Goal: Task Accomplishment & Management: Manage account settings

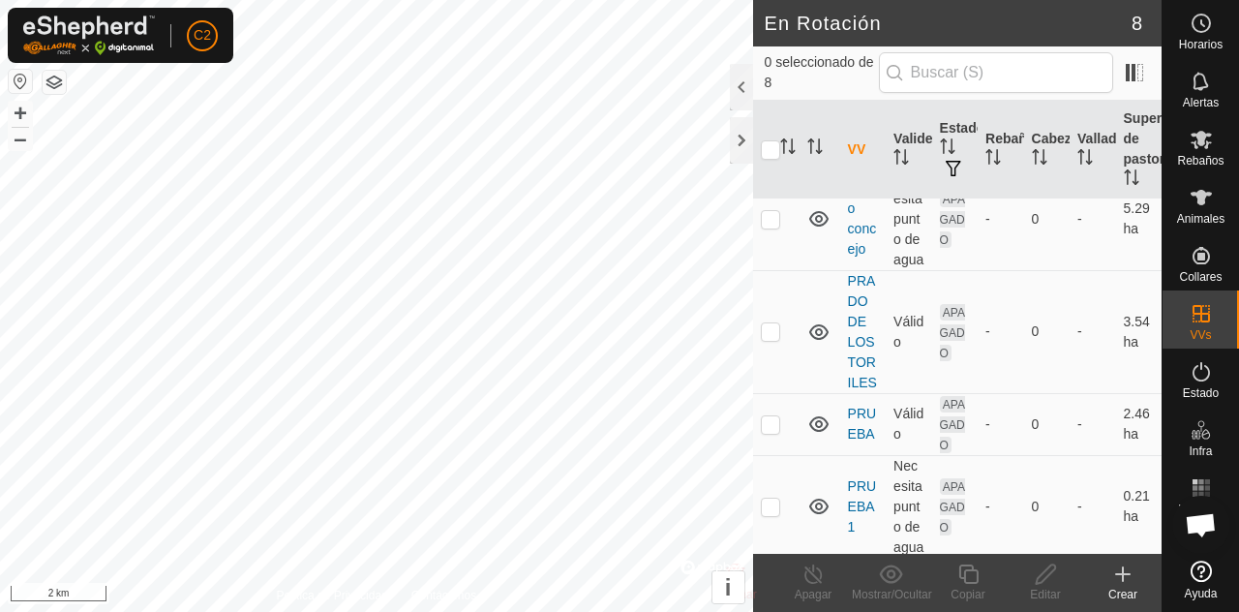
scroll to position [358, 0]
click at [774, 415] on p-checkbox at bounding box center [770, 422] width 19 height 15
checkbox input "true"
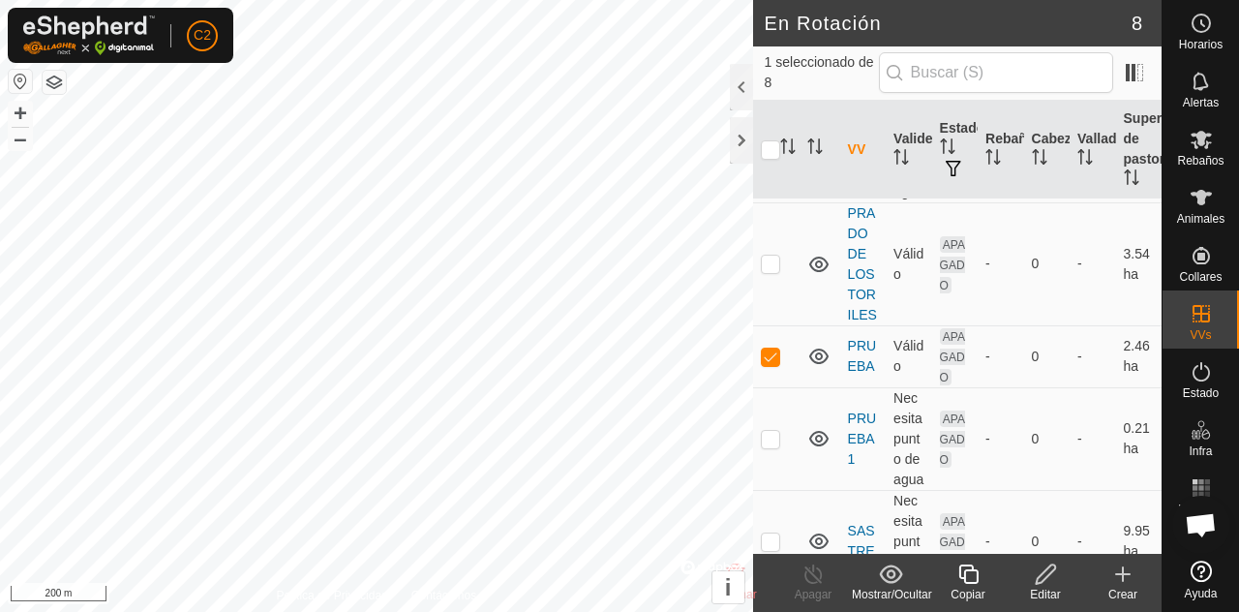
scroll to position [445, 0]
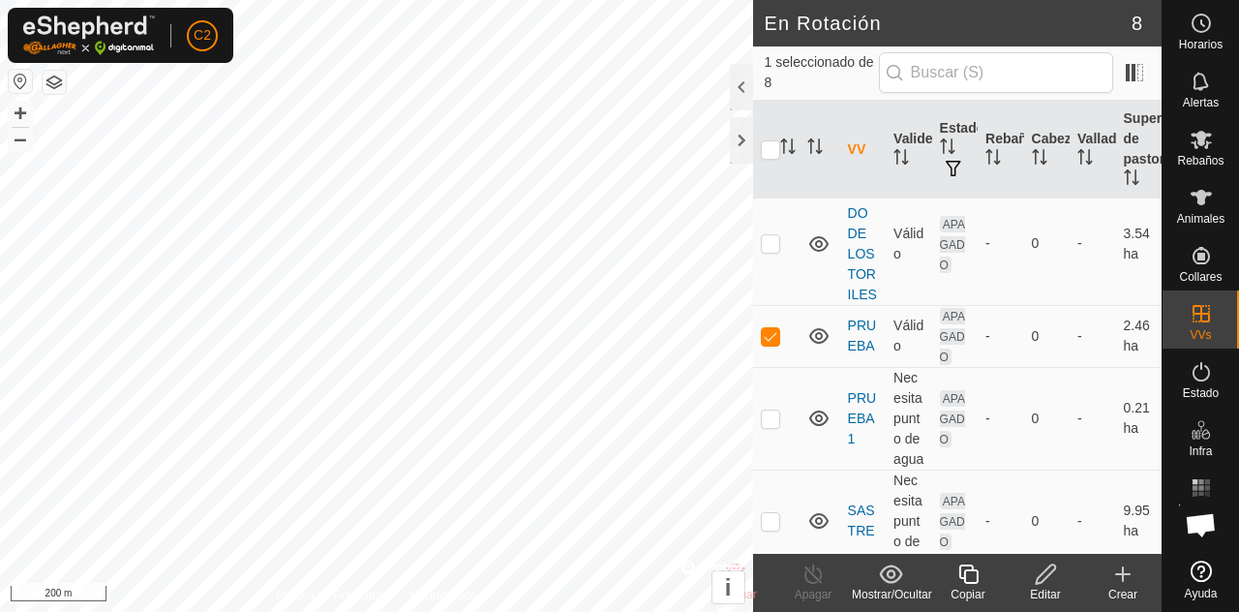
click at [1052, 589] on div "Editar" at bounding box center [1045, 594] width 77 height 17
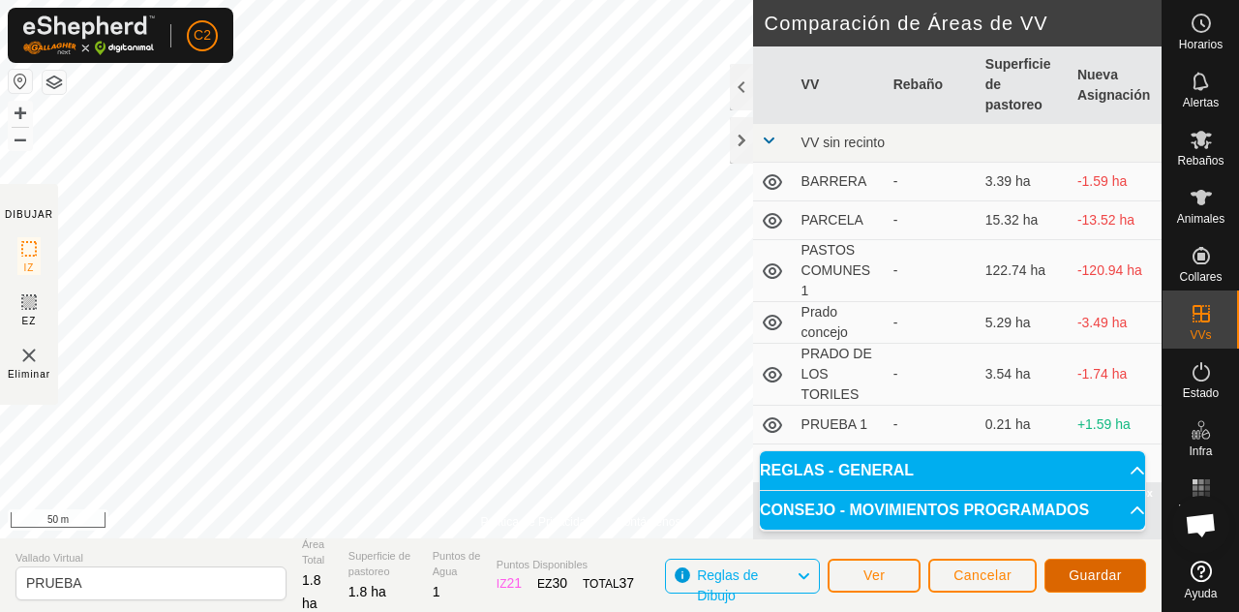
click at [1108, 575] on span "Guardar" at bounding box center [1094, 574] width 53 height 15
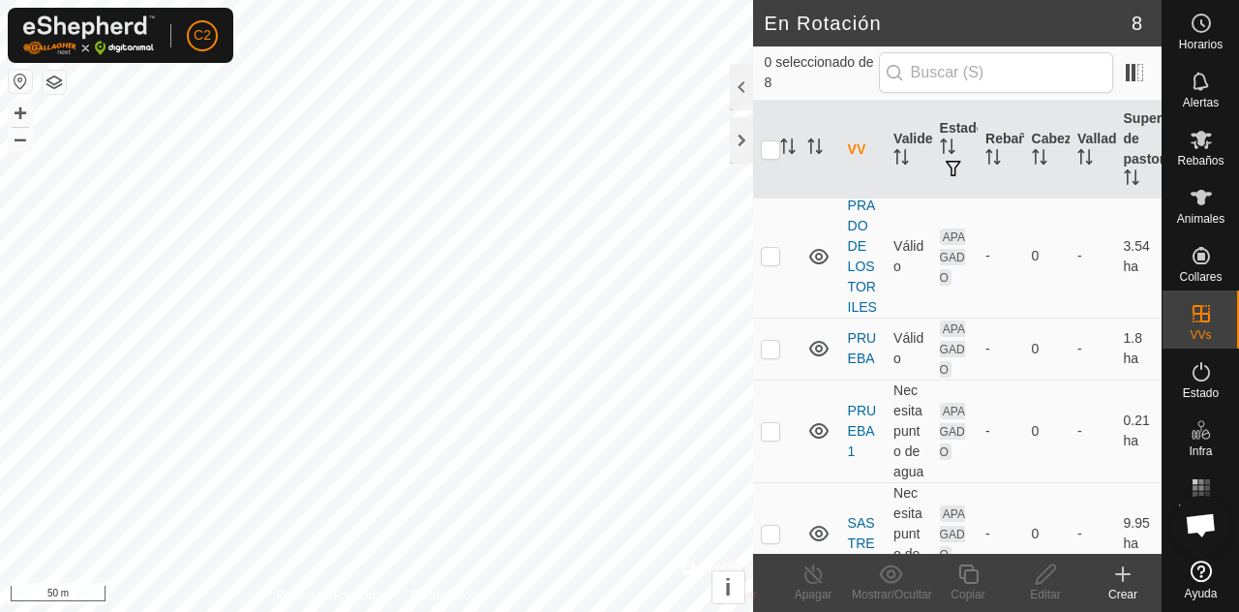
scroll to position [445, 0]
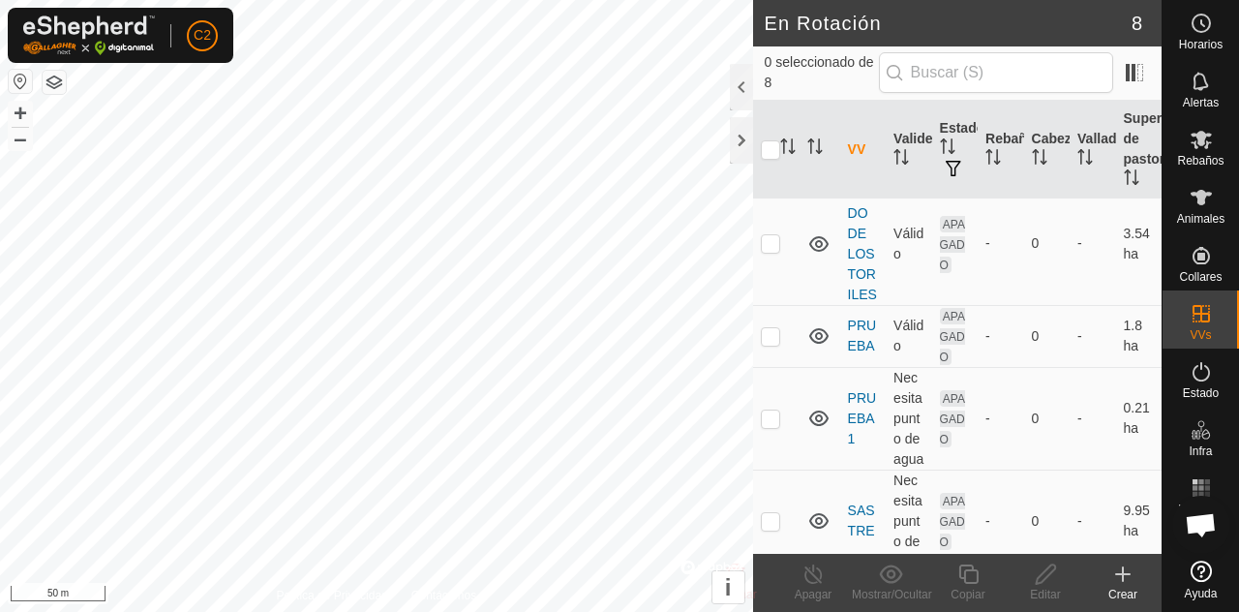
click at [733, 83] on div at bounding box center [741, 87] width 23 height 46
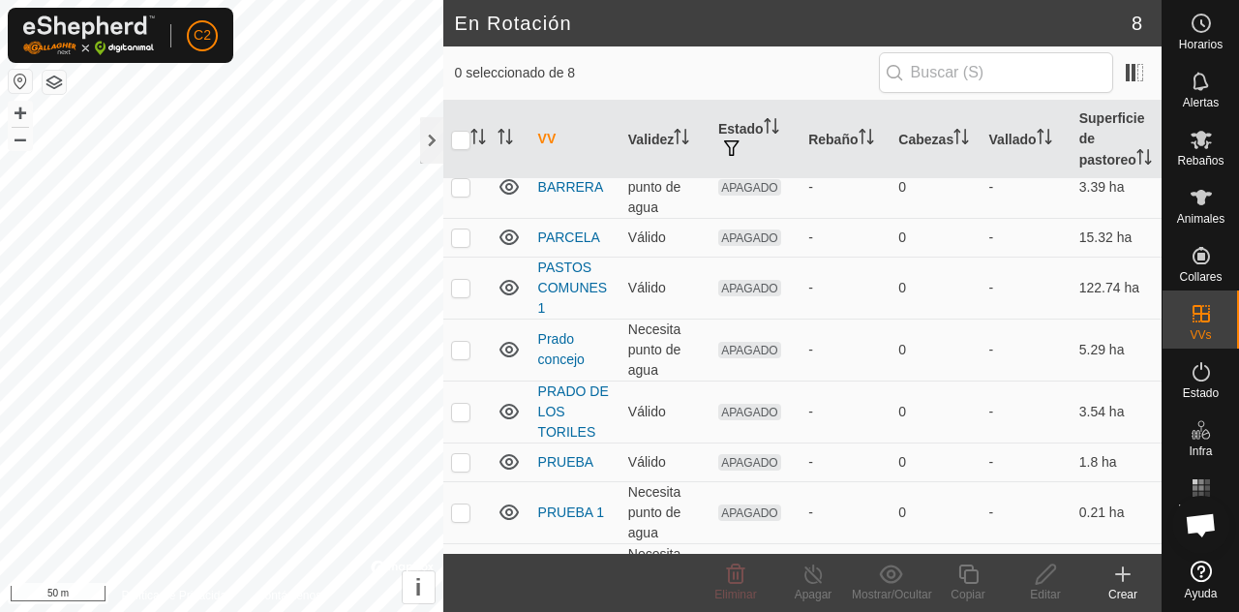
scroll to position [52, 0]
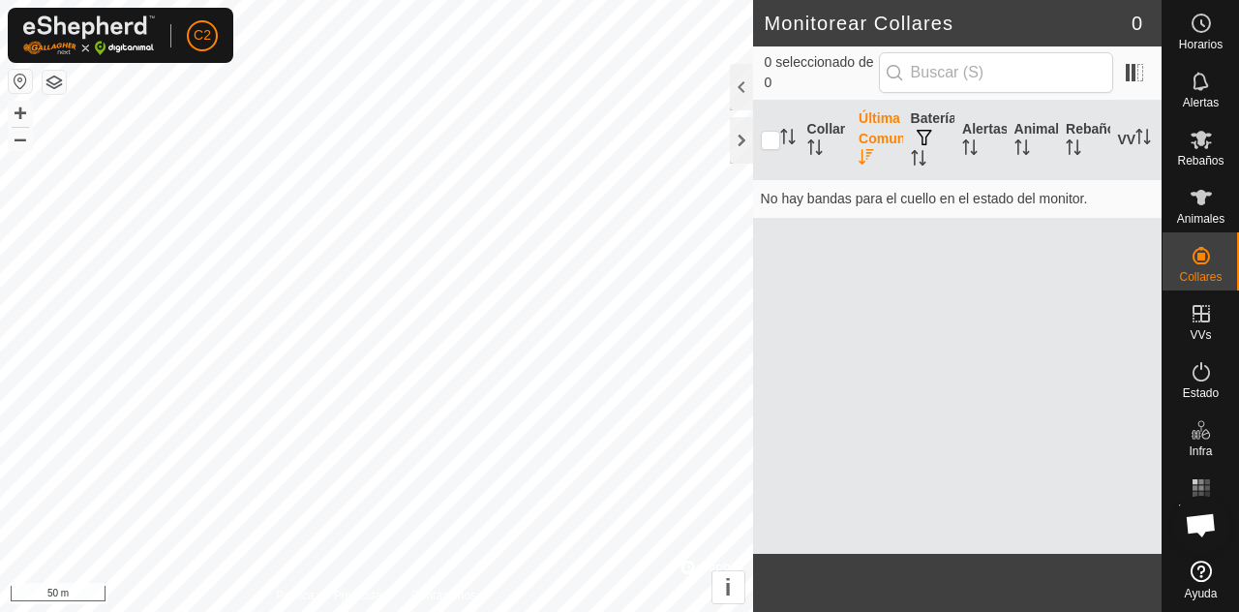
click at [730, 68] on div at bounding box center [741, 87] width 23 height 46
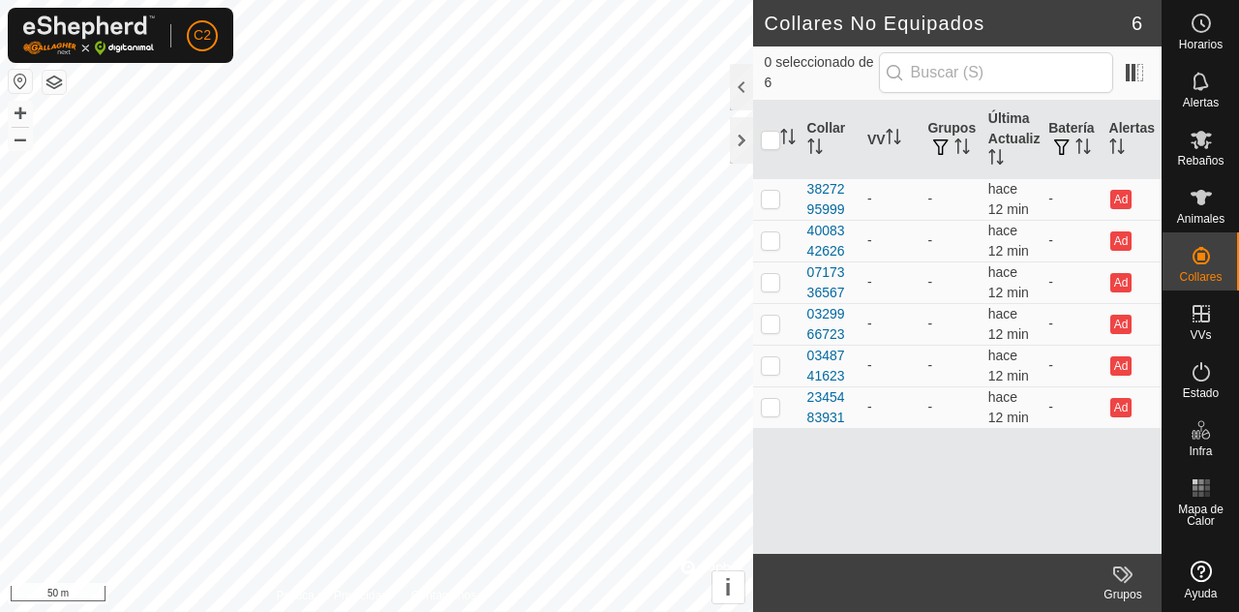
click at [735, 78] on div at bounding box center [741, 87] width 23 height 46
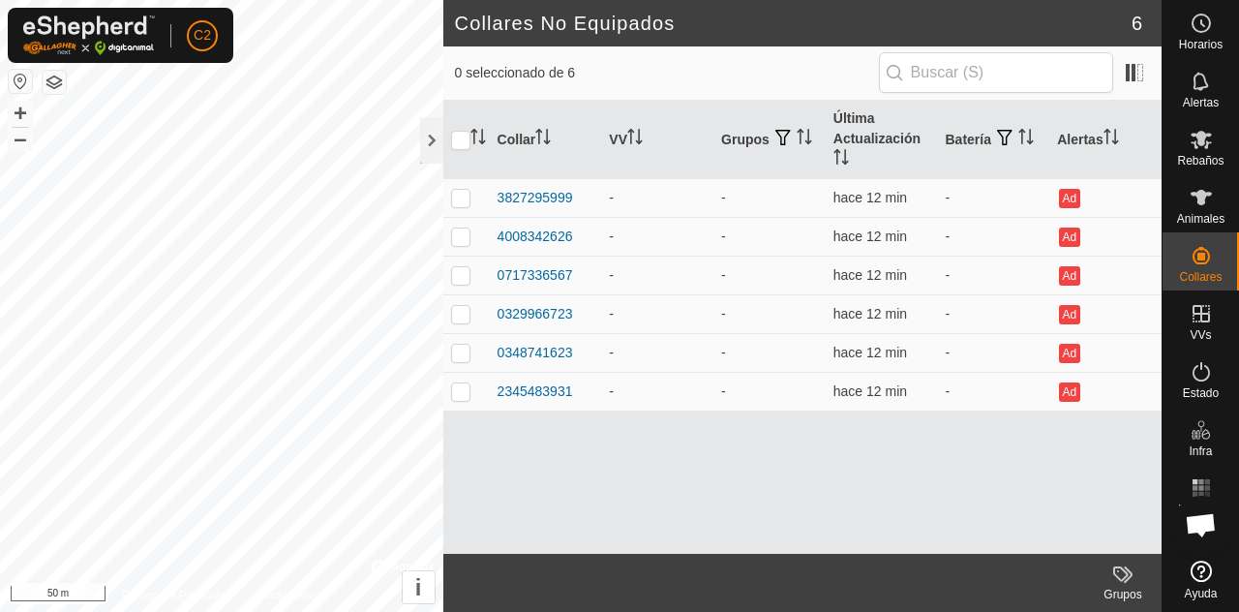
click at [1210, 198] on icon at bounding box center [1200, 197] width 23 height 23
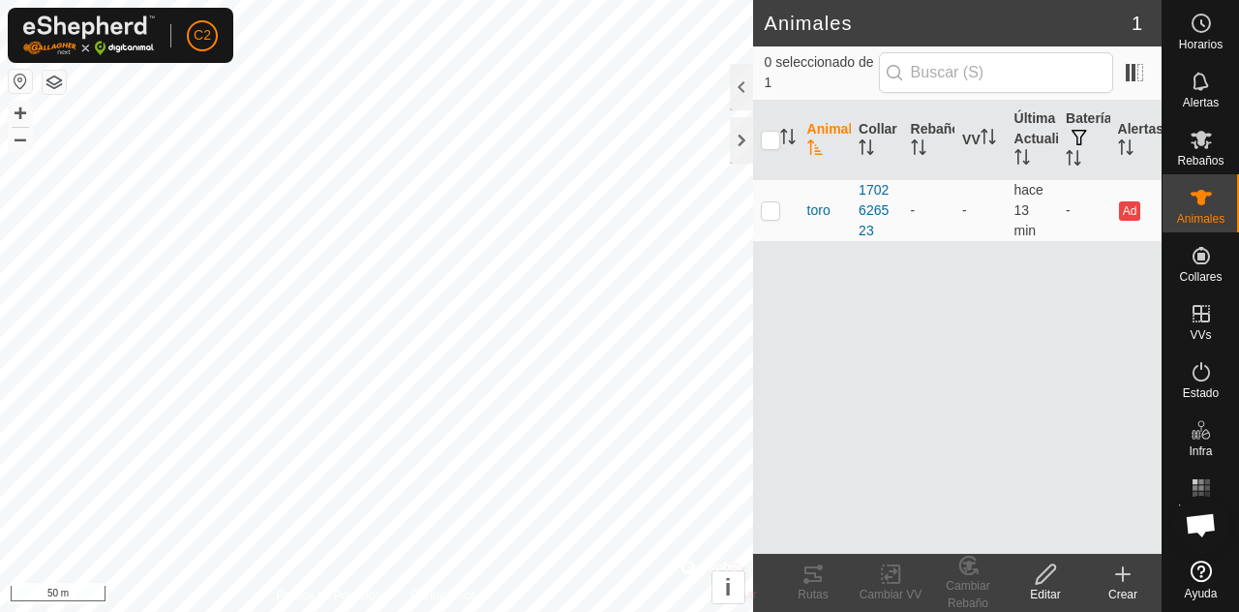
click at [731, 89] on div at bounding box center [741, 87] width 23 height 46
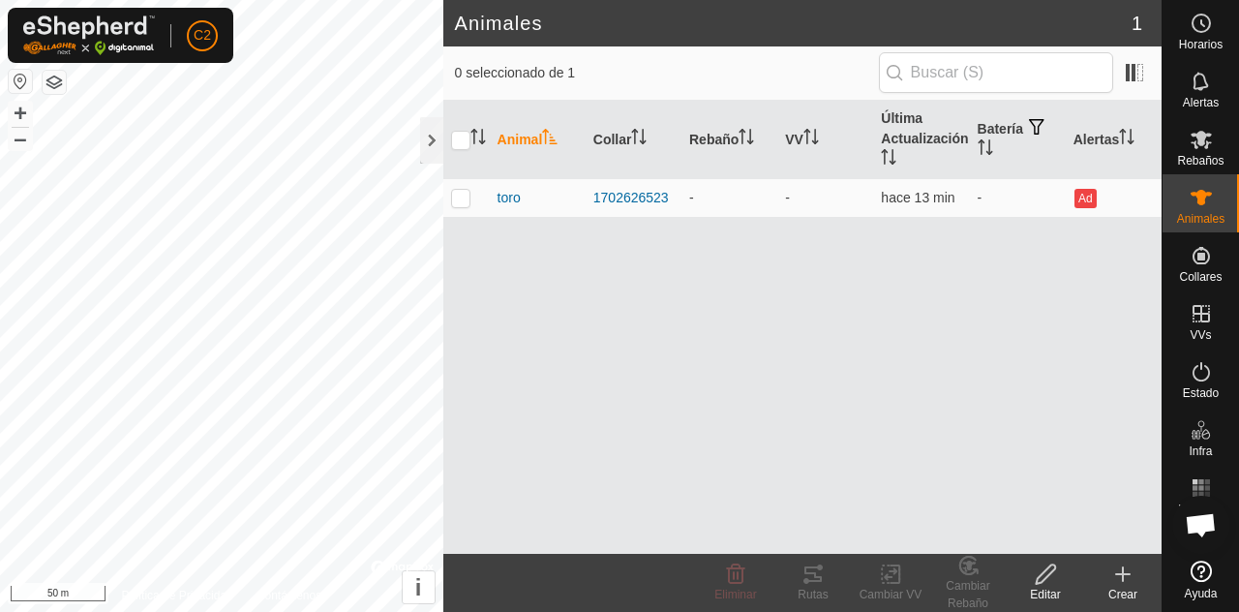
click at [461, 205] on p-checkbox at bounding box center [460, 197] width 19 height 15
checkbox input "true"
click at [1058, 587] on div "Editar" at bounding box center [1045, 594] width 77 height 17
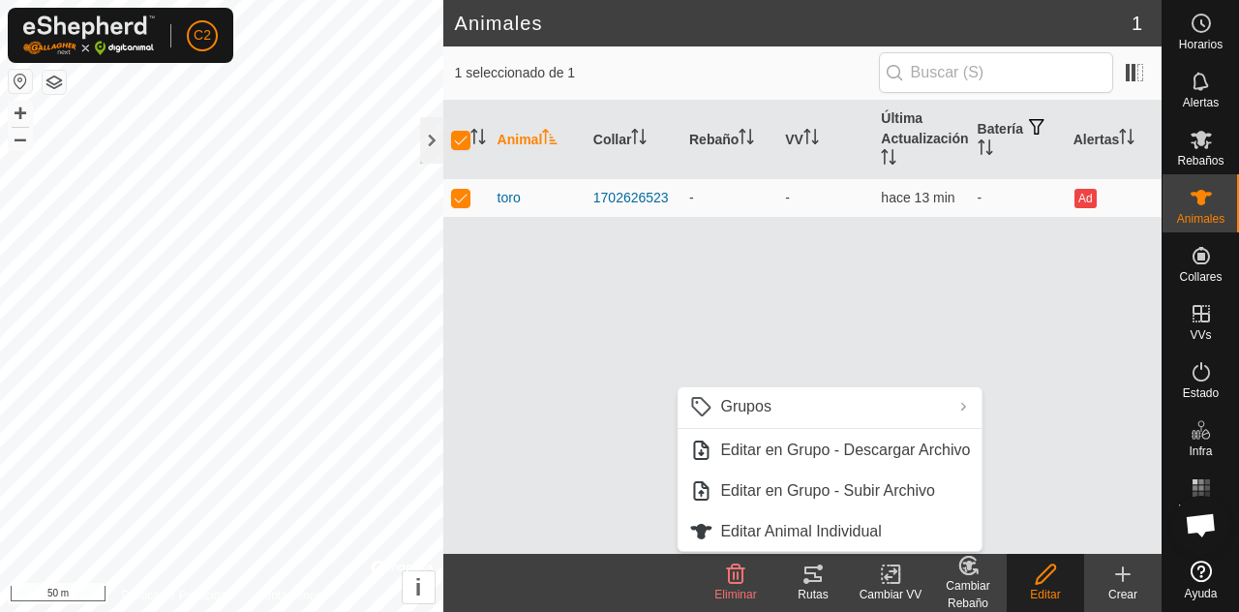
click at [874, 535] on span "Editar Animal Individual" at bounding box center [800, 531] width 161 height 23
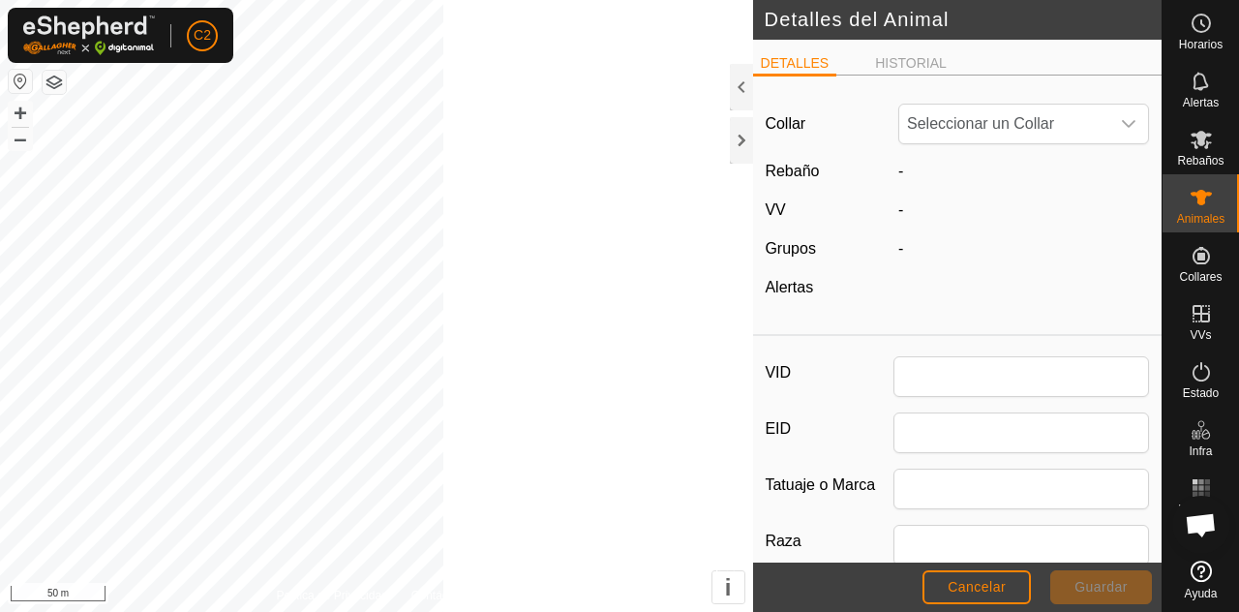
type input "toro"
type input "12345"
type input "0"
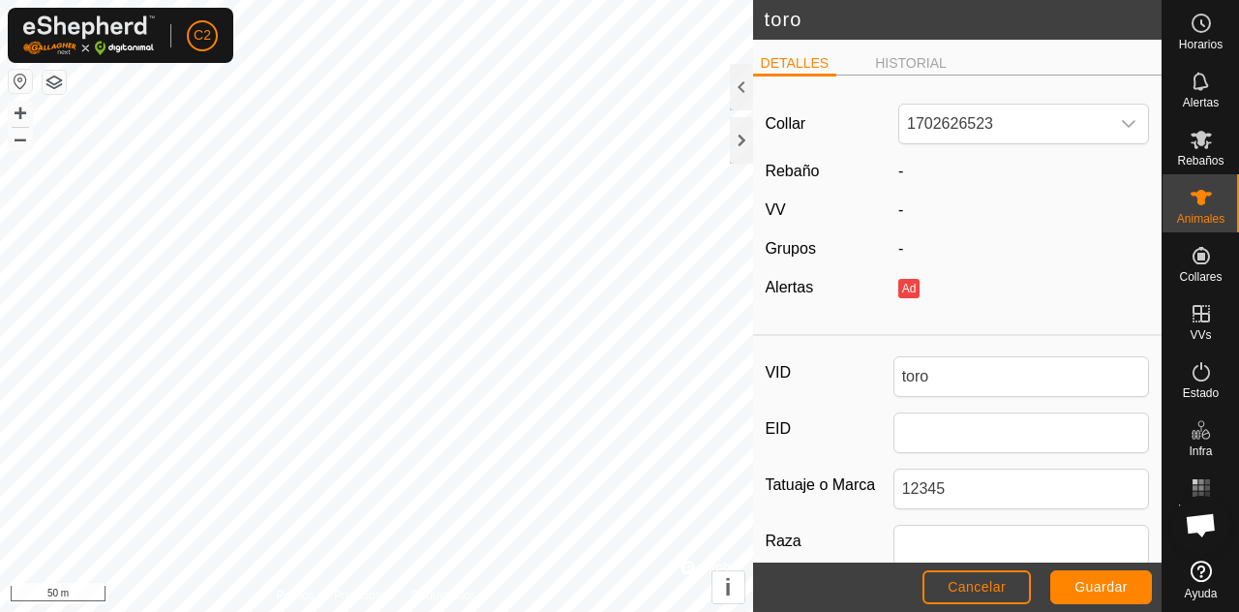
click at [732, 92] on div at bounding box center [741, 87] width 23 height 46
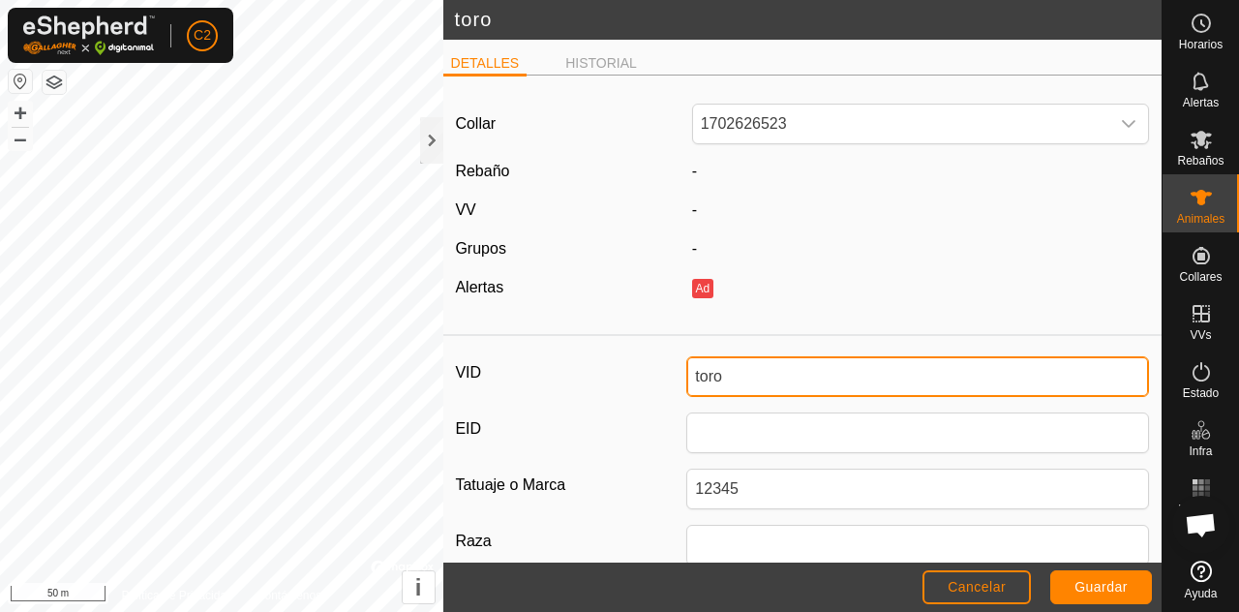
click at [758, 371] on input "toro" at bounding box center [917, 376] width 463 height 41
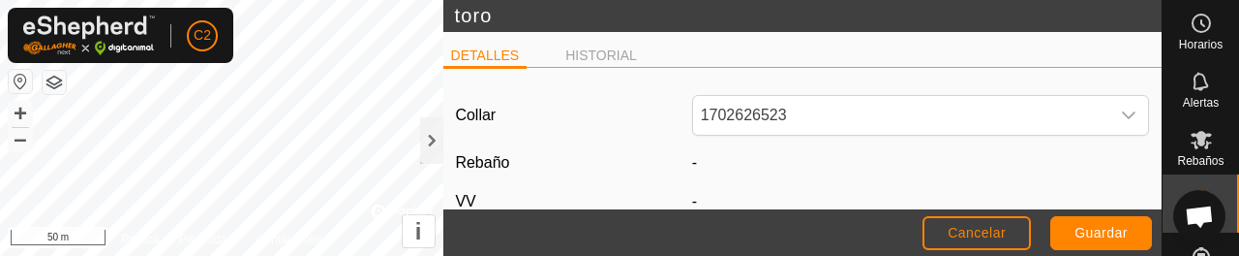
scroll to position [216, 0]
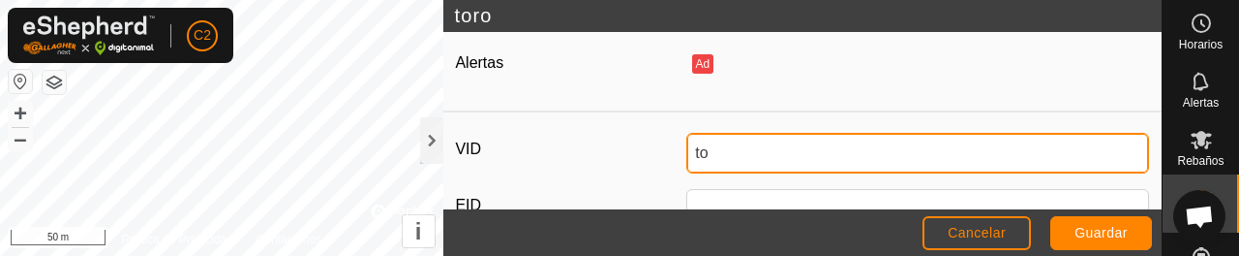
type input "t"
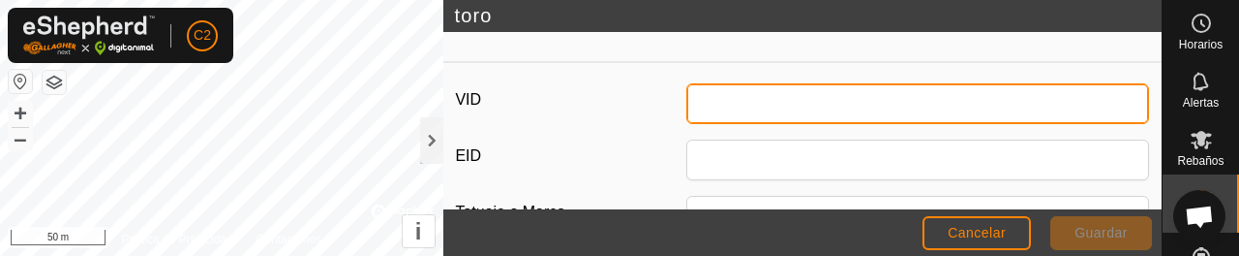
scroll to position [263, 0]
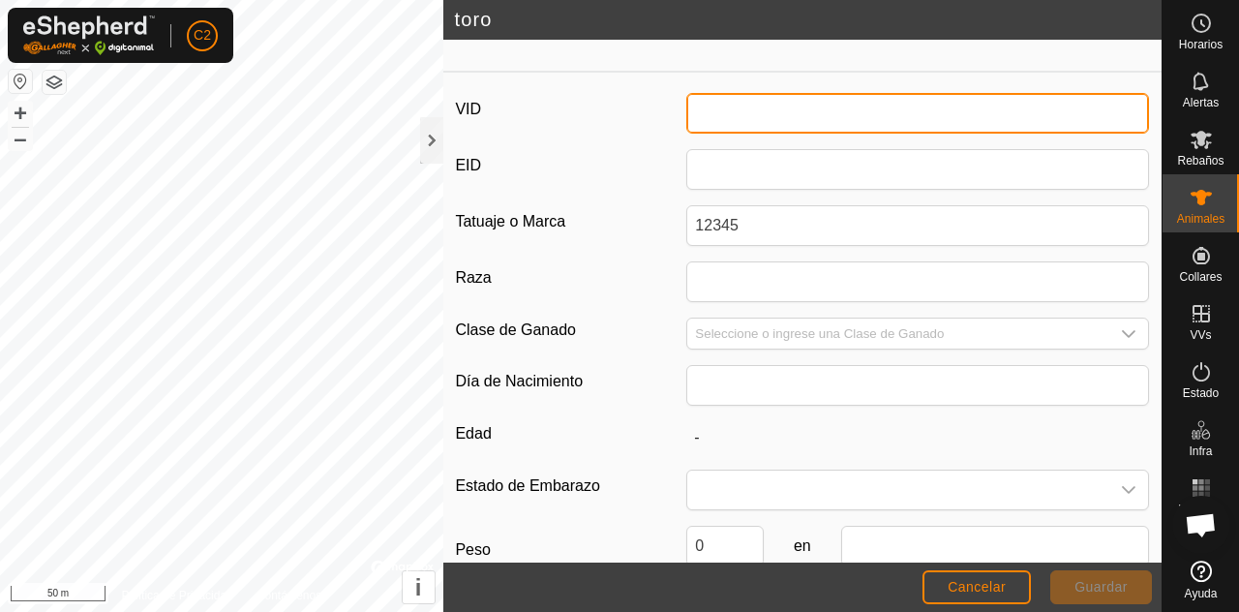
click at [919, 108] on input "VID" at bounding box center [917, 113] width 463 height 41
type input "1"
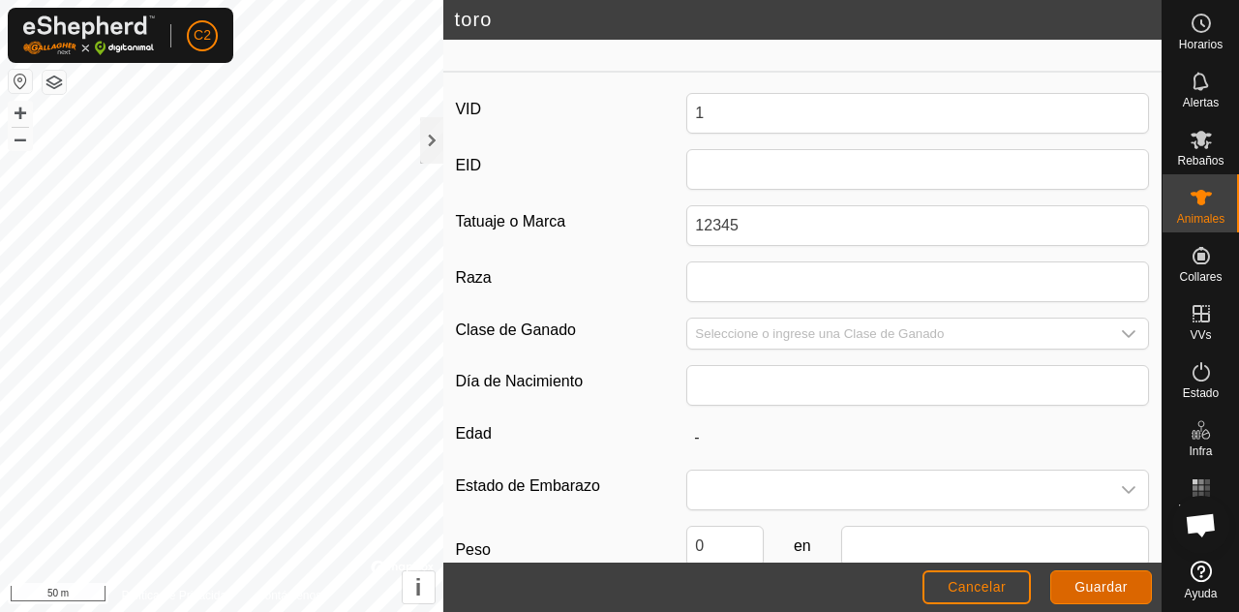
click at [1119, 582] on span "Guardar" at bounding box center [1100, 586] width 53 height 15
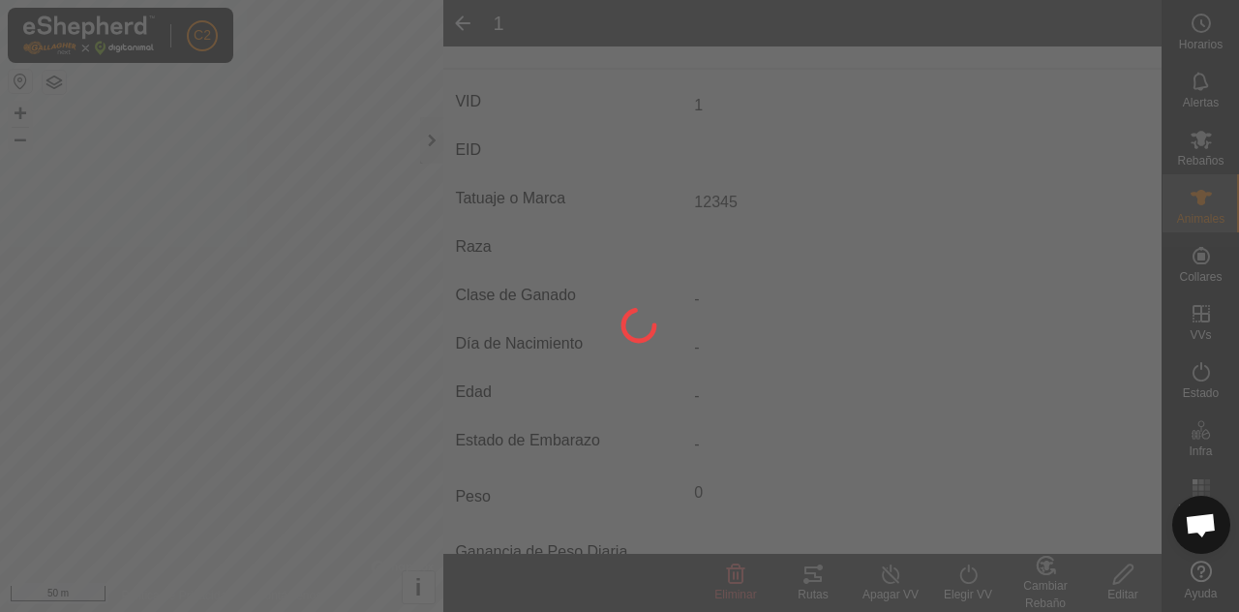
type input "-"
type input "0 kg"
type input "-"
type input "toro"
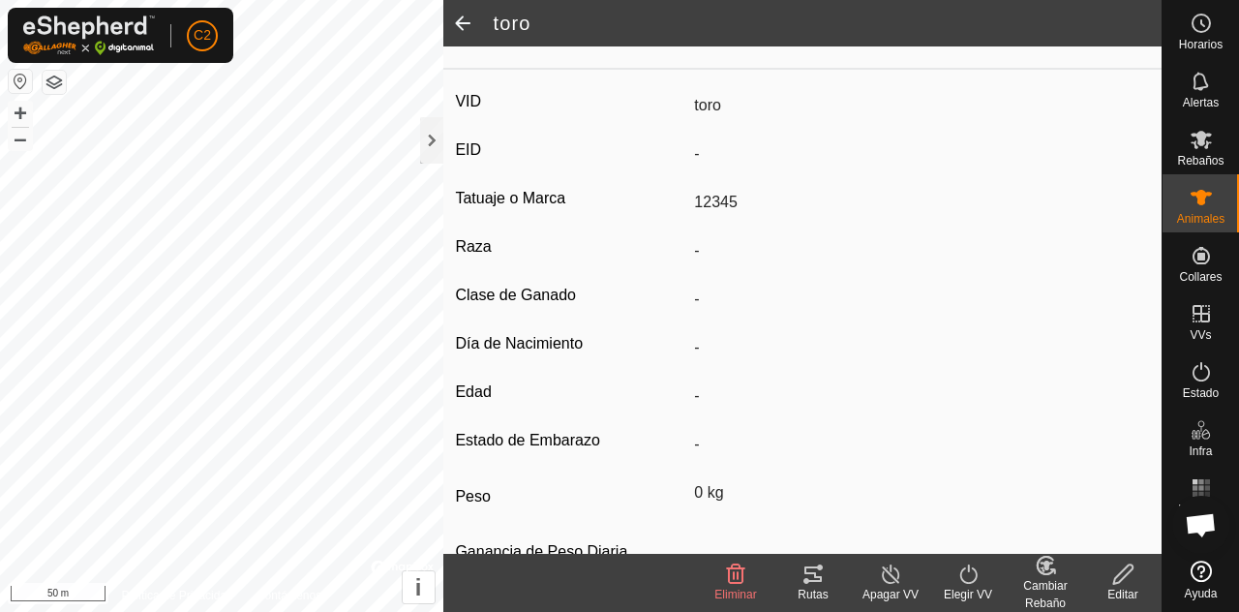
click at [1125, 588] on div "Editar" at bounding box center [1122, 594] width 77 height 17
type input "0"
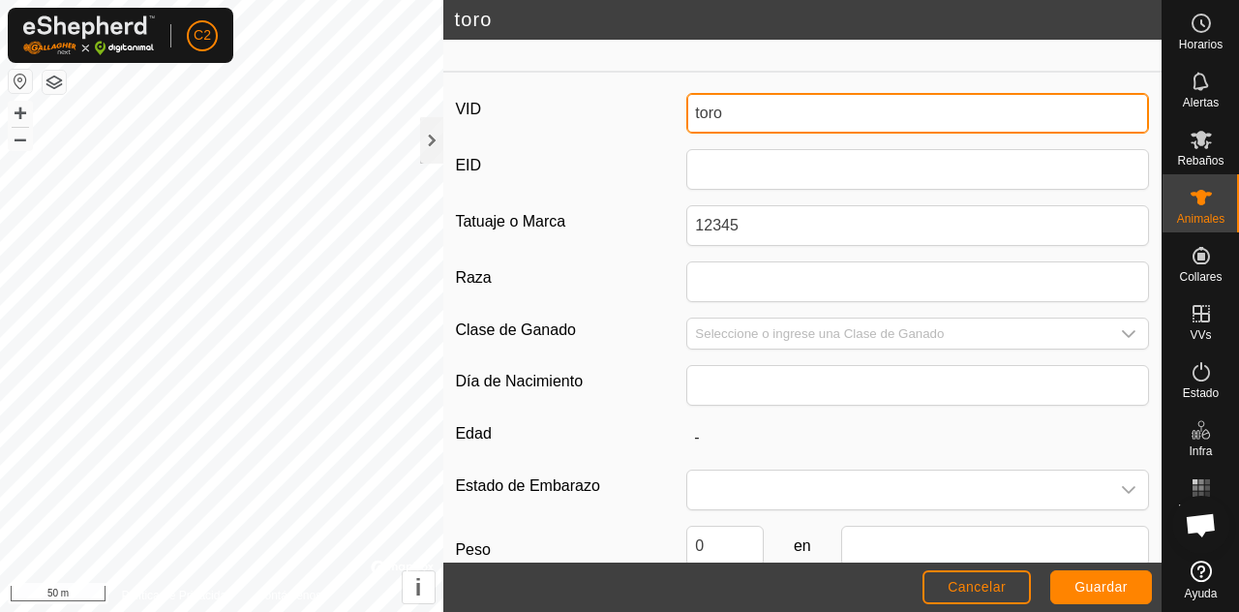
click at [779, 110] on input "toro" at bounding box center [917, 113] width 463 height 41
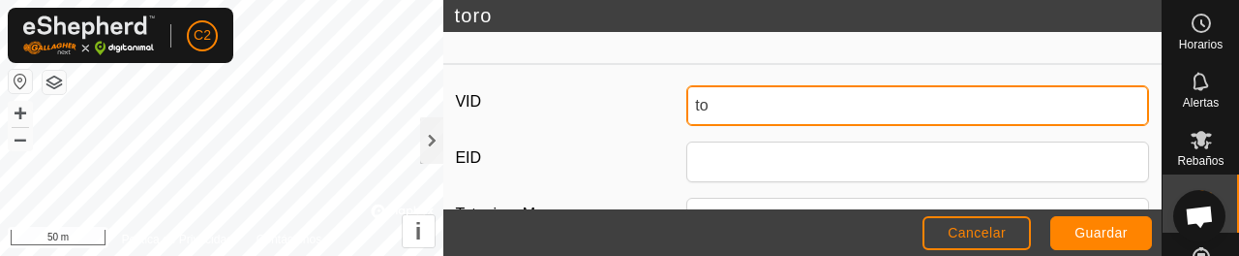
type input "t"
type input "1234"
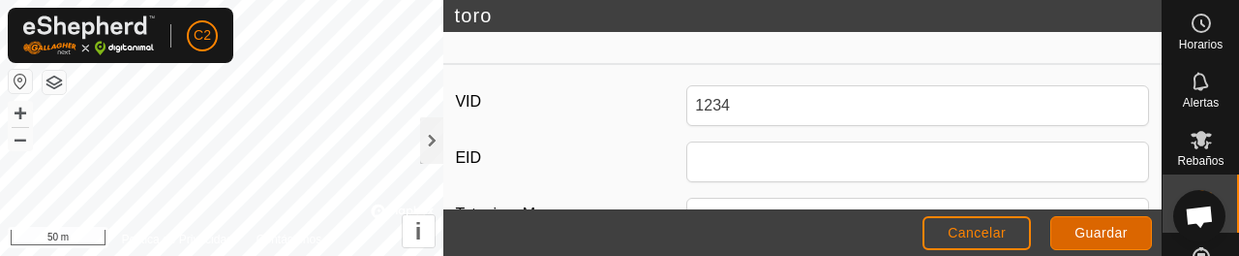
click at [1118, 237] on span "Guardar" at bounding box center [1100, 232] width 53 height 15
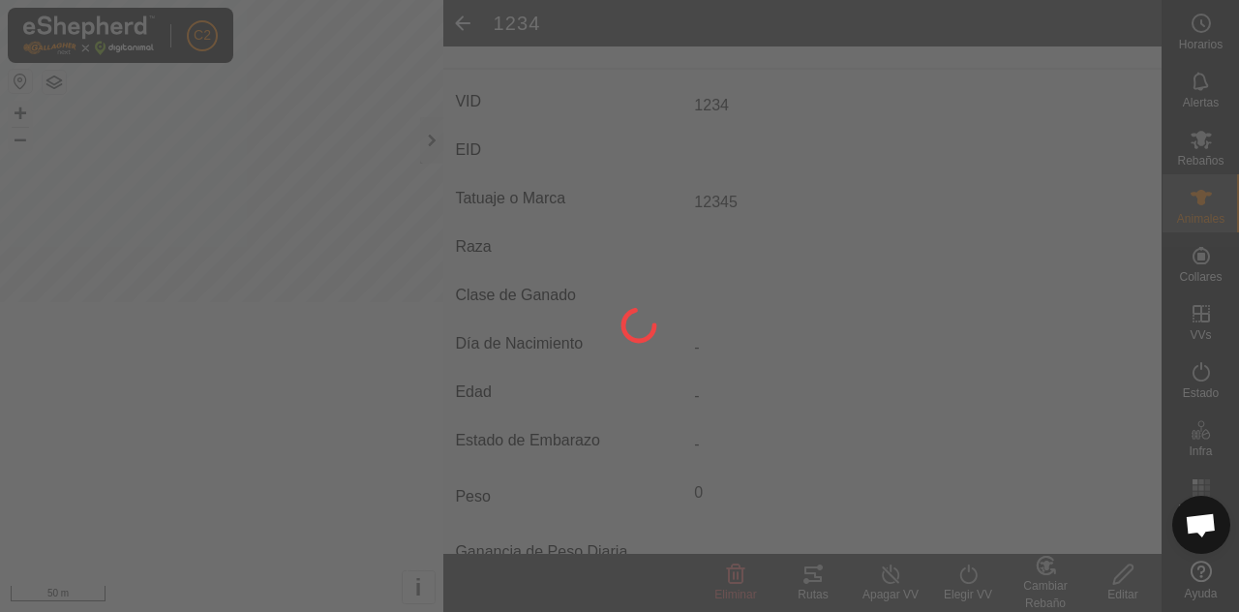
type input "-"
type input "0 kg"
type input "-"
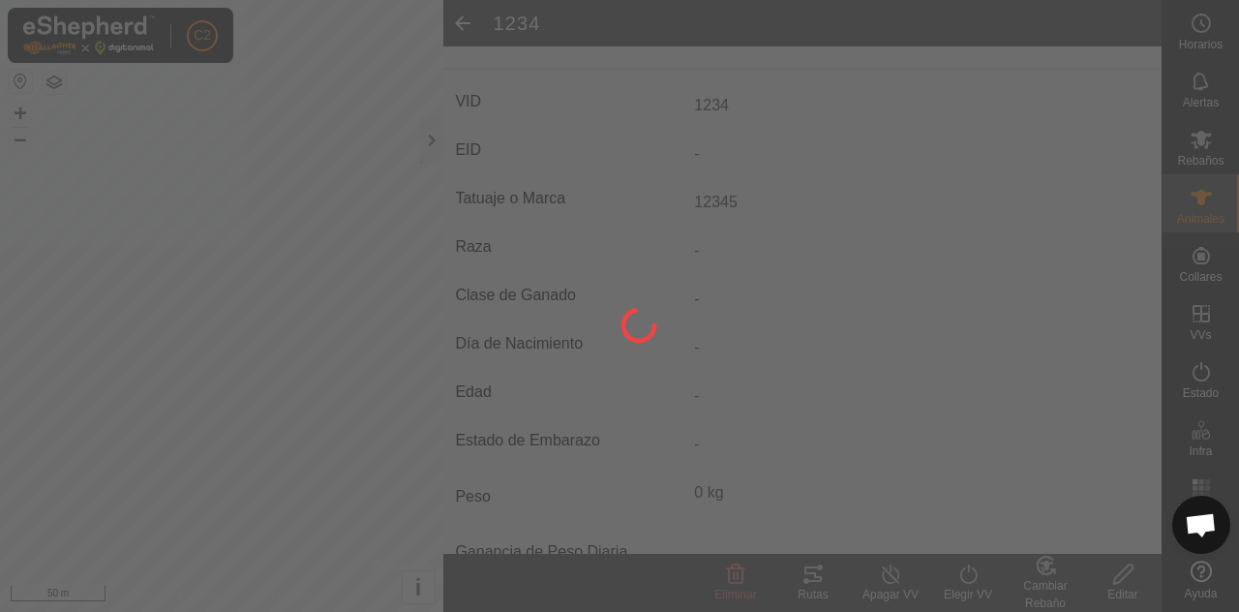
type input "toro"
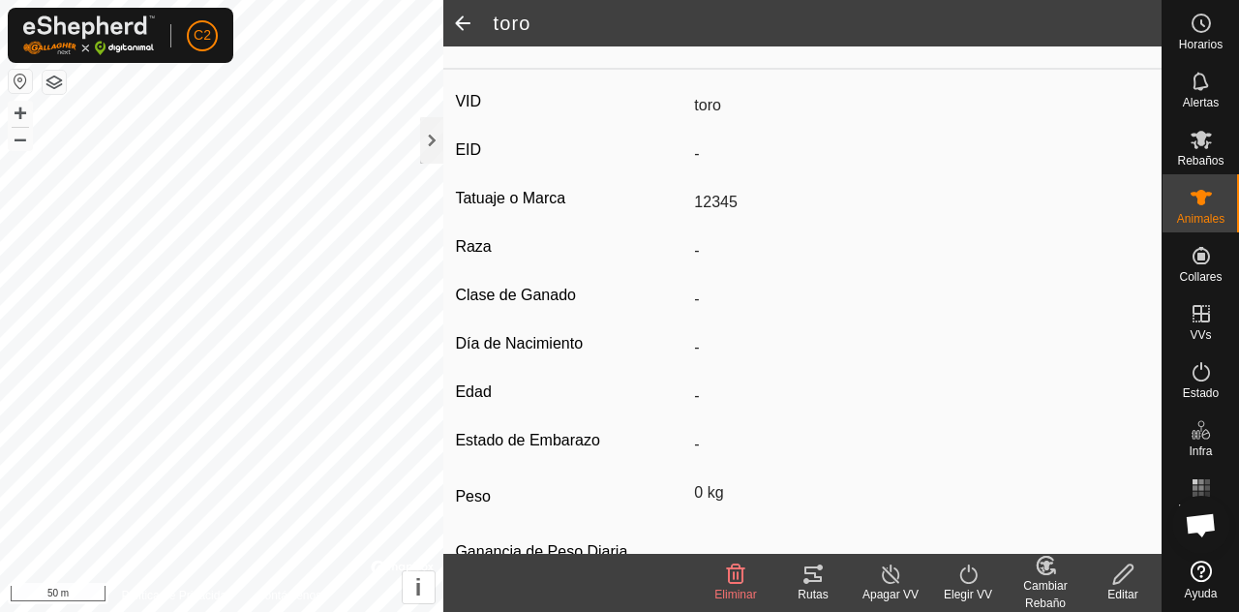
click at [1199, 150] on icon at bounding box center [1200, 139] width 23 height 23
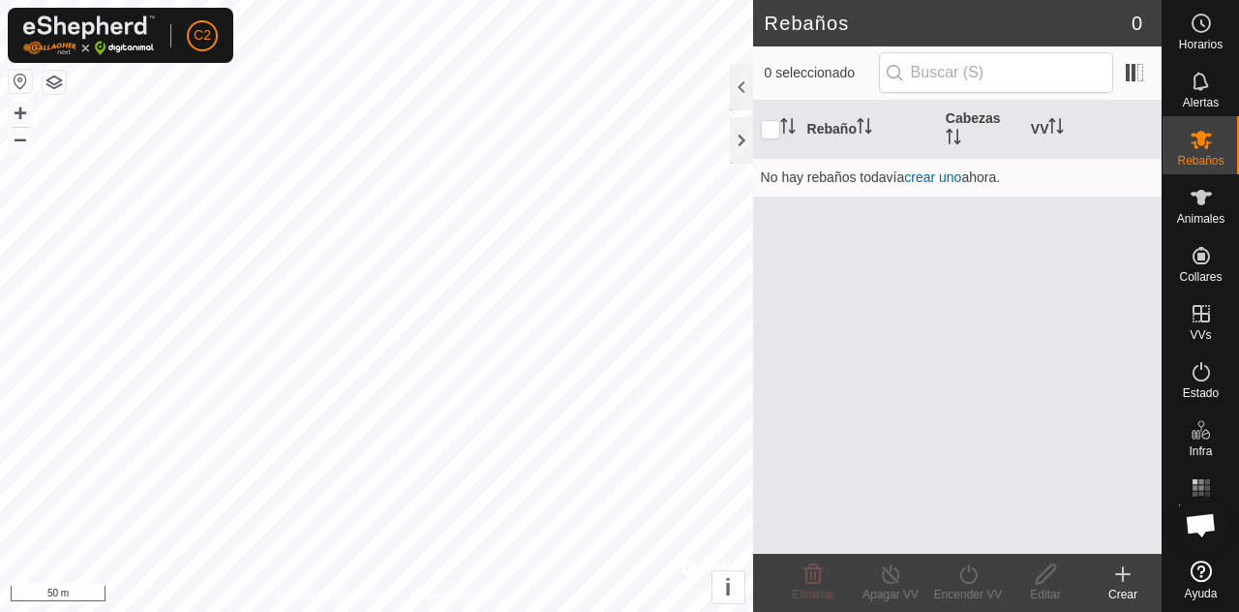
click at [1200, 223] on span "Animales" at bounding box center [1200, 219] width 47 height 12
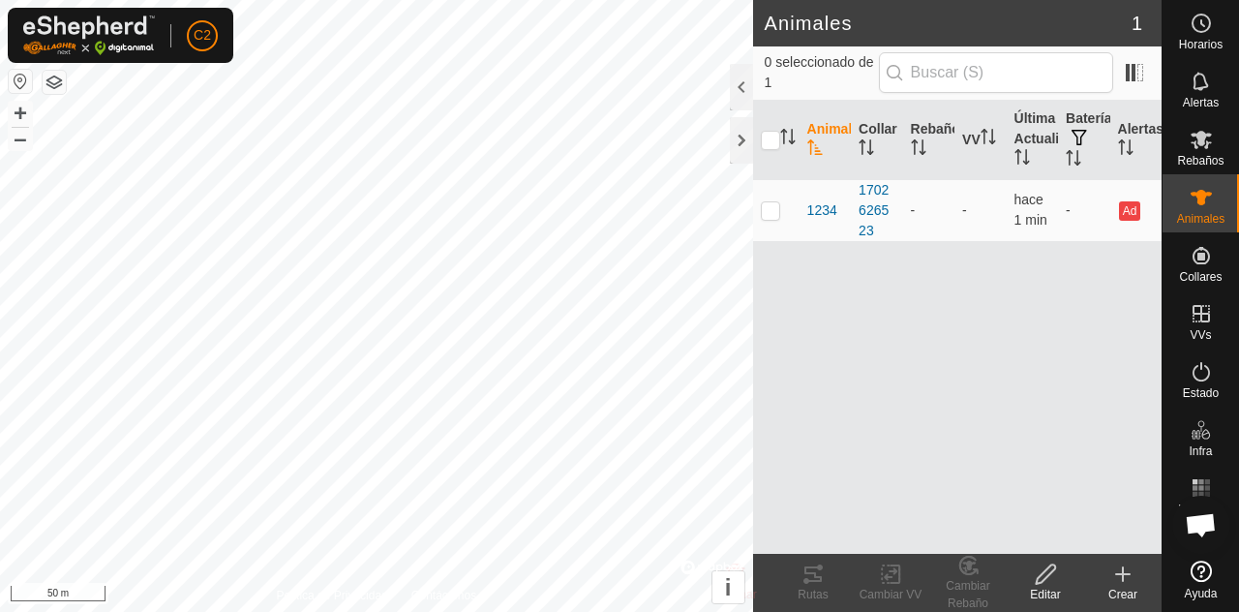
click at [730, 85] on div at bounding box center [741, 87] width 23 height 46
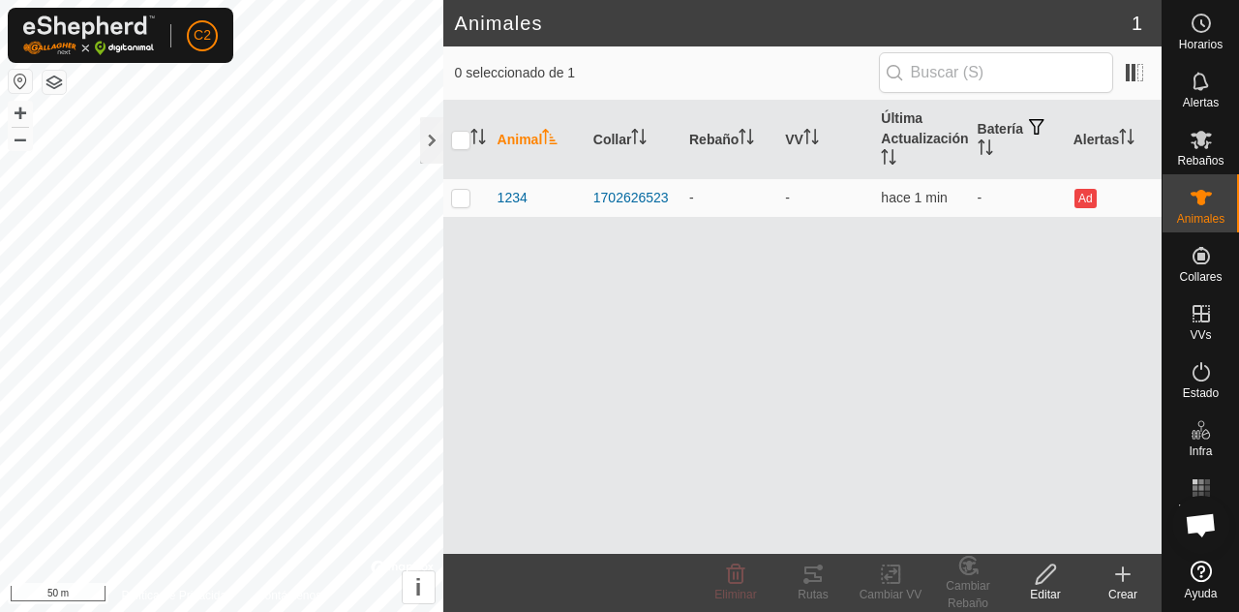
click at [468, 205] on p-checkbox at bounding box center [460, 197] width 19 height 15
checkbox input "true"
click at [1056, 587] on div "Editar" at bounding box center [1045, 594] width 77 height 17
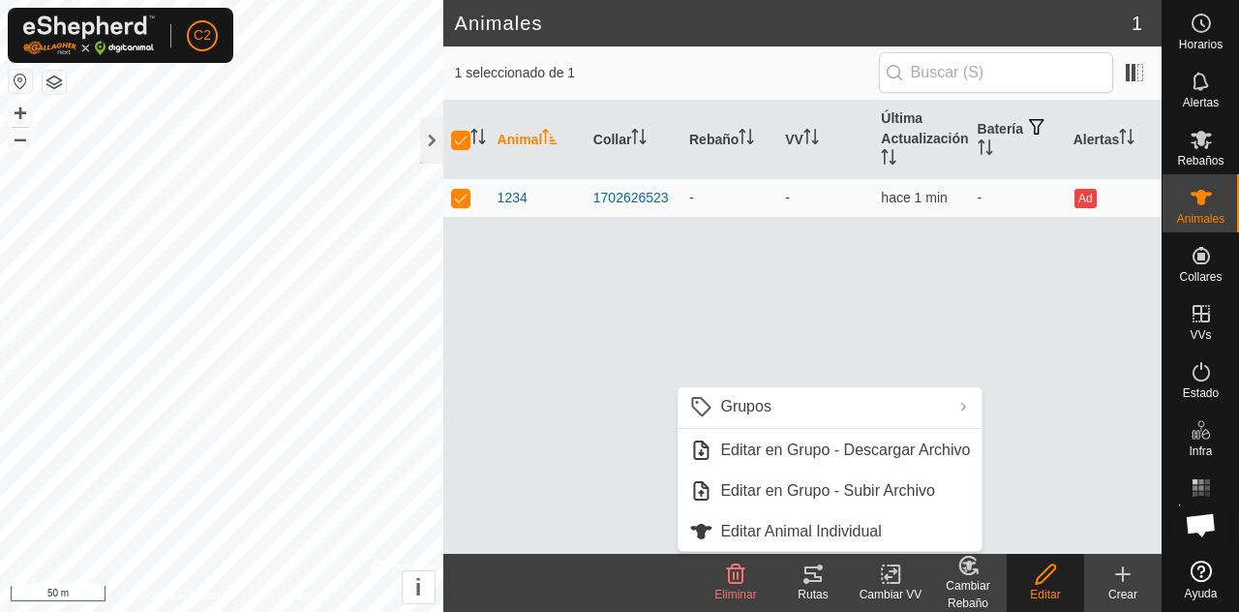
click at [903, 535] on link "Editar Animal Individual" at bounding box center [829, 531] width 304 height 39
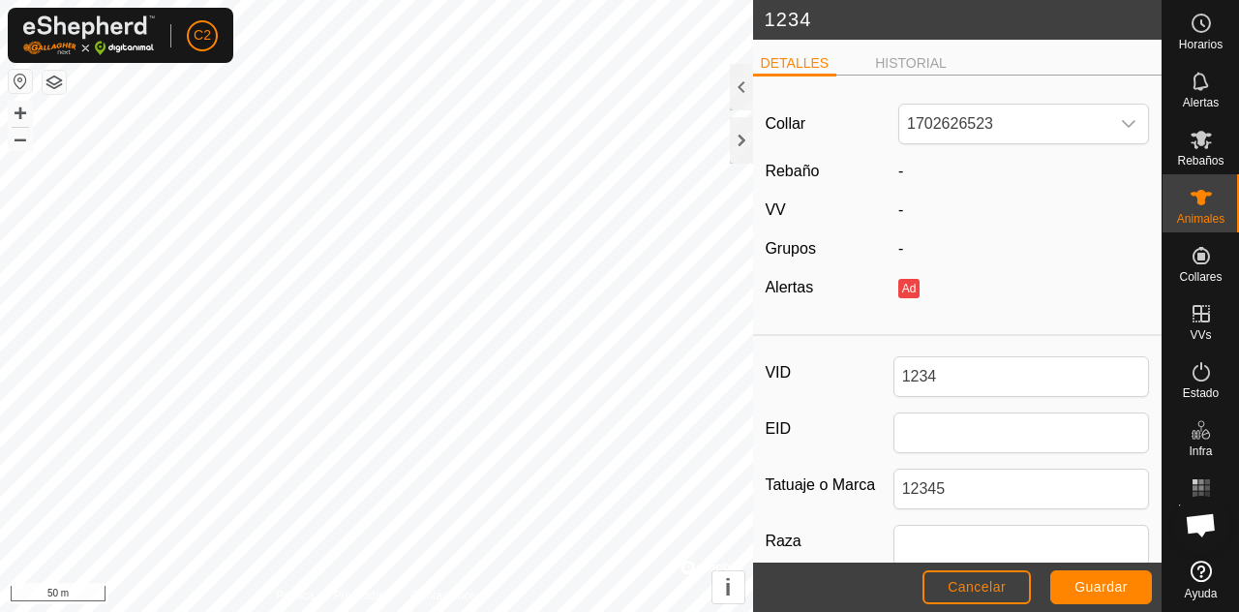
click at [745, 83] on div at bounding box center [741, 87] width 23 height 46
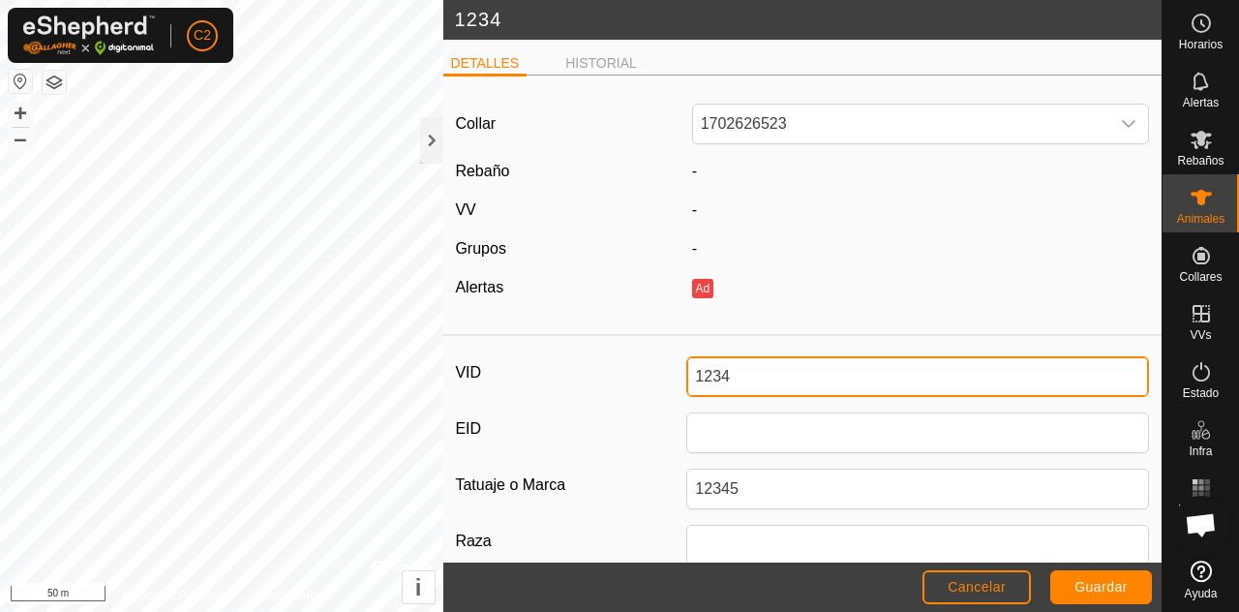
click at [820, 377] on input "1234" at bounding box center [917, 376] width 463 height 41
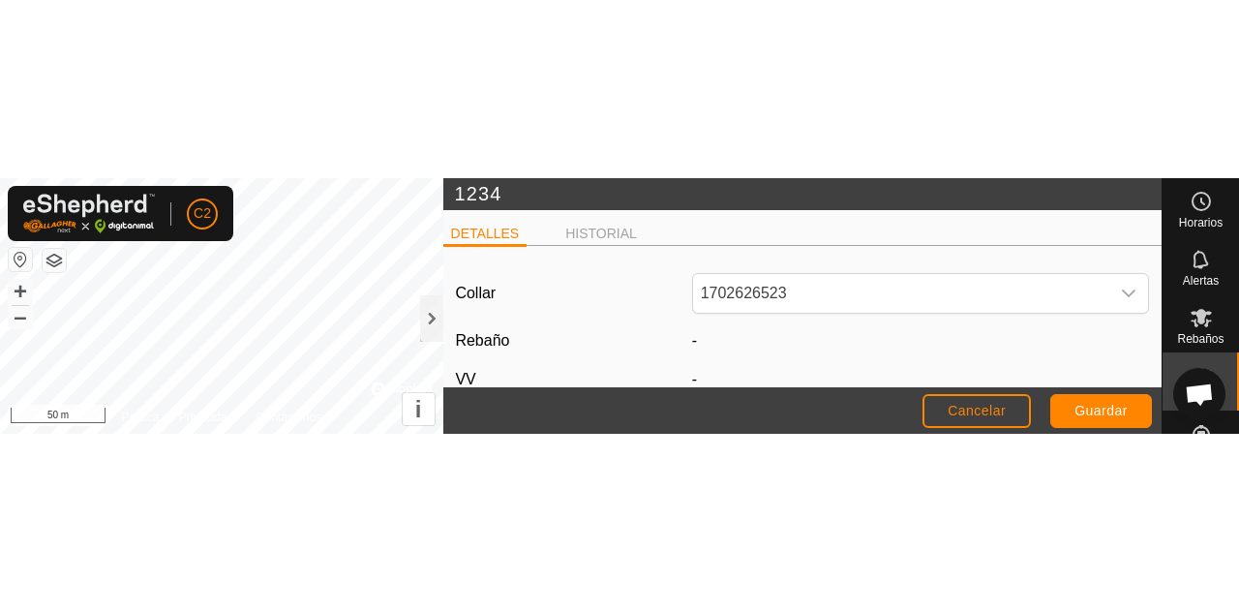
scroll to position [227, 0]
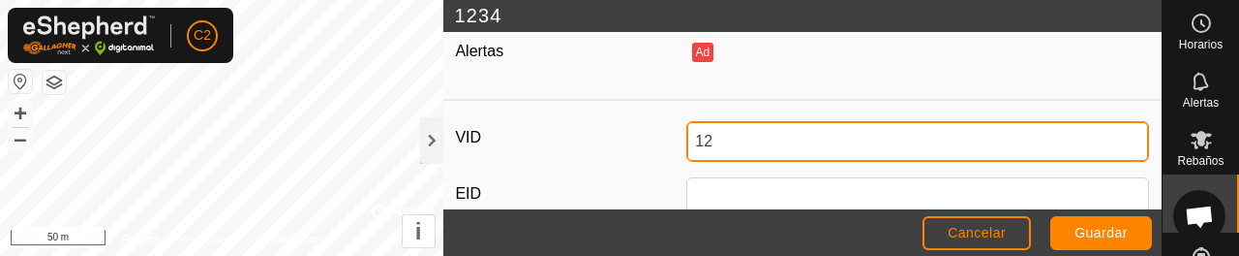
type input "1"
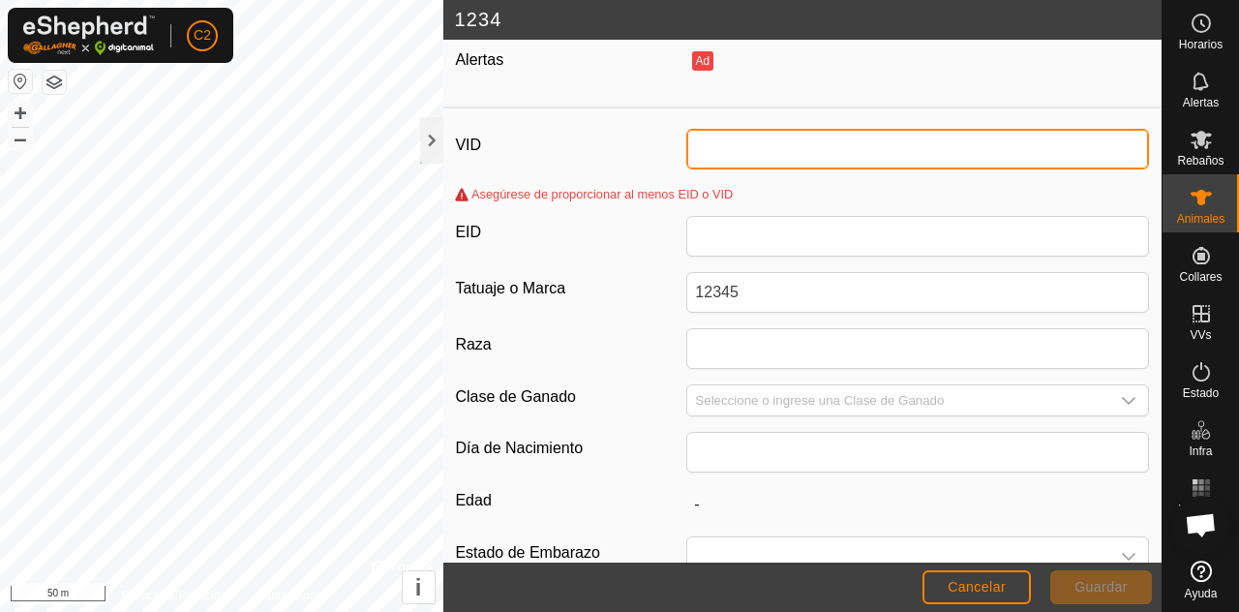
click at [887, 148] on input "VID" at bounding box center [917, 149] width 463 height 41
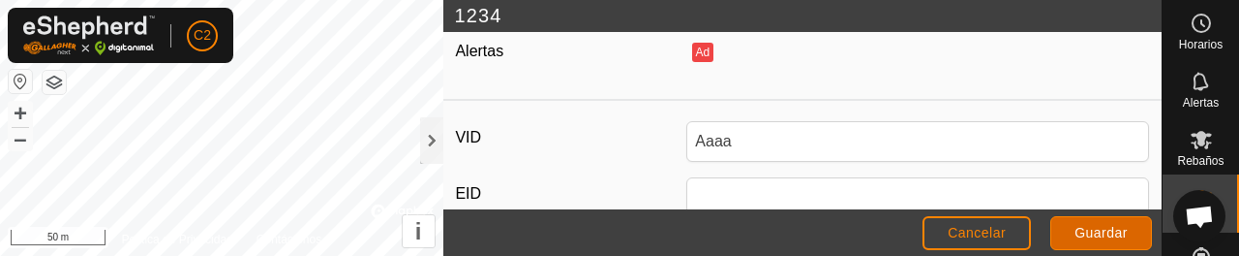
click at [1120, 232] on span "Guardar" at bounding box center [1100, 232] width 53 height 15
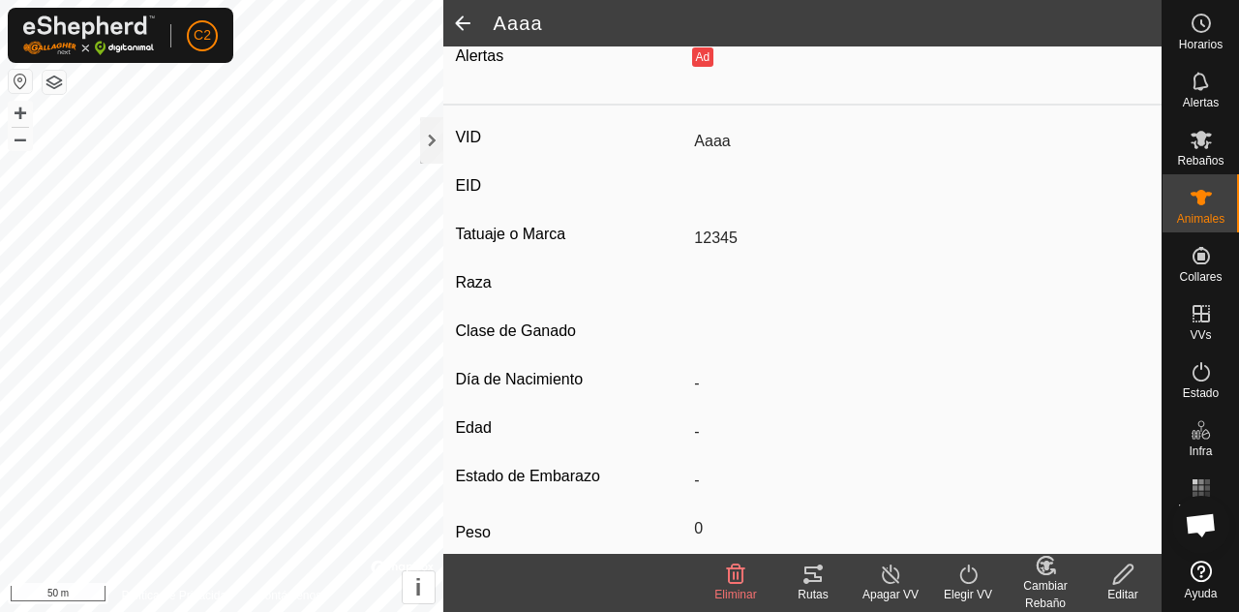
scroll to position [217, 0]
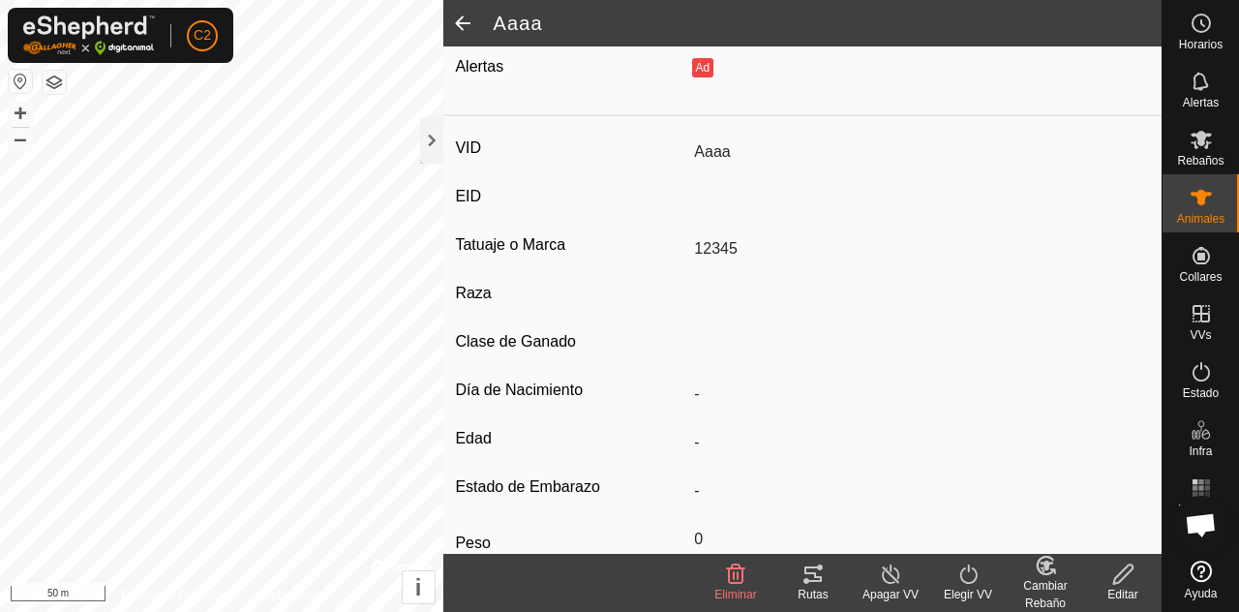
type input "Aaaa"
type input "-"
type input "0 kg"
type input "-"
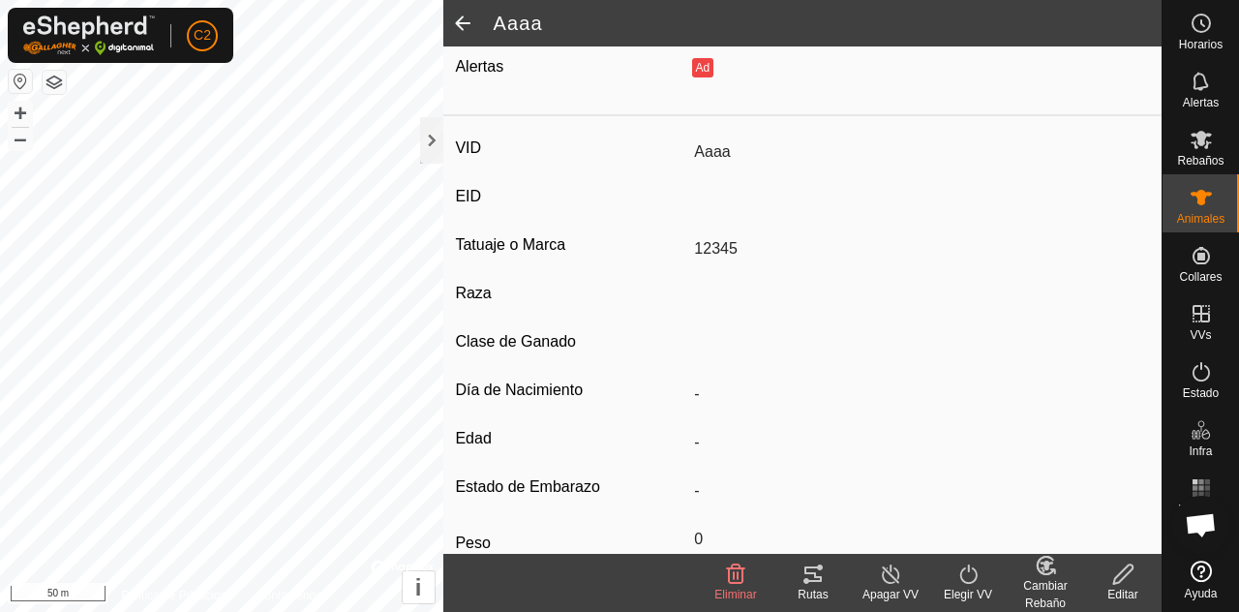
type input "-"
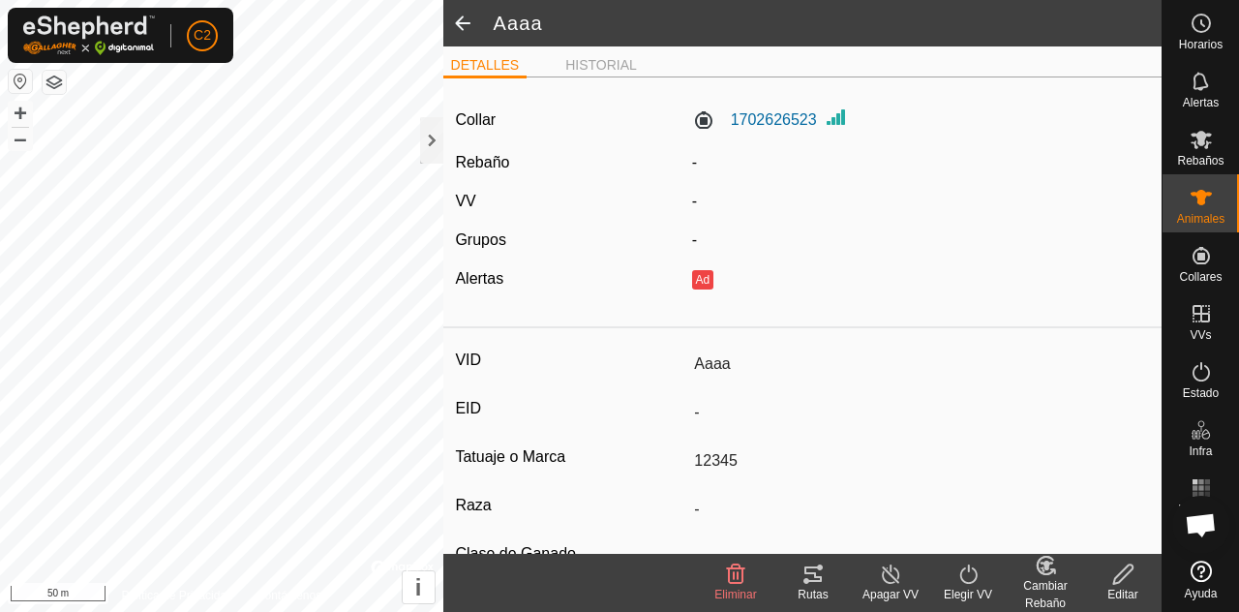
scroll to position [0, 0]
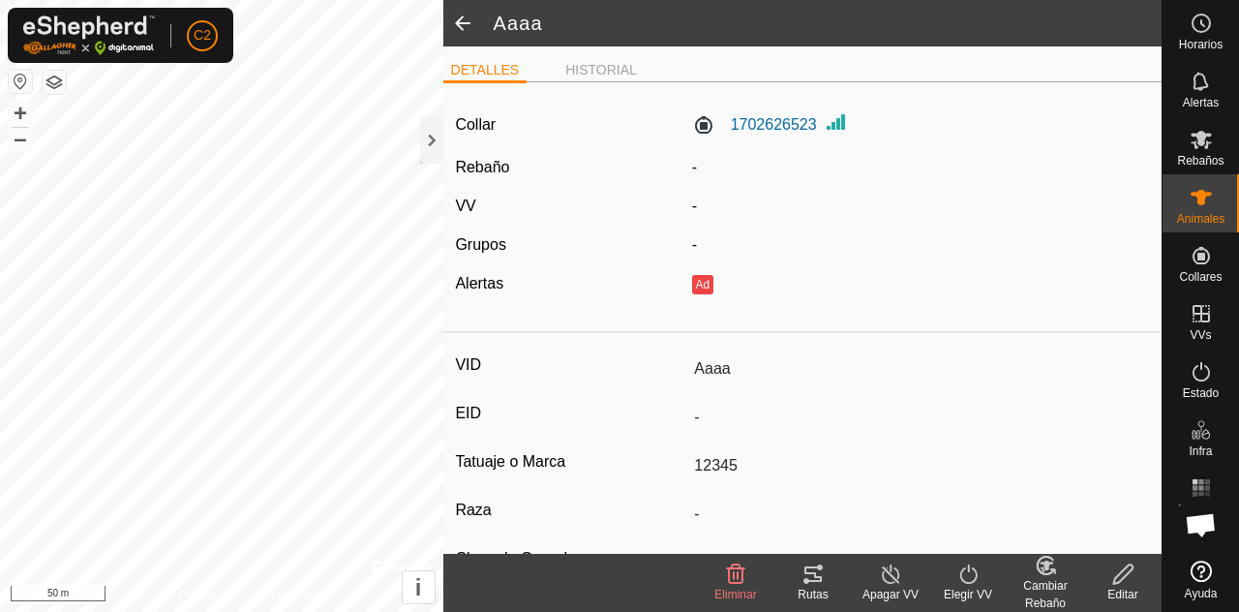
click at [802, 119] on label "1702626523" at bounding box center [754, 124] width 125 height 23
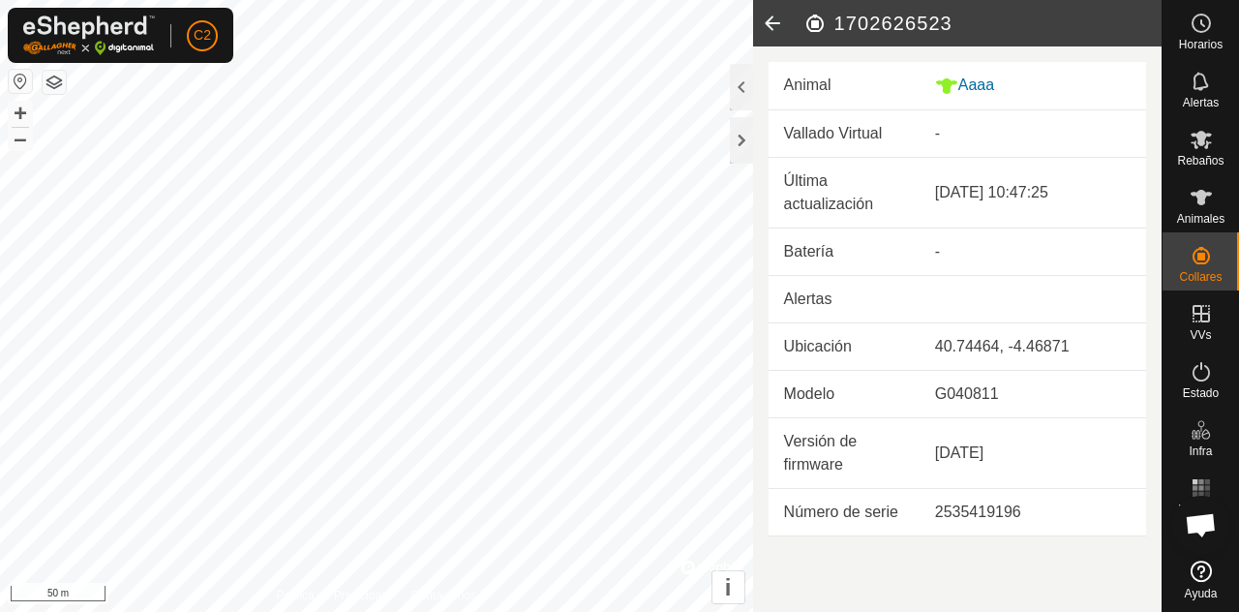
click at [914, 135] on td "Vallado Virtual" at bounding box center [843, 133] width 151 height 47
click at [878, 123] on td "Vallado Virtual" at bounding box center [843, 133] width 151 height 47
click at [732, 86] on div at bounding box center [741, 87] width 23 height 46
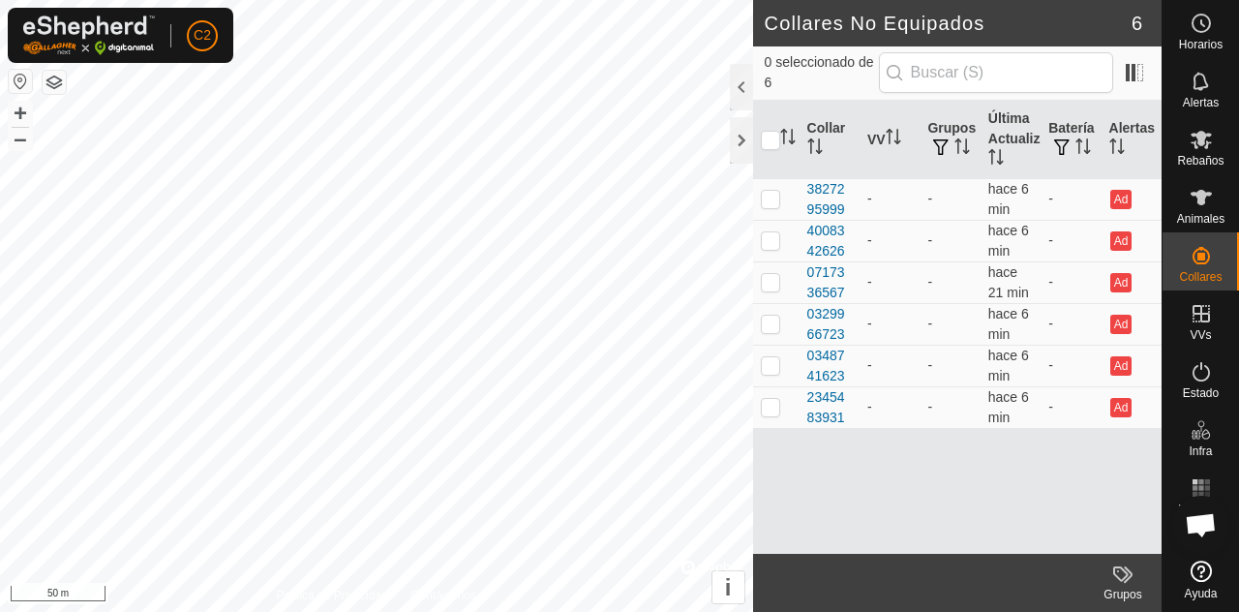
click at [761, 204] on p-checkbox at bounding box center [770, 198] width 19 height 15
checkbox input "true"
click at [733, 68] on div at bounding box center [741, 87] width 23 height 46
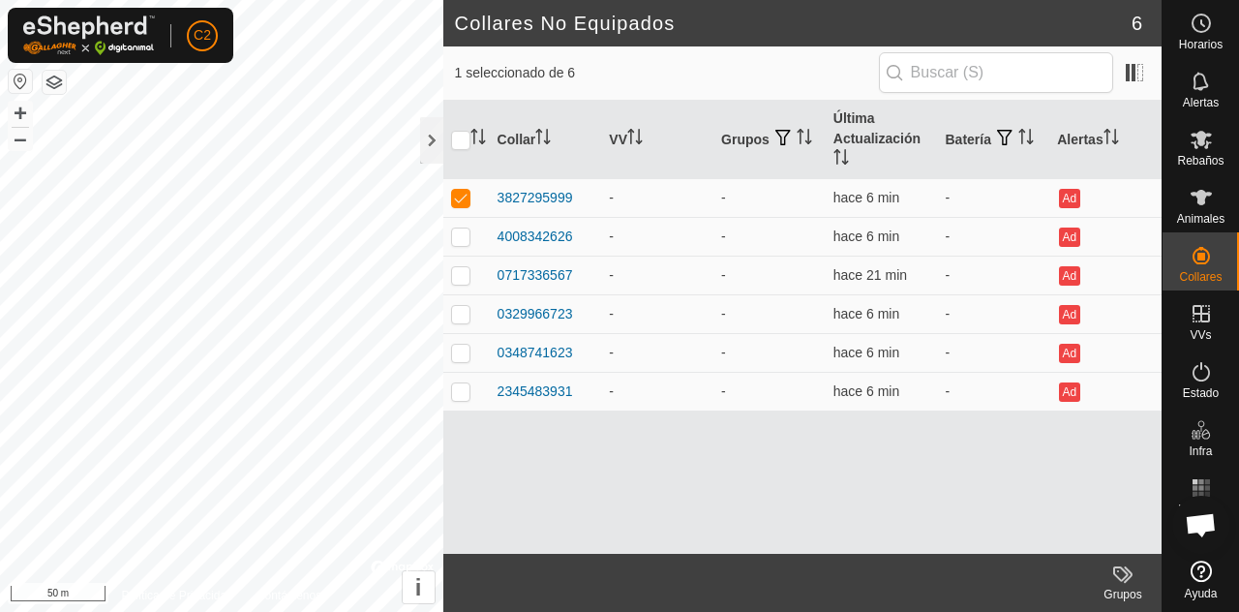
click at [565, 193] on div "3827295999" at bounding box center [534, 198] width 75 height 20
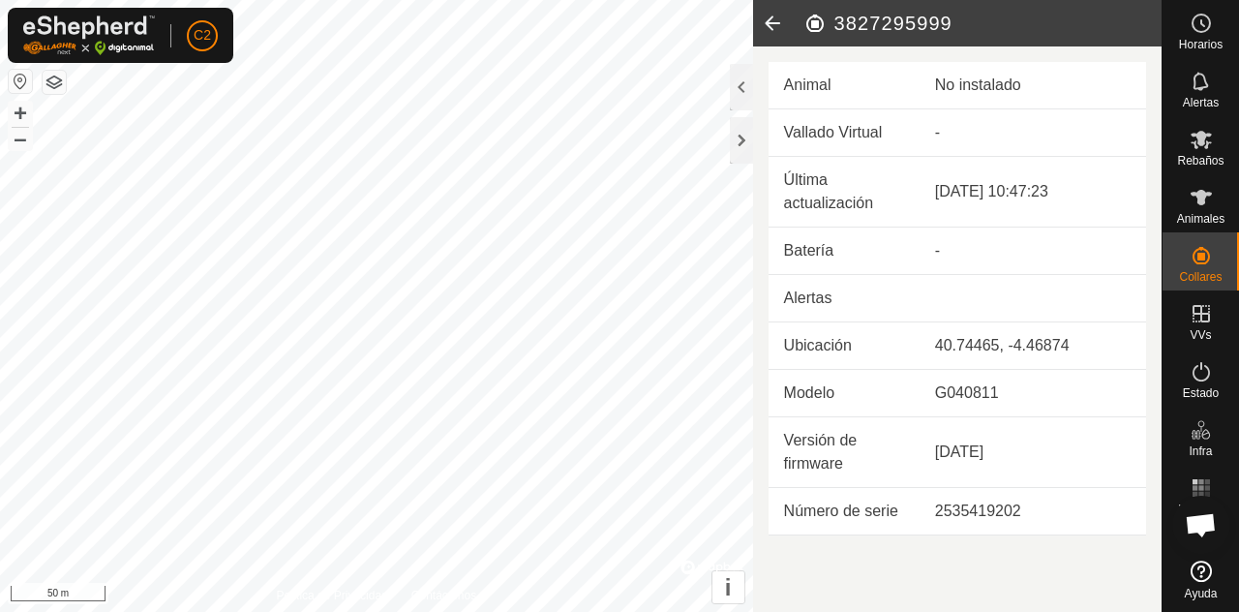
click at [733, 75] on div at bounding box center [741, 87] width 23 height 46
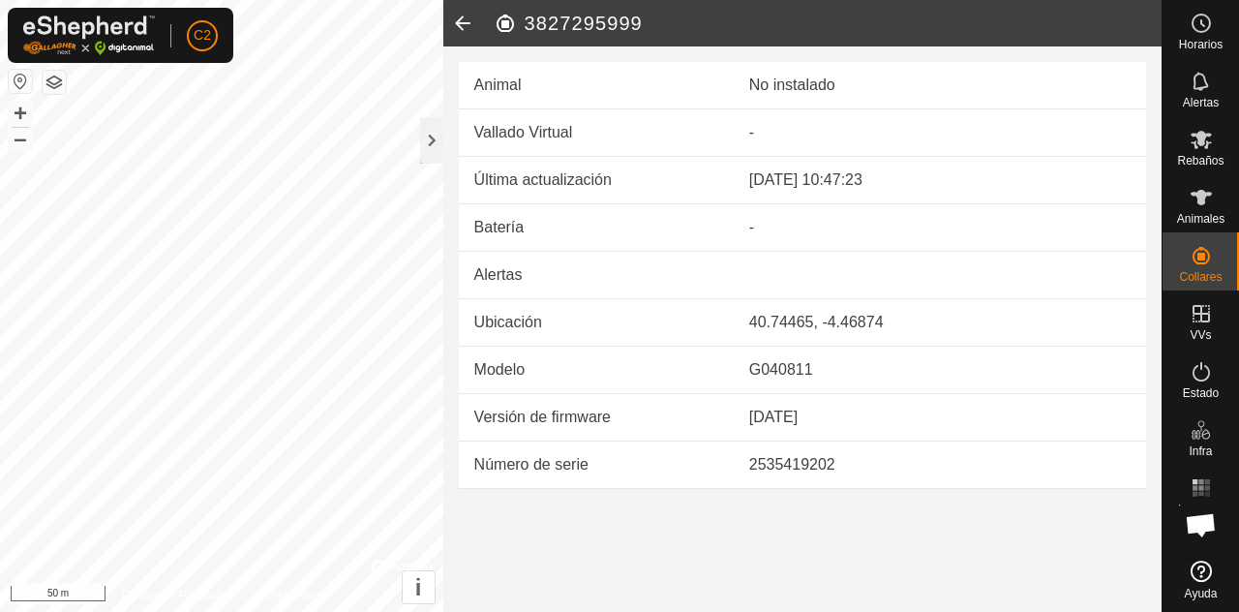
click at [1211, 199] on icon at bounding box center [1200, 197] width 23 height 23
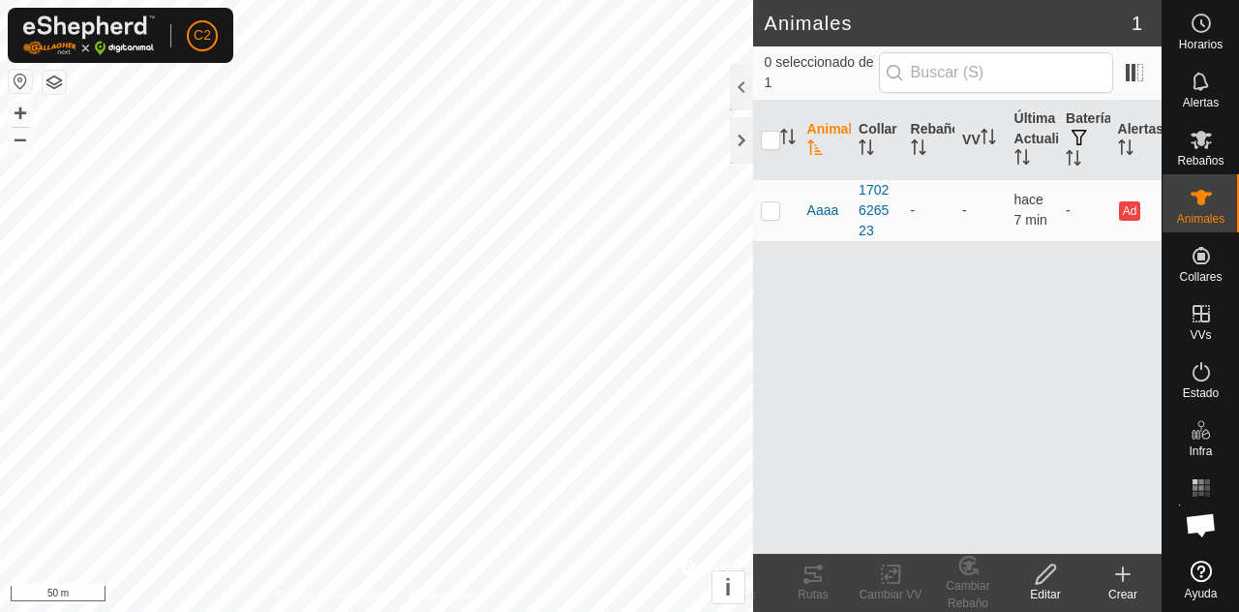
click at [742, 89] on div at bounding box center [741, 87] width 23 height 46
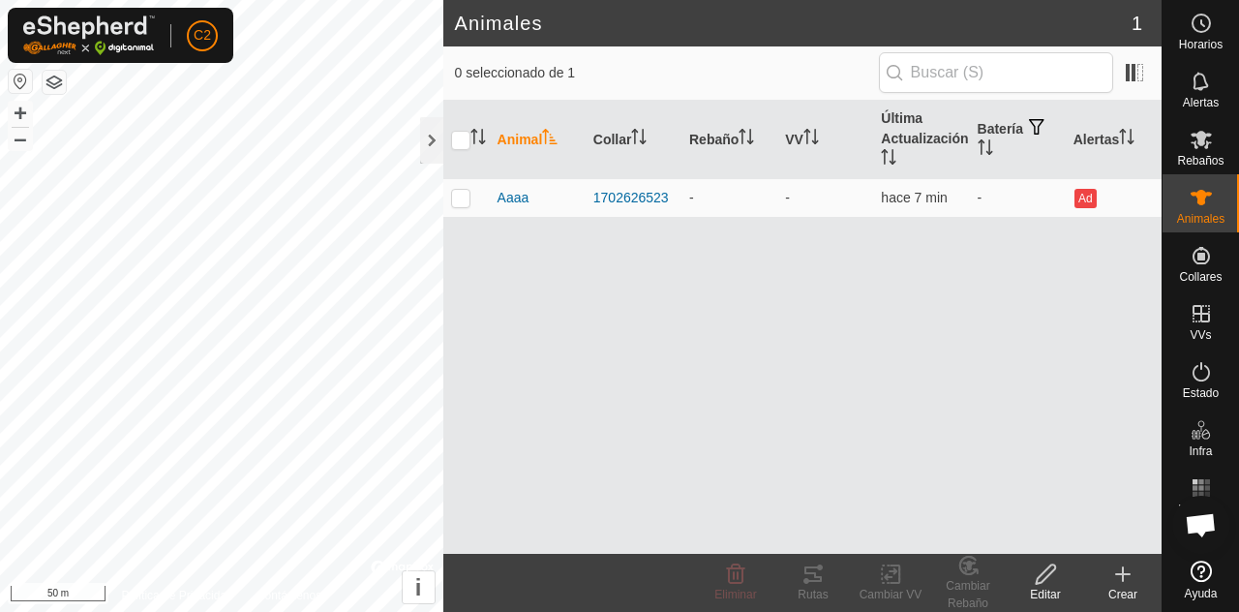
click at [1128, 580] on icon at bounding box center [1122, 573] width 23 height 23
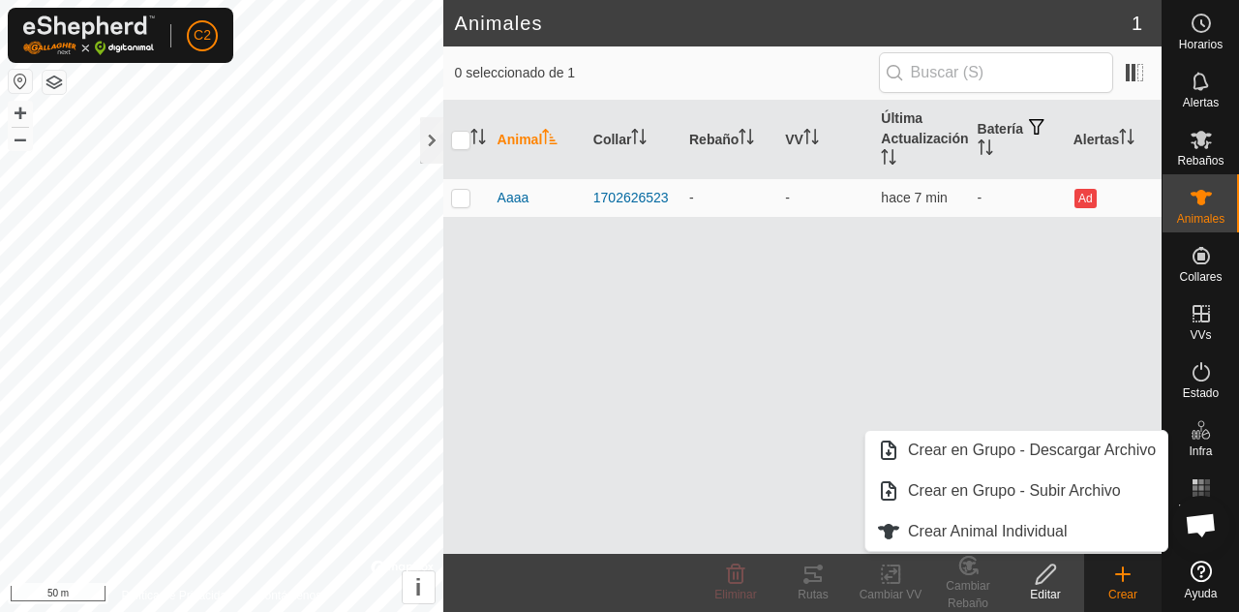
click at [1060, 533] on span "Crear Animal Individual" at bounding box center [988, 531] width 160 height 23
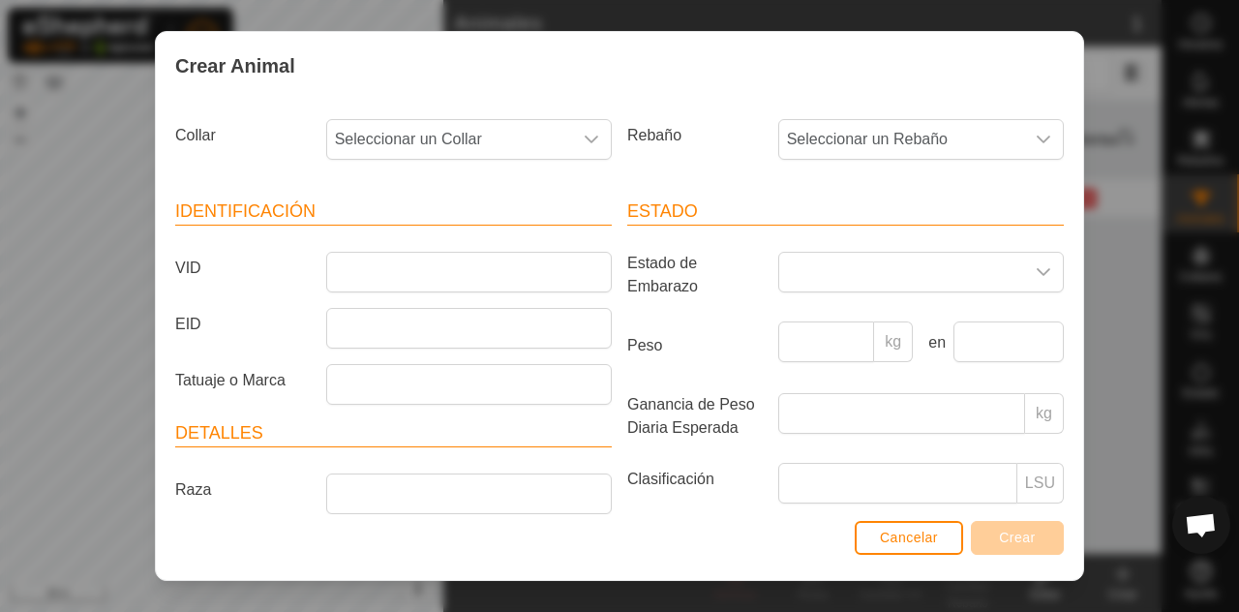
click at [584, 135] on icon "dropdown trigger" at bounding box center [591, 139] width 15 height 15
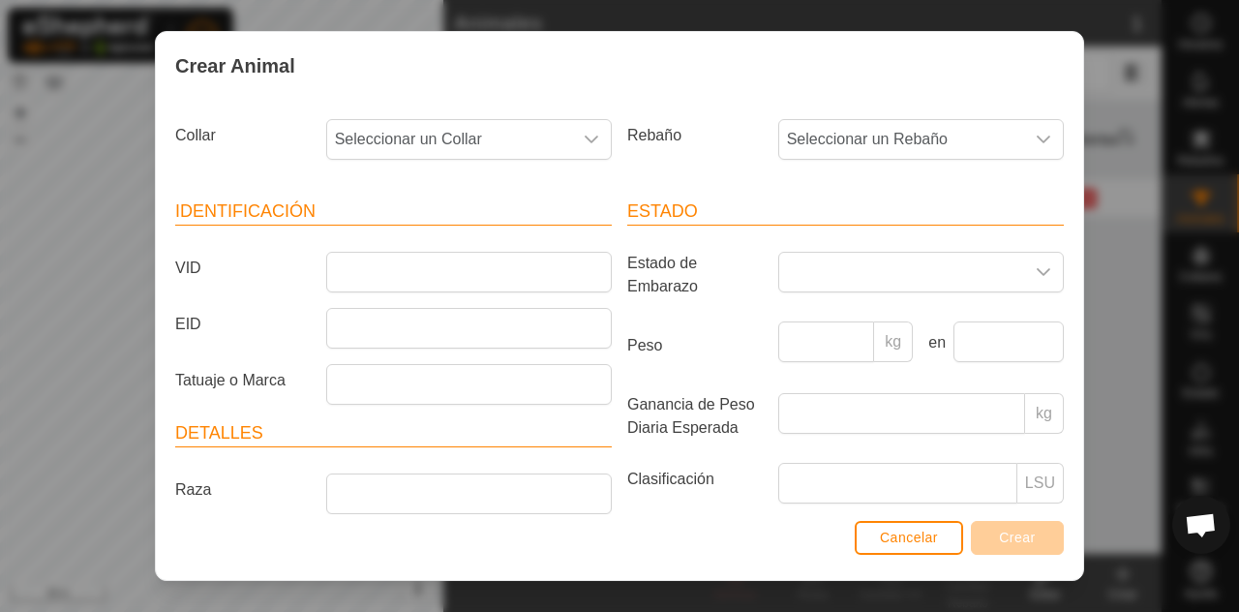
click at [595, 128] on div "dropdown trigger" at bounding box center [591, 139] width 39 height 39
click at [409, 271] on span "3827295999" at bounding box center [383, 279] width 86 height 23
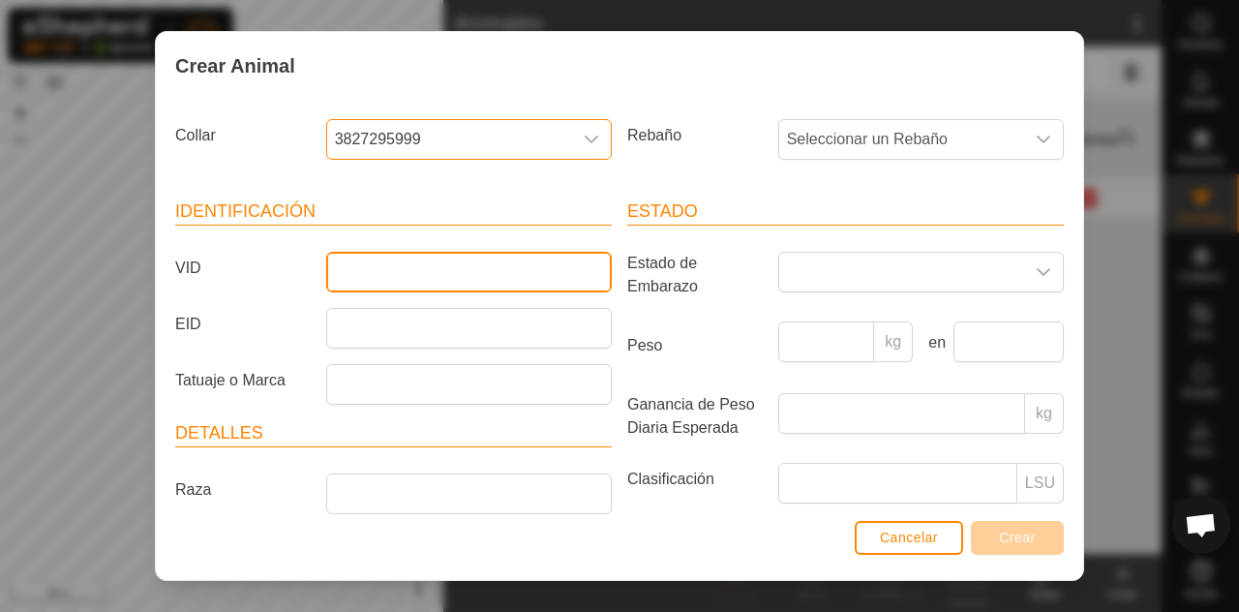
click at [434, 267] on input "VID" at bounding box center [469, 272] width 286 height 41
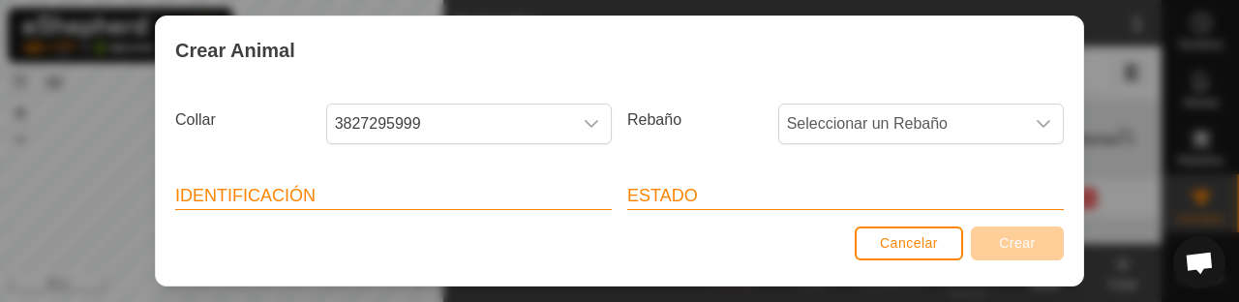
scroll to position [105, 0]
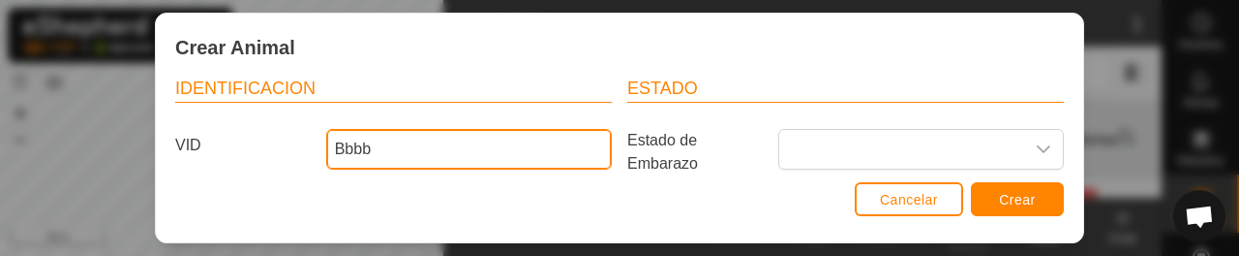
type input "Bbbb"
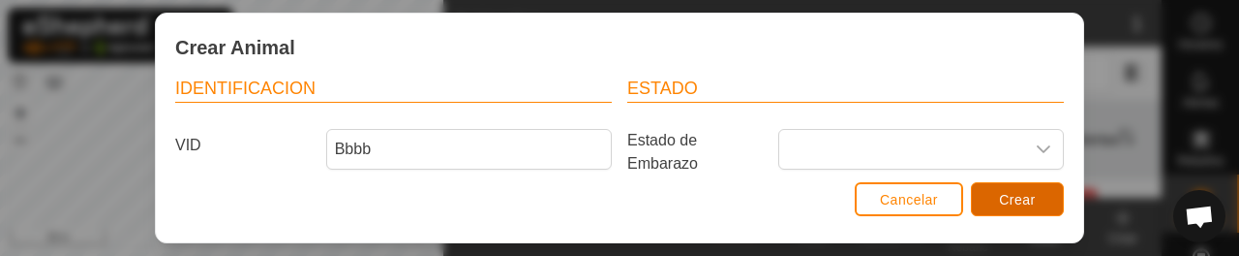
click at [1023, 199] on span "Crear" at bounding box center [1017, 199] width 37 height 15
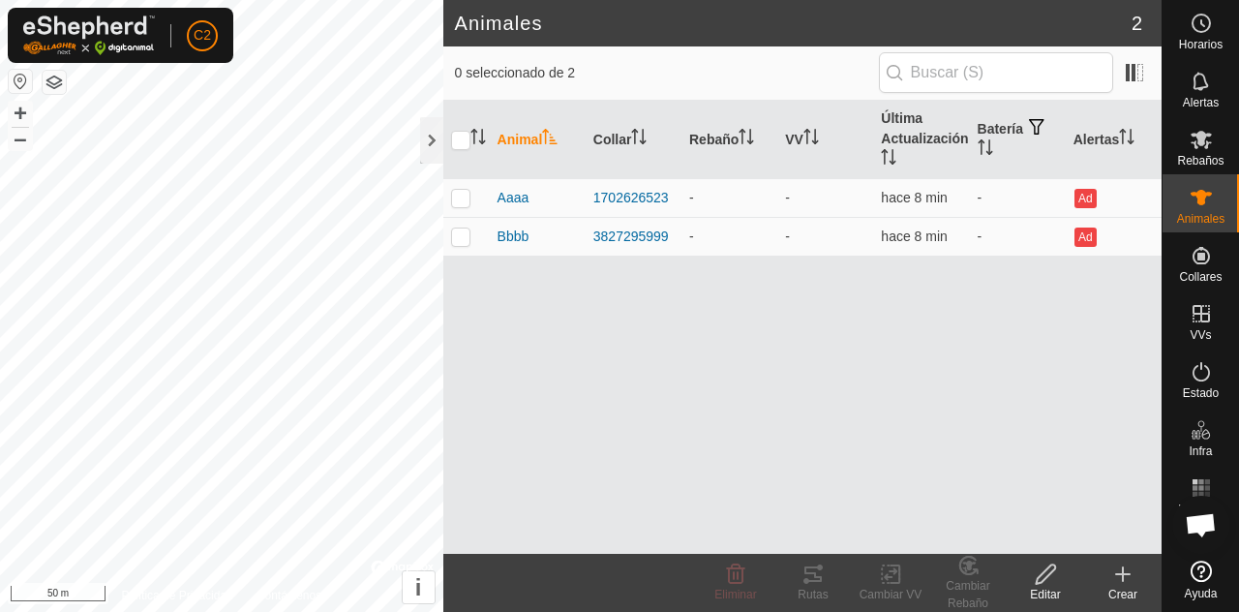
click at [1120, 595] on div "Crear" at bounding box center [1122, 594] width 77 height 17
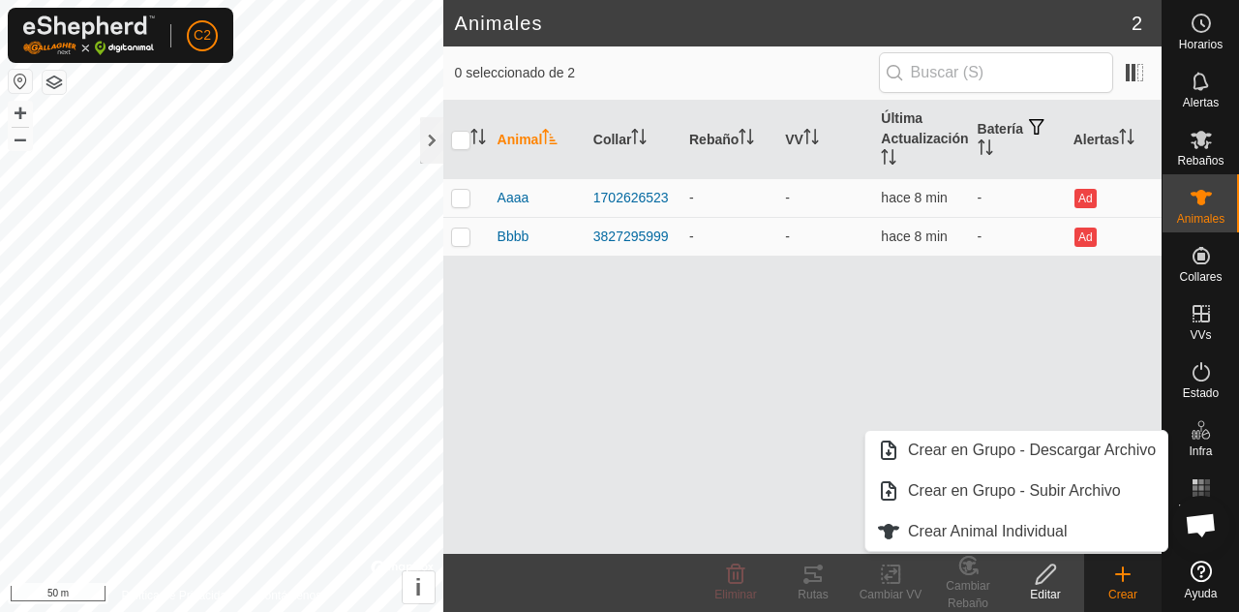
click at [1046, 535] on span "Crear Animal Individual" at bounding box center [988, 531] width 160 height 23
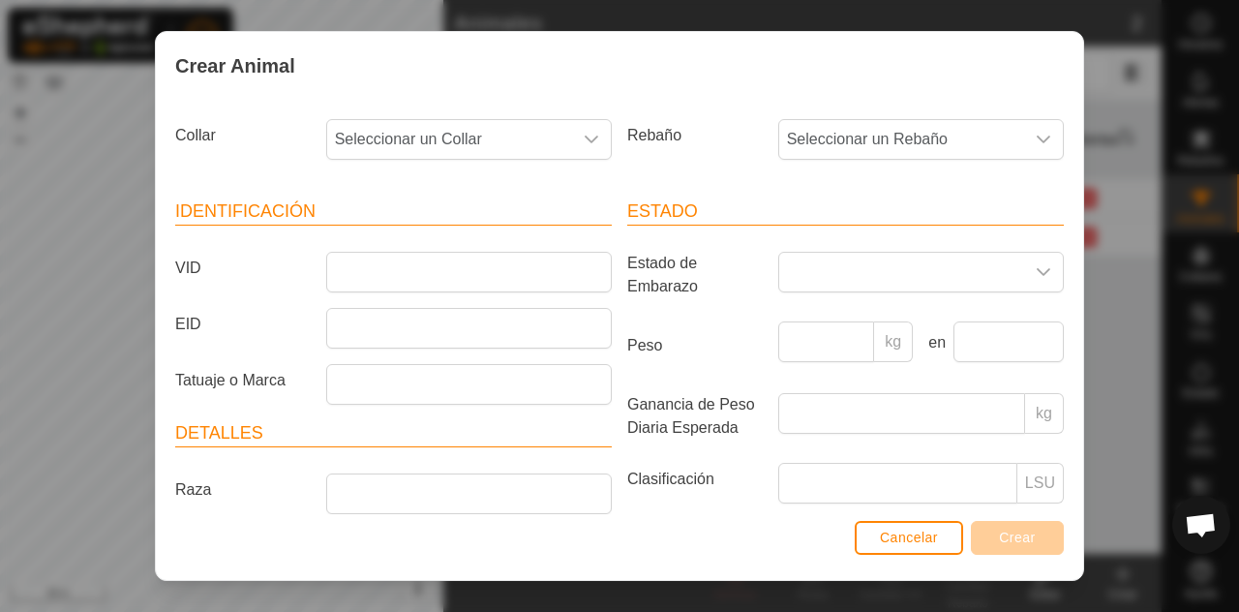
click at [589, 139] on icon "dropdown trigger" at bounding box center [592, 139] width 14 height 8
click at [420, 273] on span "4008342626" at bounding box center [383, 279] width 86 height 23
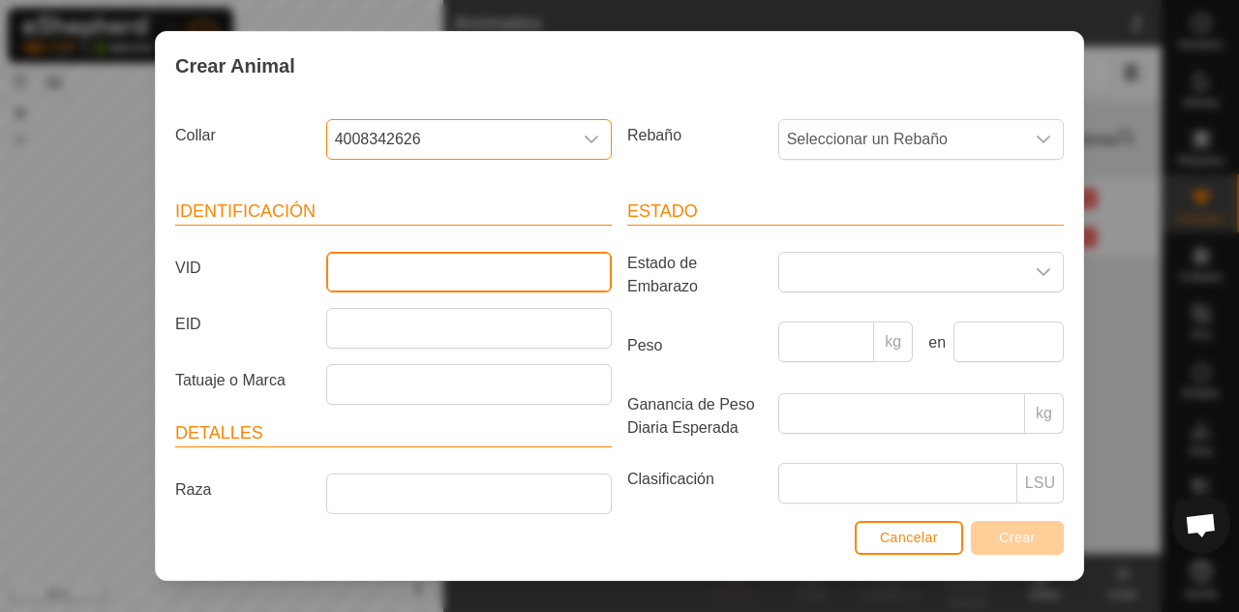
click at [459, 276] on input "VID" at bounding box center [469, 272] width 286 height 41
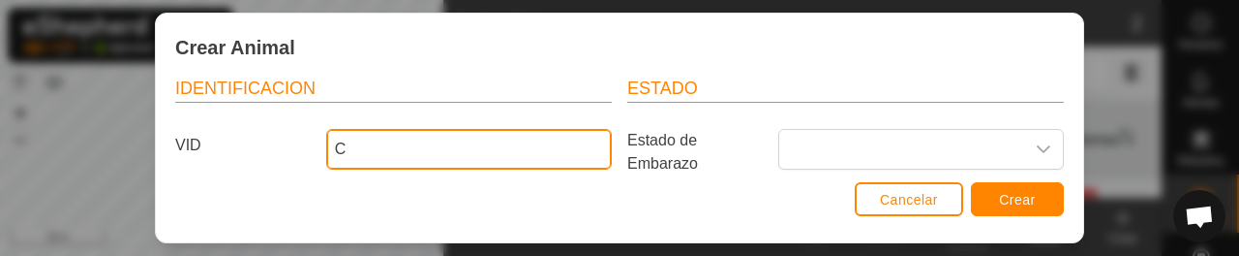
type input "C"
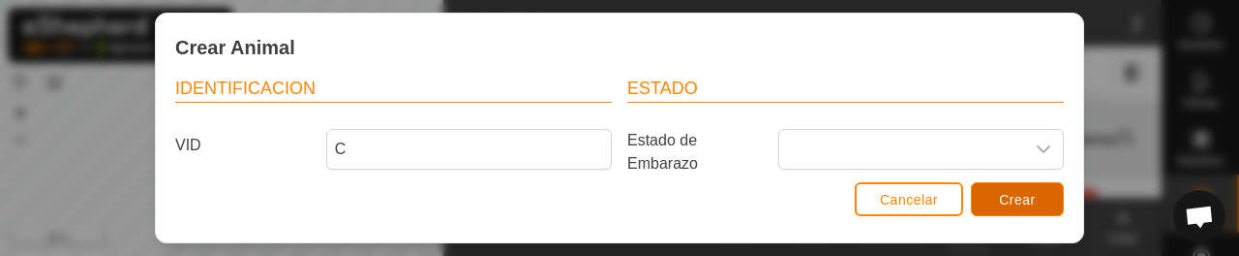
click at [1017, 192] on span "Crear" at bounding box center [1017, 199] width 37 height 15
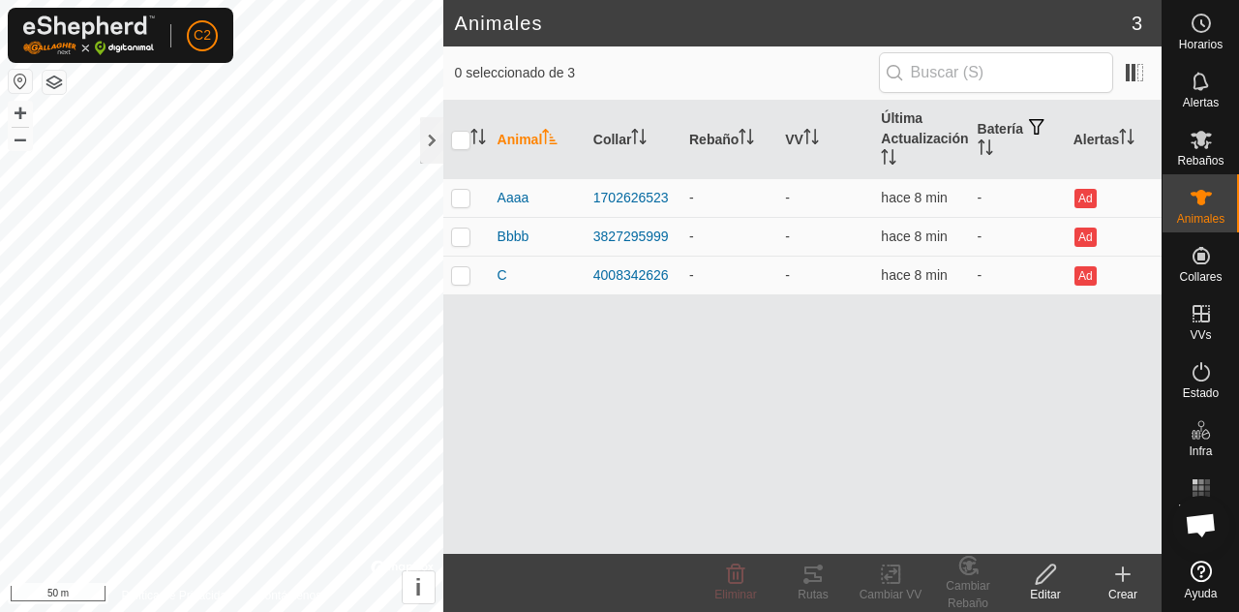
click at [660, 232] on div "3827295999" at bounding box center [633, 236] width 80 height 20
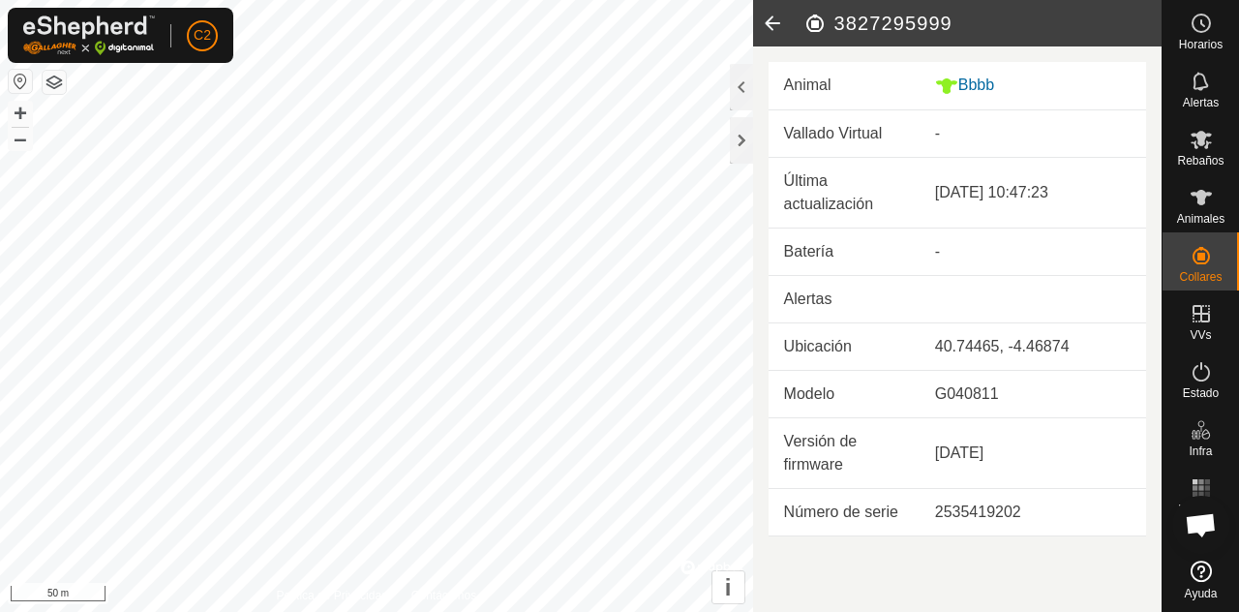
click at [732, 88] on div at bounding box center [741, 87] width 23 height 46
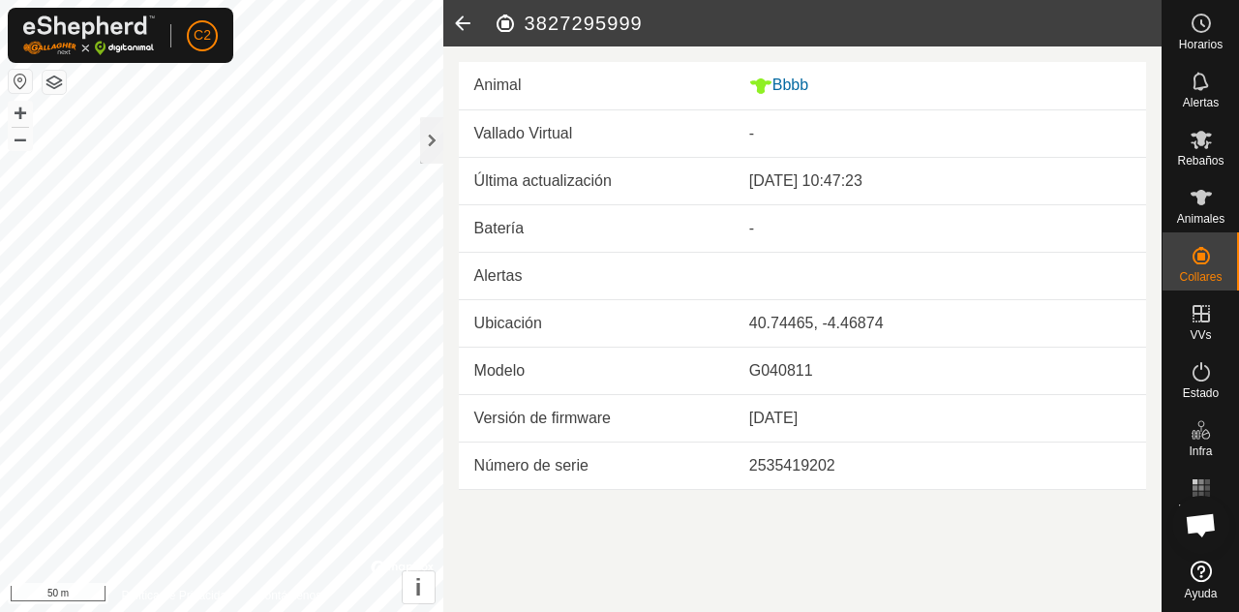
click at [1196, 193] on icon at bounding box center [1200, 197] width 21 height 15
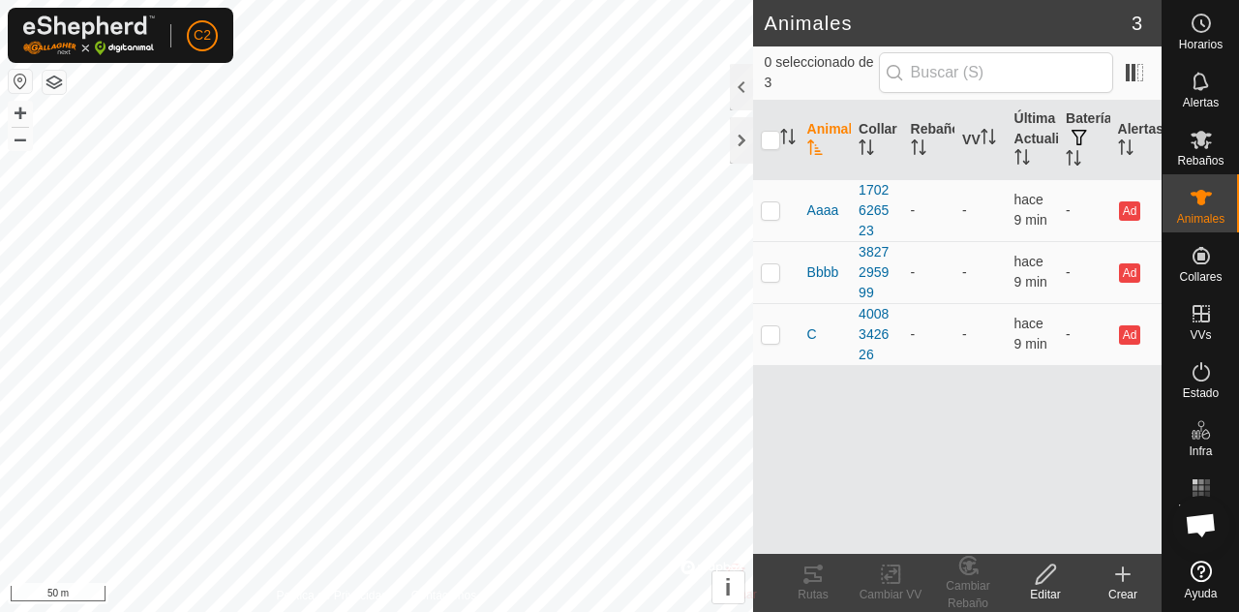
click at [736, 79] on div at bounding box center [741, 87] width 23 height 46
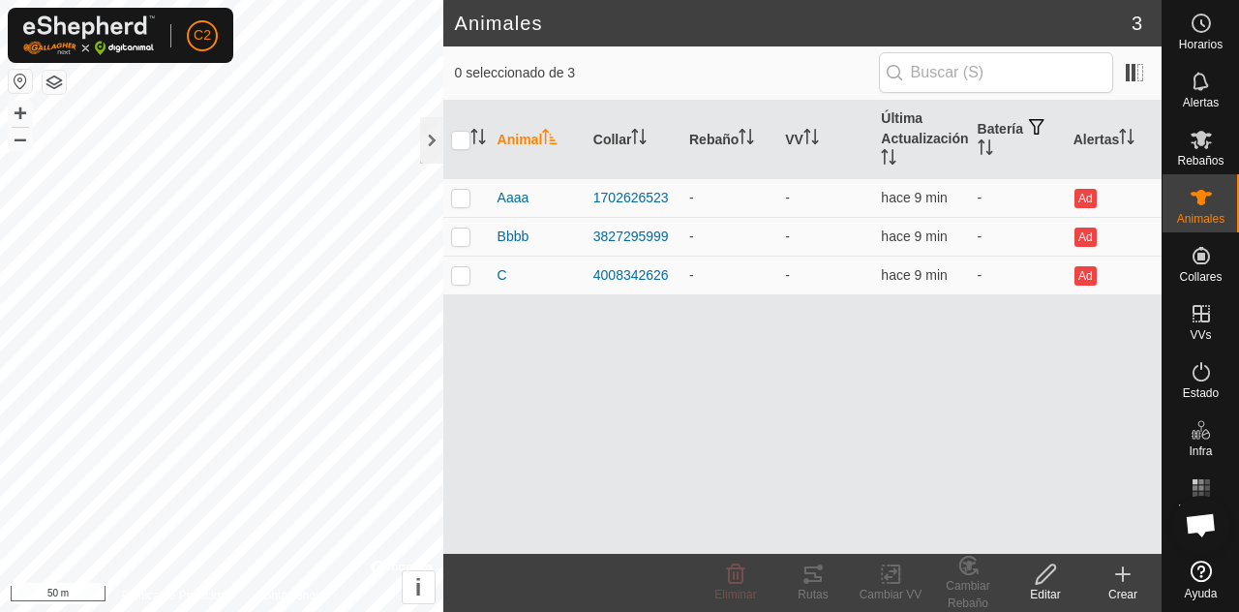
click at [639, 228] on div "3827295999" at bounding box center [633, 236] width 80 height 20
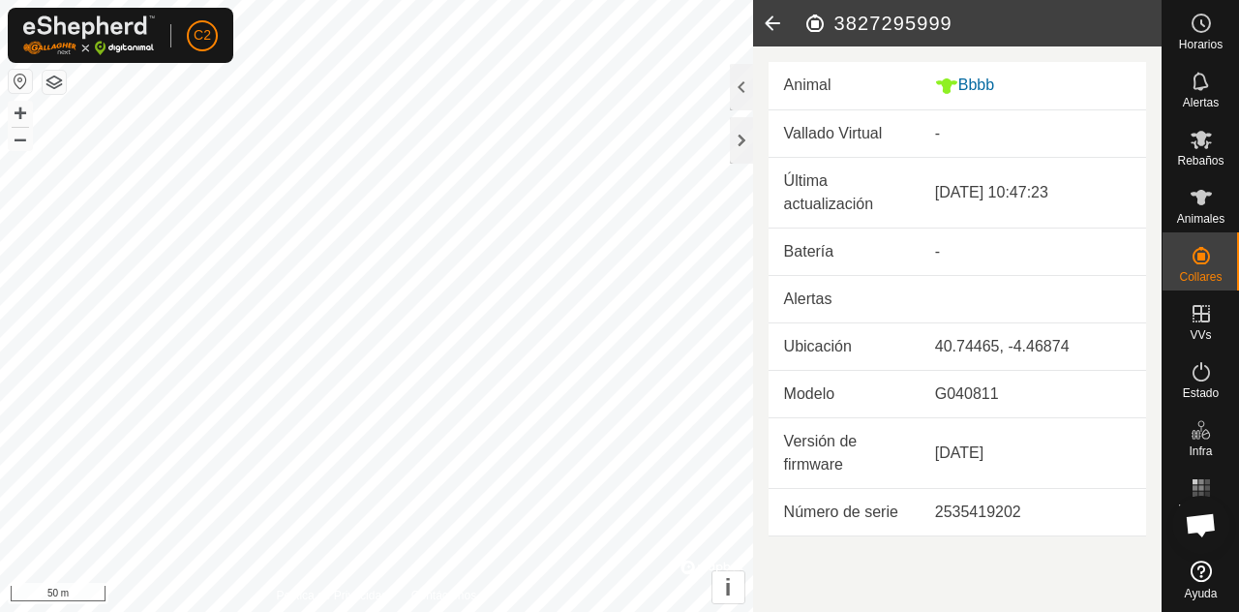
click at [733, 92] on div at bounding box center [741, 87] width 23 height 46
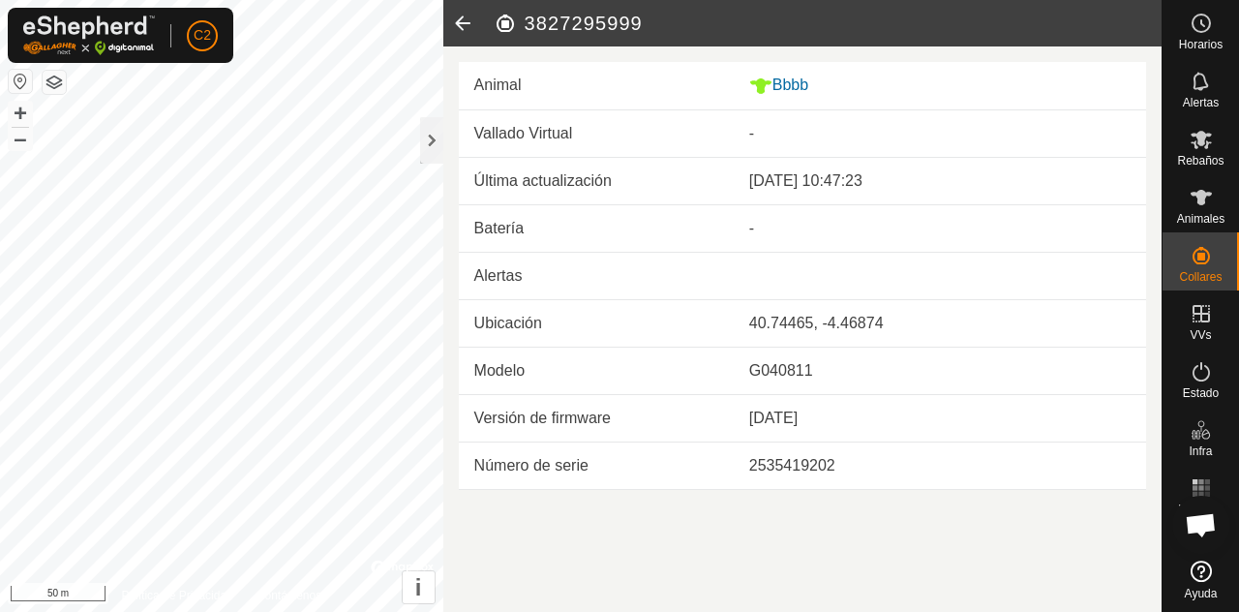
click at [798, 80] on div "Bbbb" at bounding box center [939, 86] width 381 height 24
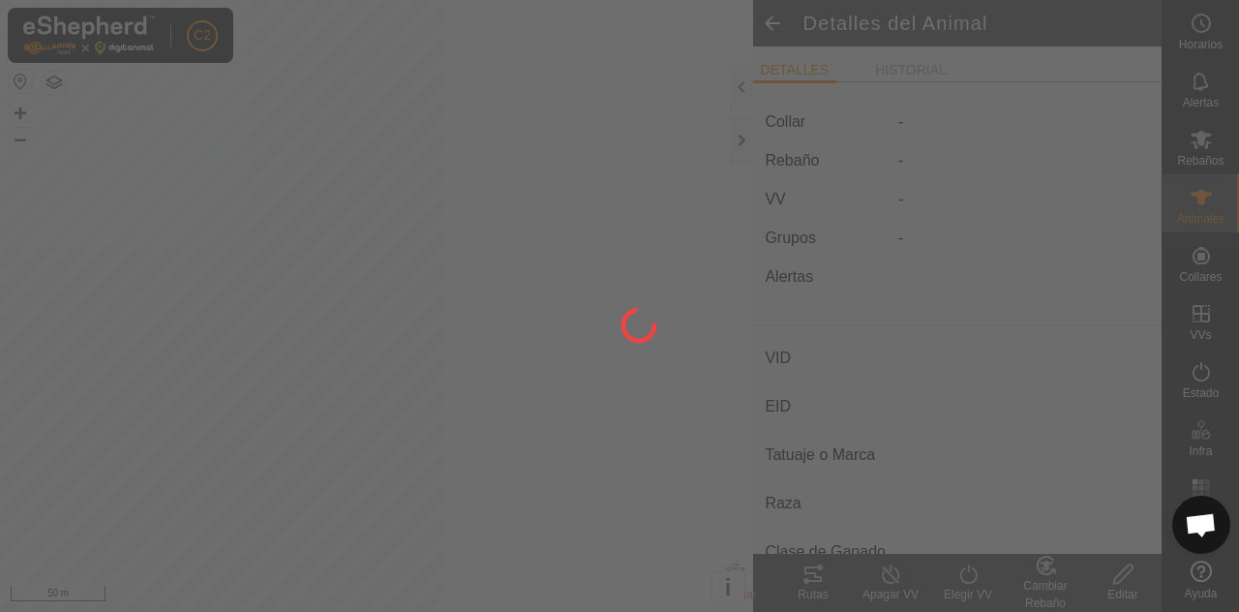
click at [804, 75] on div at bounding box center [619, 306] width 1239 height 612
type input "Bbbb"
type input "-"
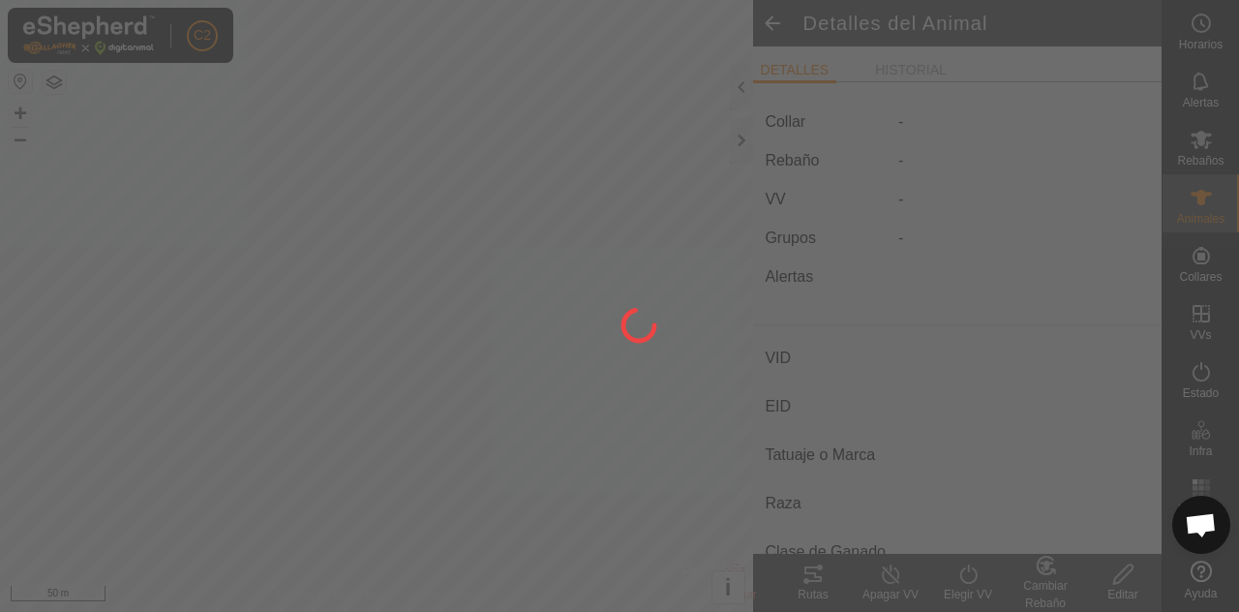
type input "-"
type input "0 kg"
type input "-"
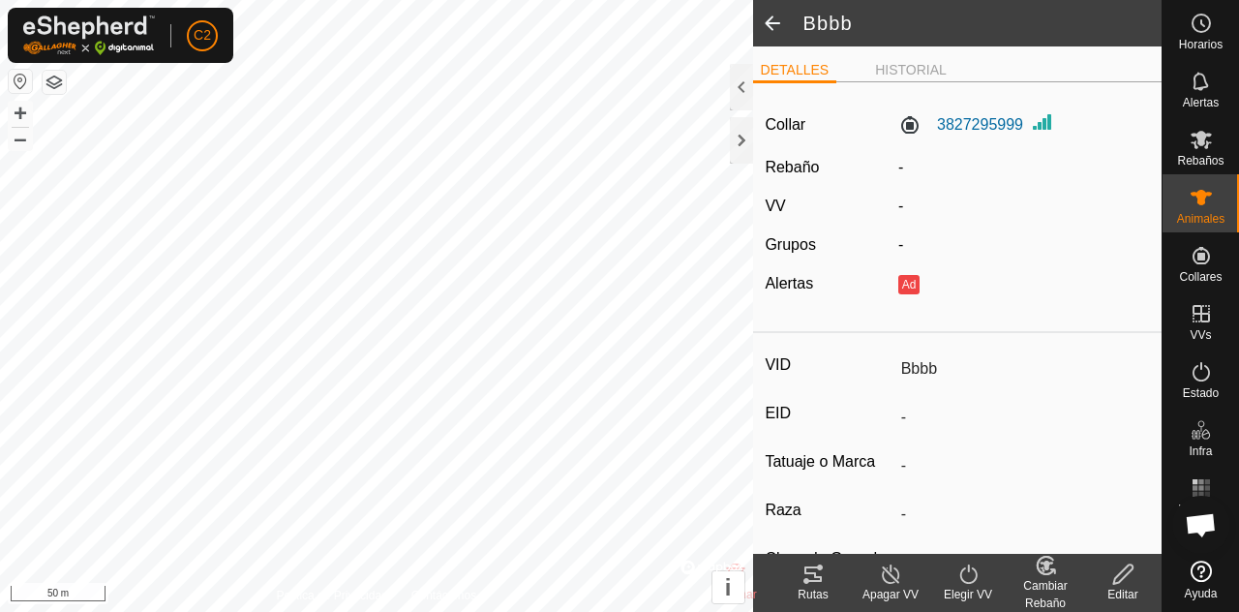
click at [733, 94] on div at bounding box center [741, 87] width 23 height 46
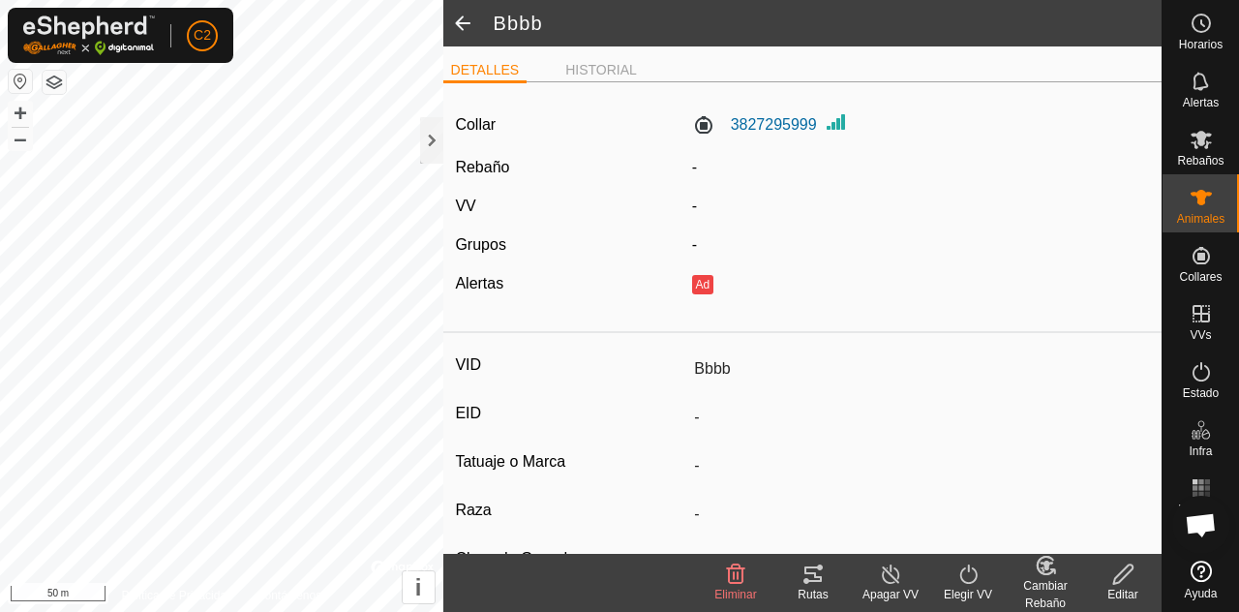
click at [1128, 591] on div "Editar" at bounding box center [1122, 594] width 77 height 17
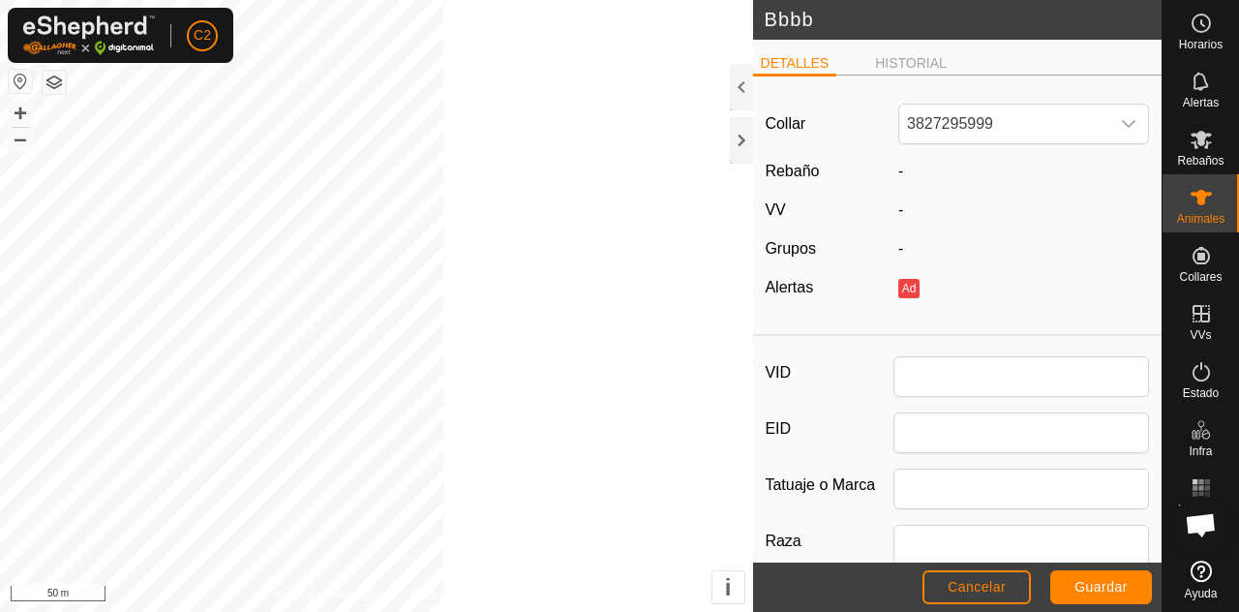
type input "Bbbb"
type input "0"
click at [957, 373] on input "Bbbb" at bounding box center [1021, 376] width 256 height 41
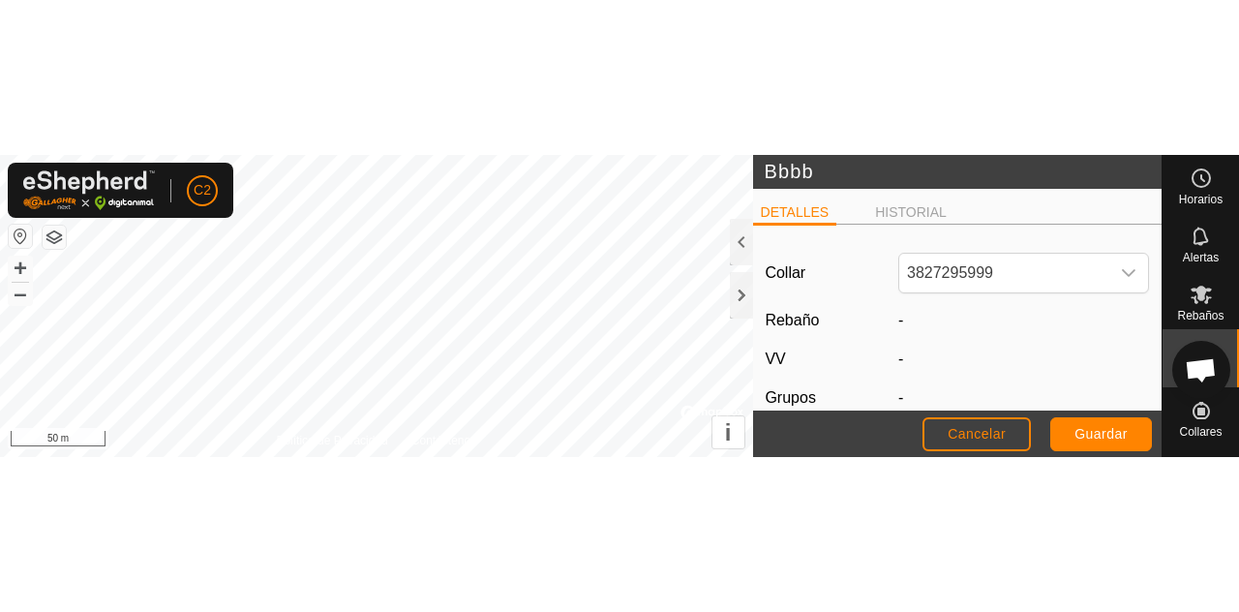
scroll to position [227, 0]
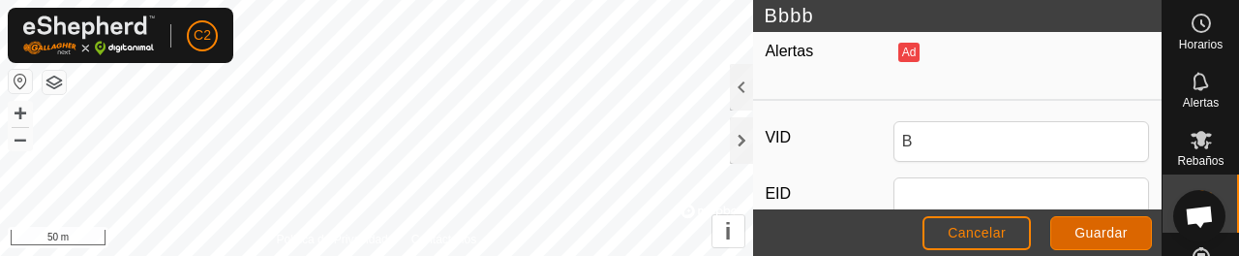
click at [1108, 226] on span "Guardar" at bounding box center [1100, 232] width 53 height 15
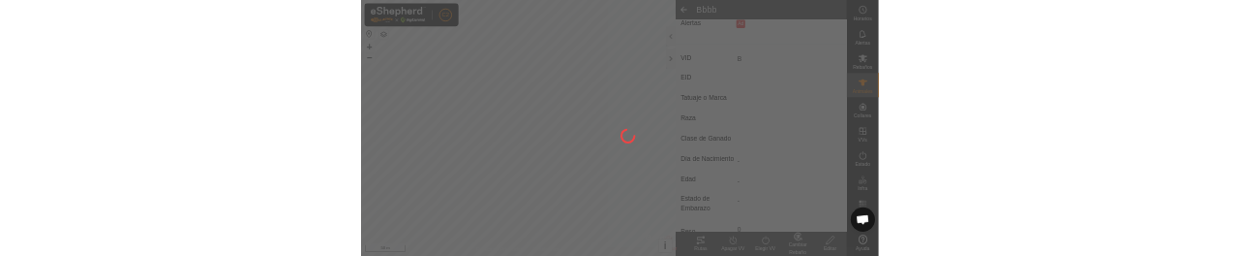
scroll to position [217, 0]
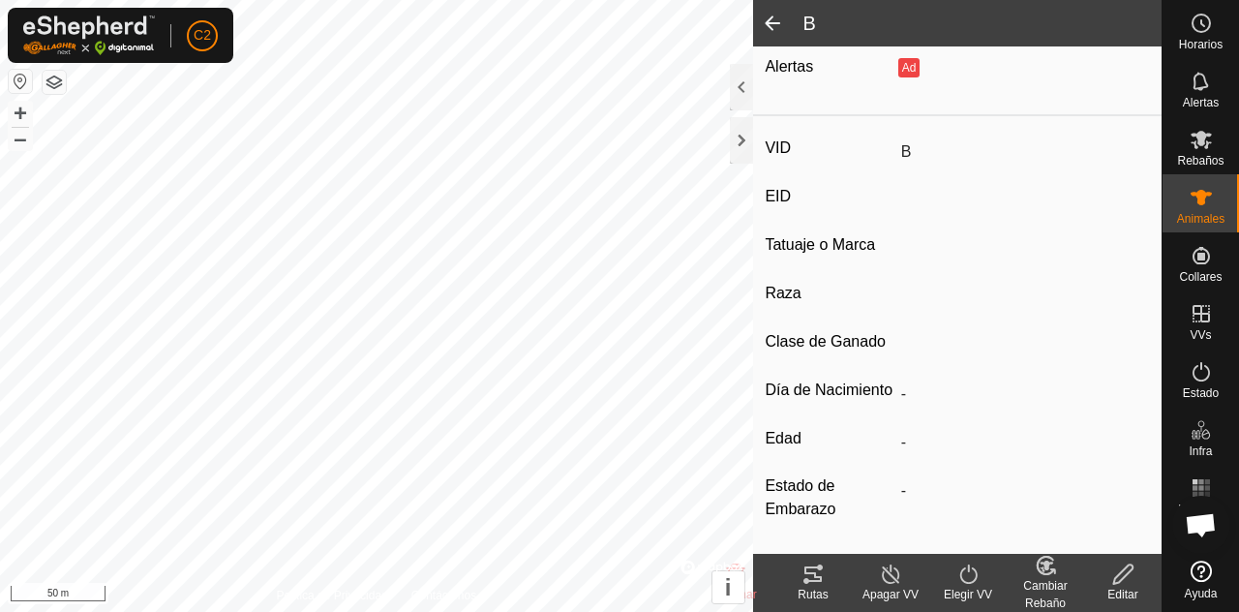
type input "B"
type input "-"
type input "0 kg"
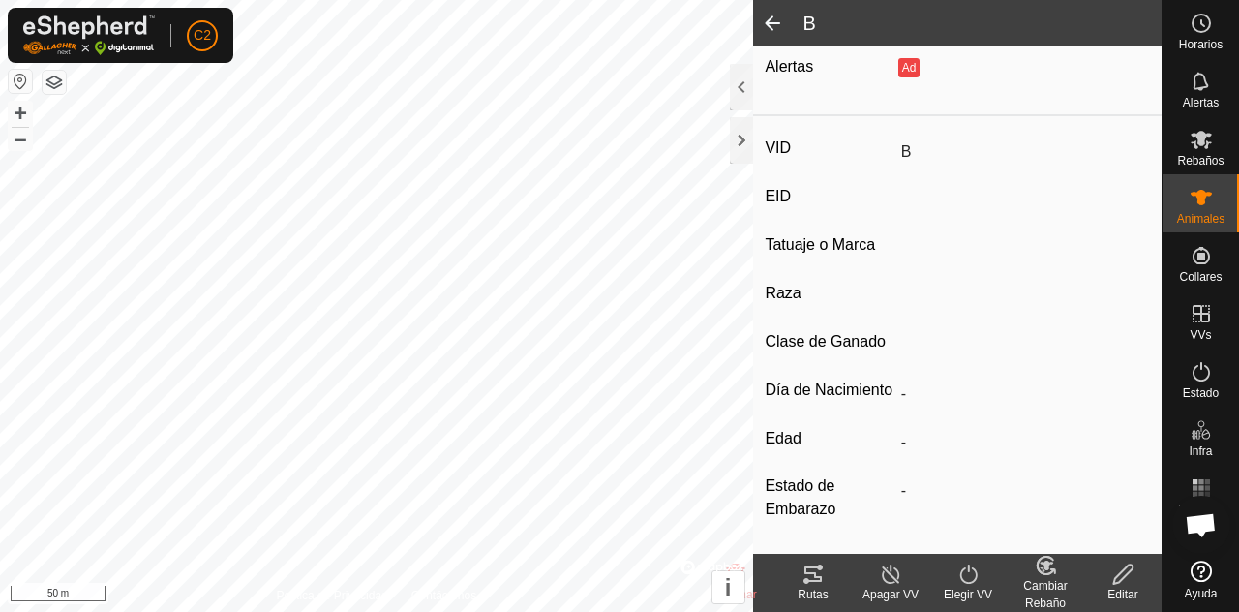
type input "-"
click at [1209, 206] on icon at bounding box center [1200, 197] width 23 height 23
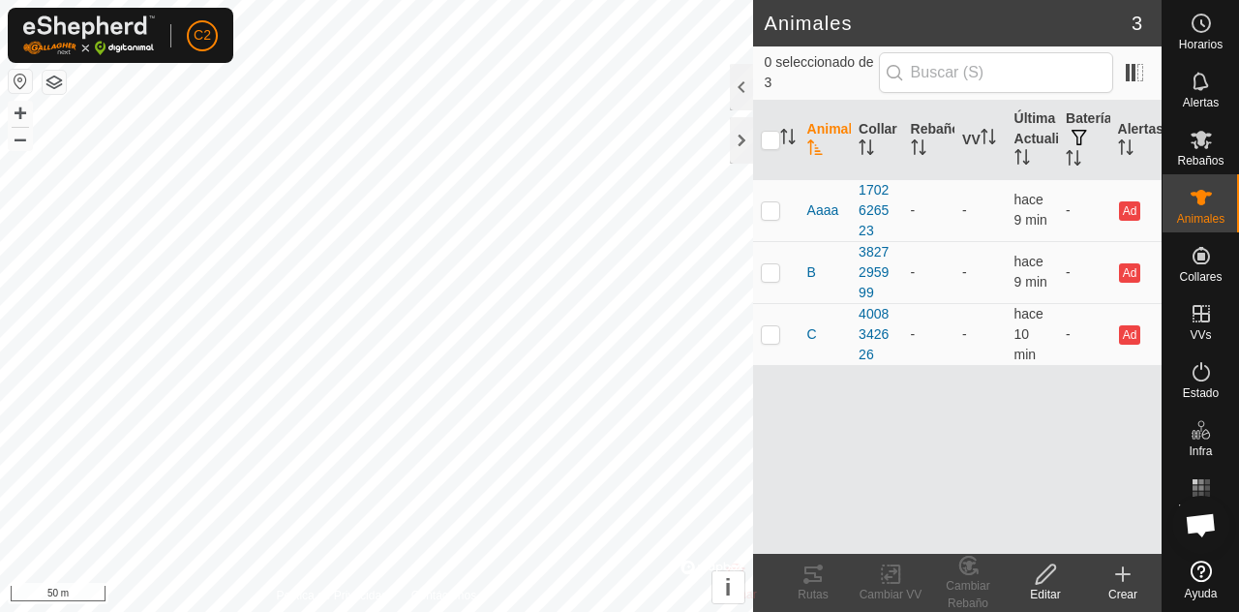
click at [862, 209] on div "1702626523" at bounding box center [876, 210] width 36 height 61
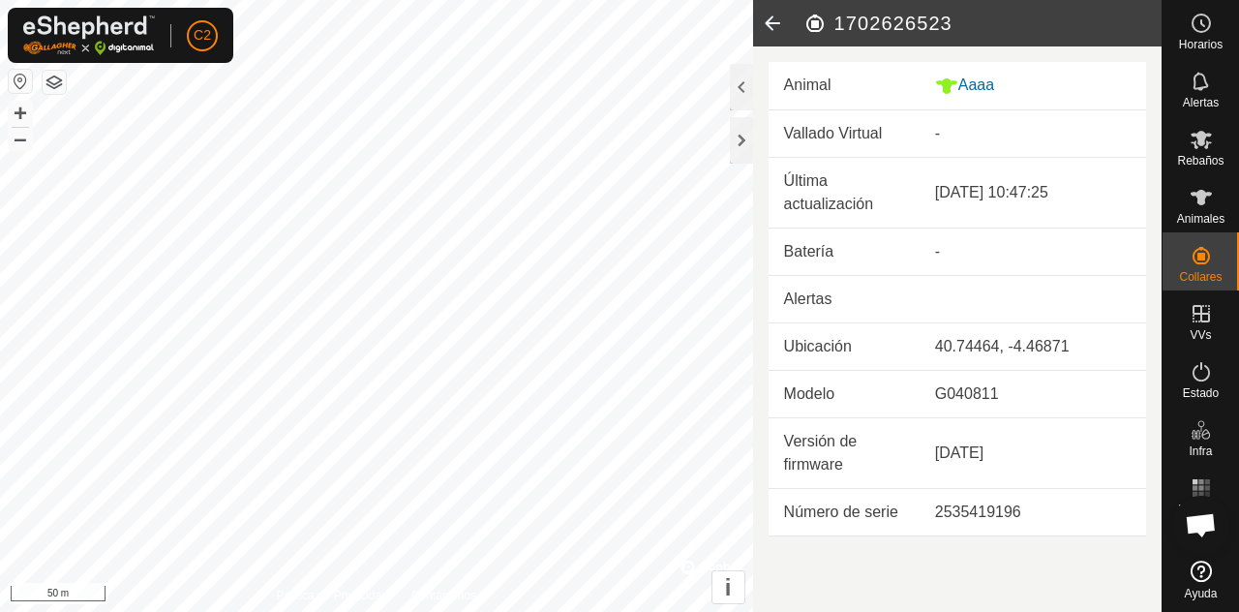
click at [996, 78] on div "Aaaa" at bounding box center [1033, 86] width 196 height 24
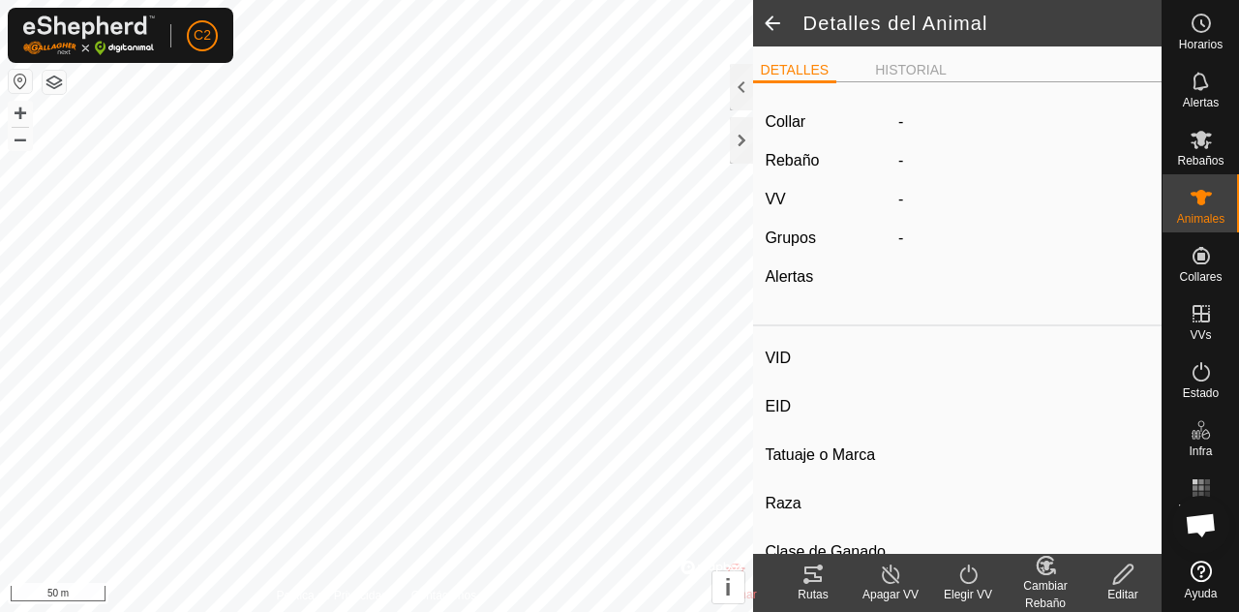
type input "Aaaa"
type input "-"
type input "12345"
type input "-"
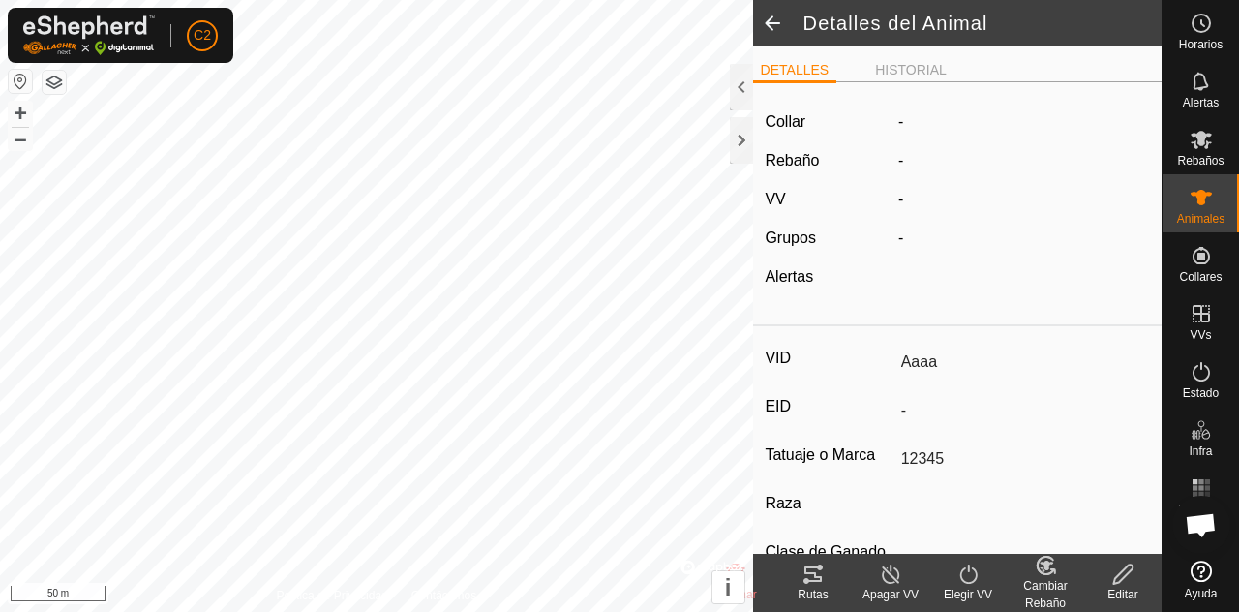
type input "0 kg"
type input "-"
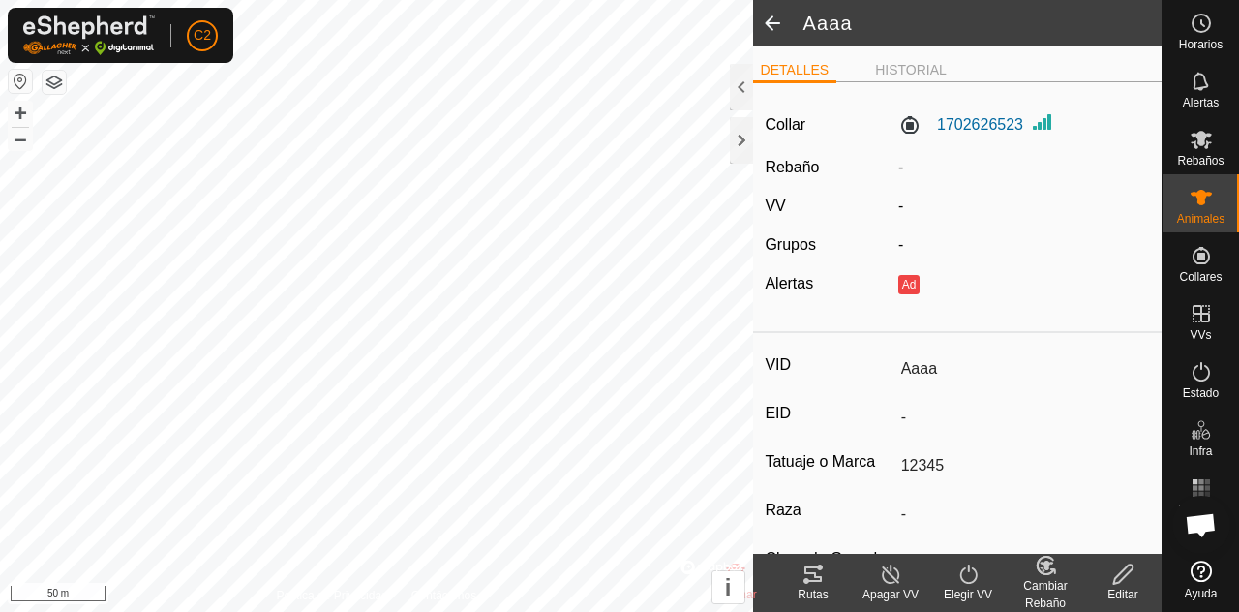
click at [1131, 593] on div "Editar" at bounding box center [1122, 594] width 77 height 17
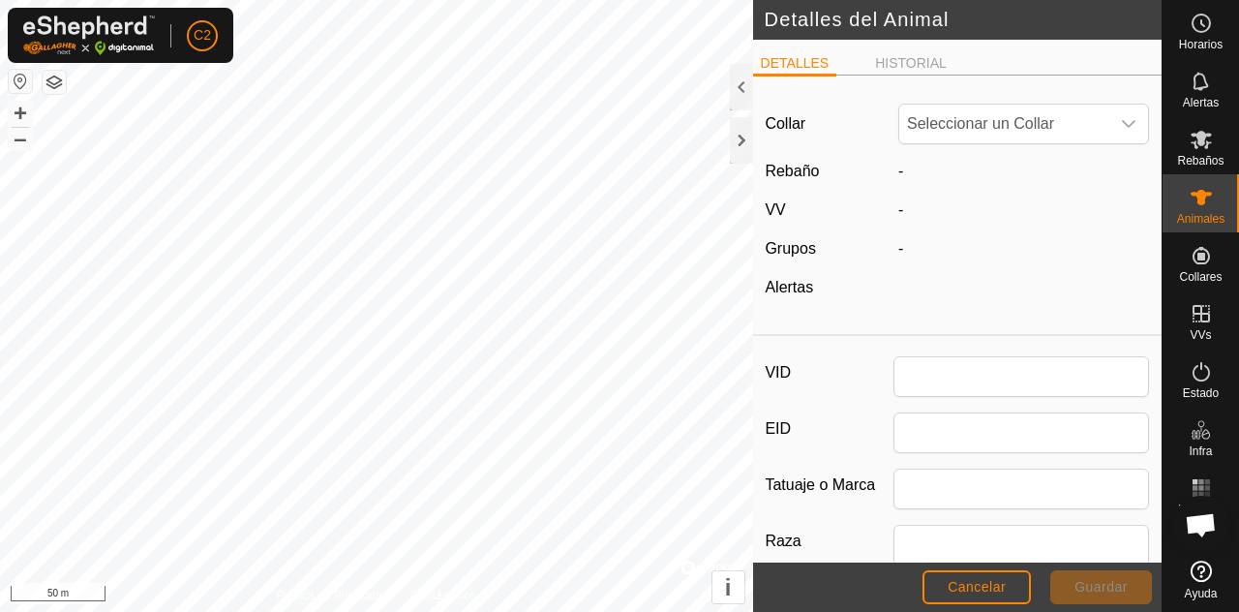
type input "Aaaa"
type input "12345"
type input "0"
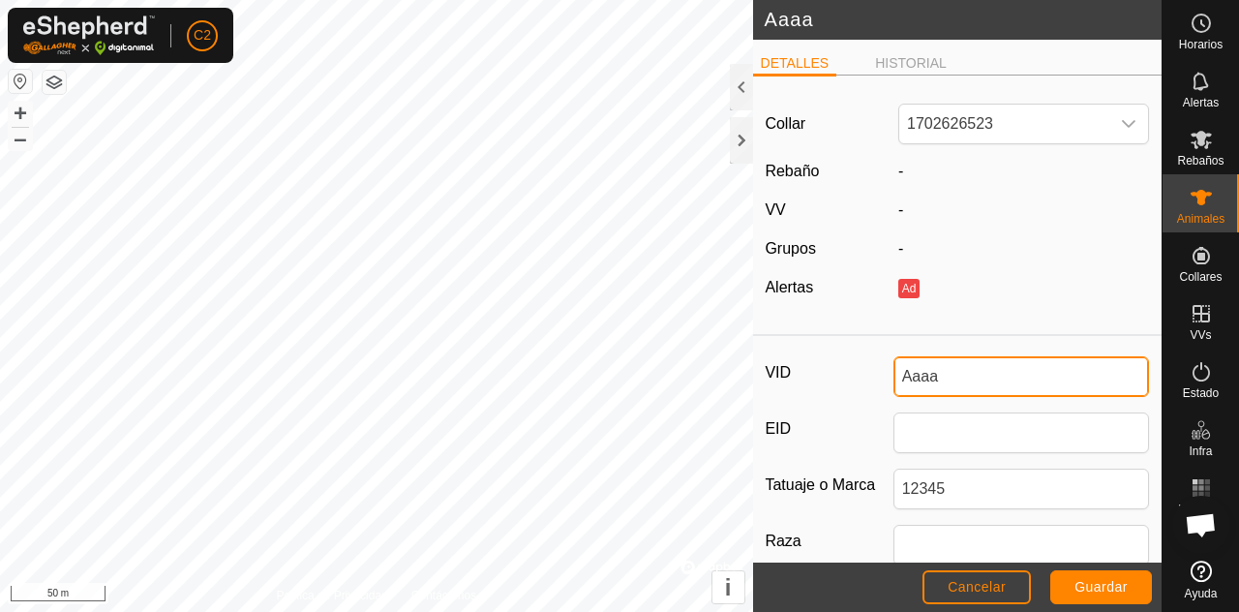
click at [968, 375] on input "Aaaa" at bounding box center [1021, 376] width 256 height 41
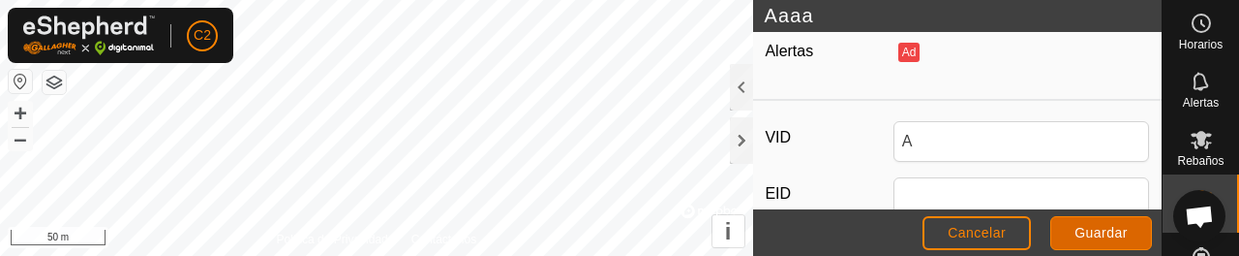
click at [1109, 232] on span "Guardar" at bounding box center [1100, 232] width 53 height 15
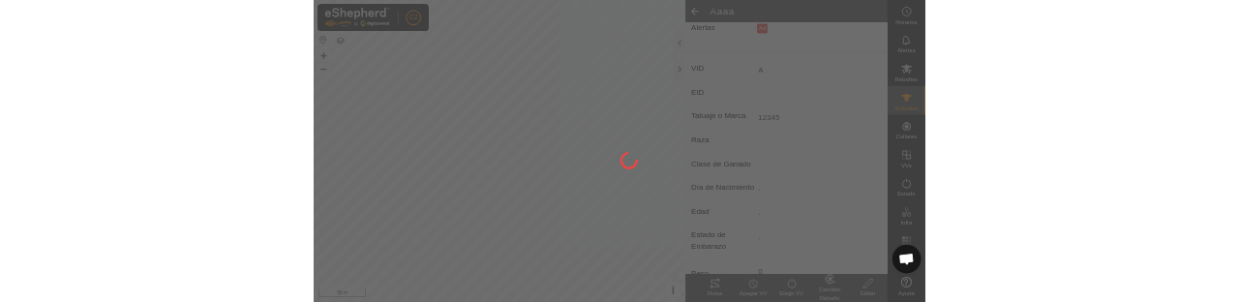
scroll to position [217, 0]
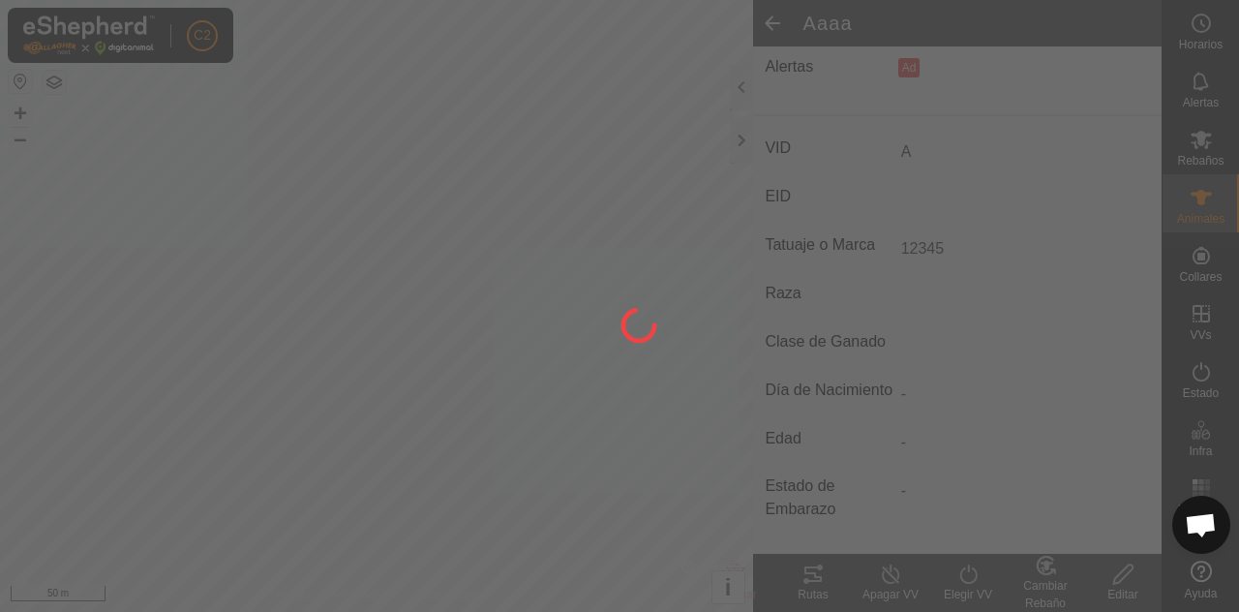
type input "A"
type input "-"
type input "0 kg"
type input "-"
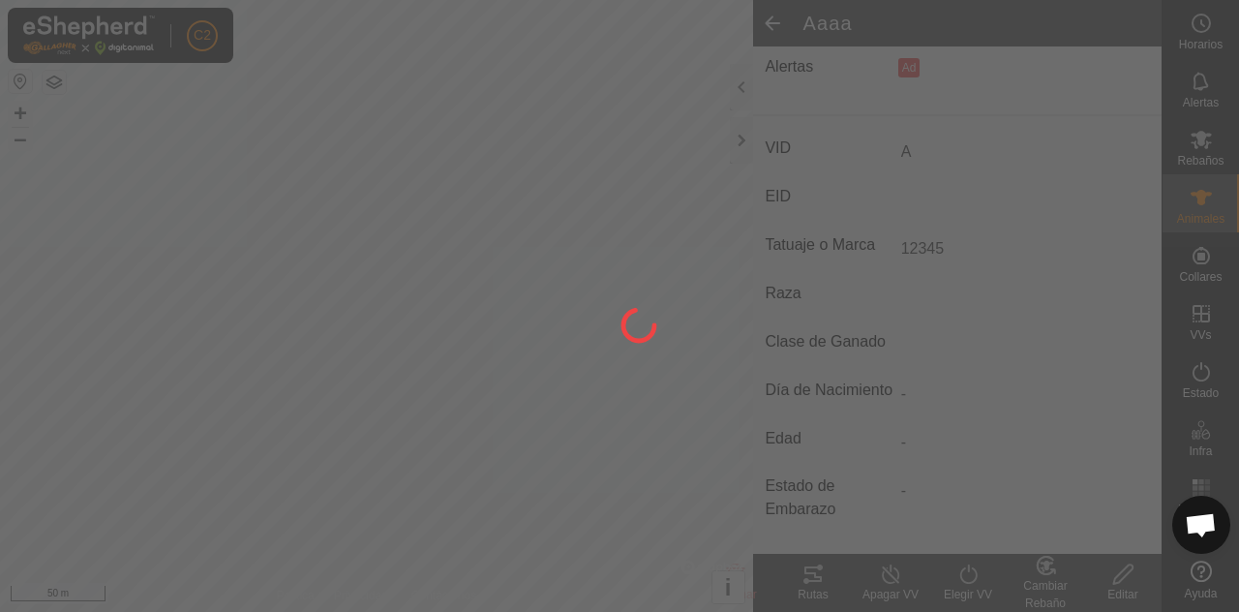
type input "-"
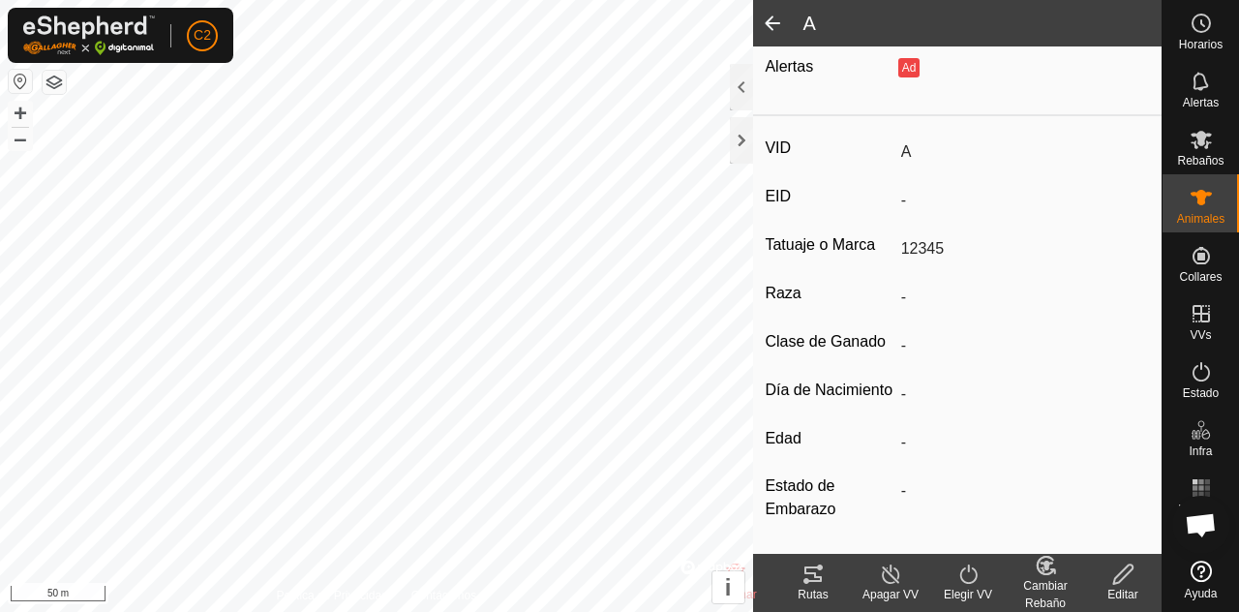
click at [1200, 204] on icon at bounding box center [1200, 197] width 21 height 15
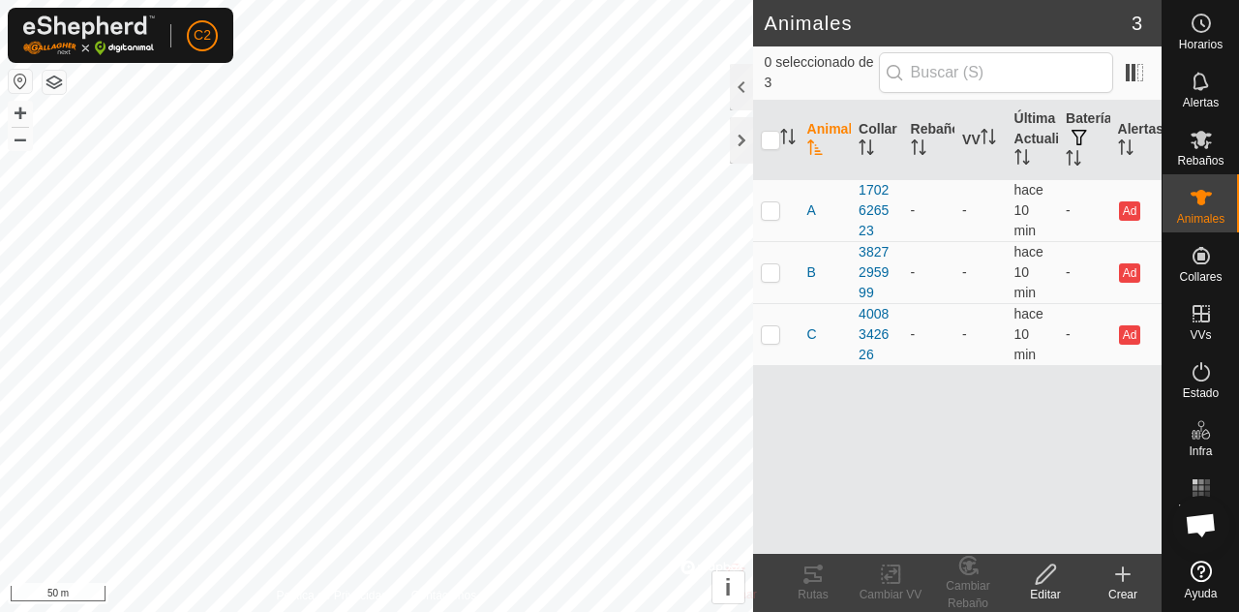
click at [733, 83] on div at bounding box center [741, 87] width 23 height 46
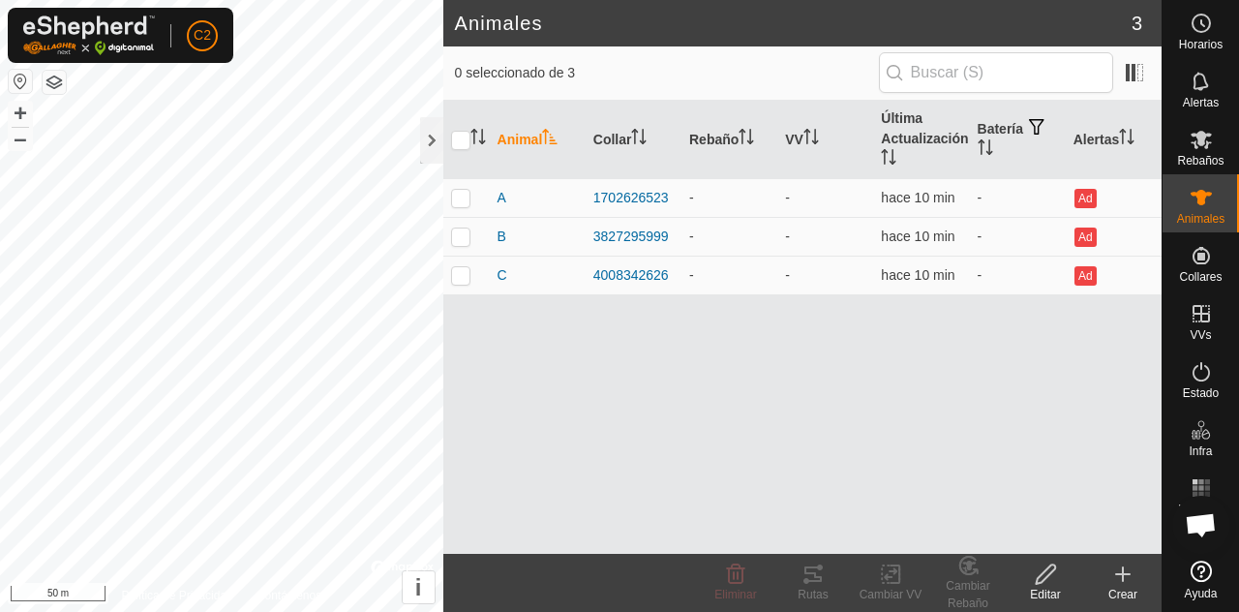
click at [1125, 581] on icon at bounding box center [1122, 573] width 23 height 23
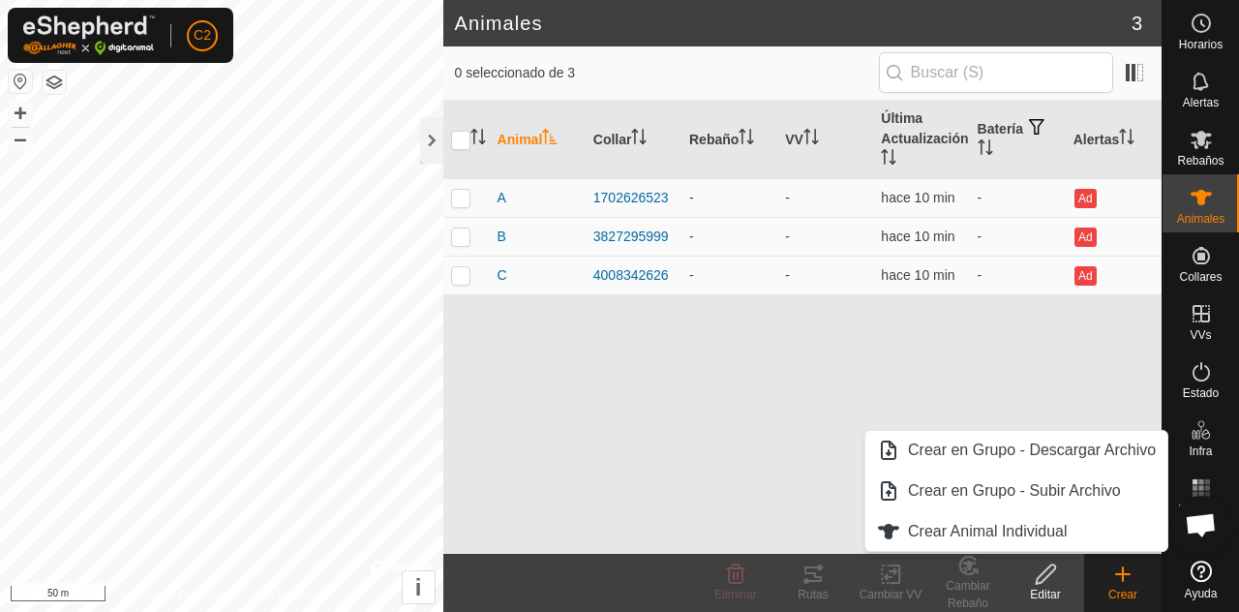
click at [1062, 533] on span "Crear Animal Individual" at bounding box center [988, 531] width 160 height 23
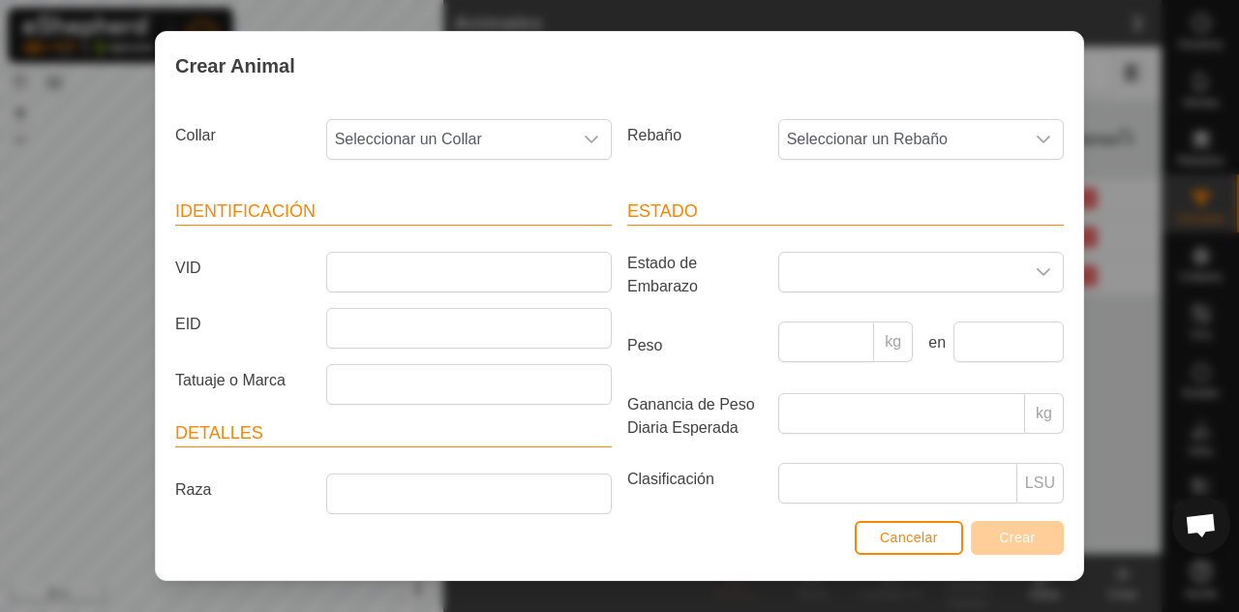
click at [592, 143] on icon "dropdown trigger" at bounding box center [591, 139] width 15 height 15
click at [409, 273] on span "0717336567" at bounding box center [383, 279] width 86 height 23
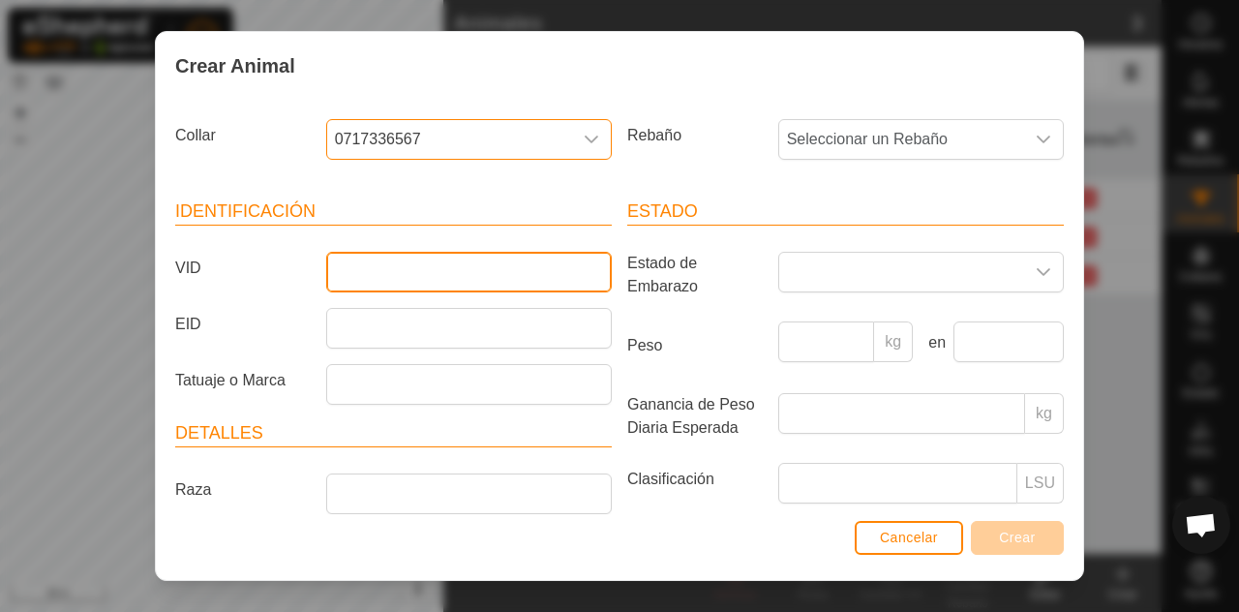
click at [421, 274] on input "VID" at bounding box center [469, 272] width 286 height 41
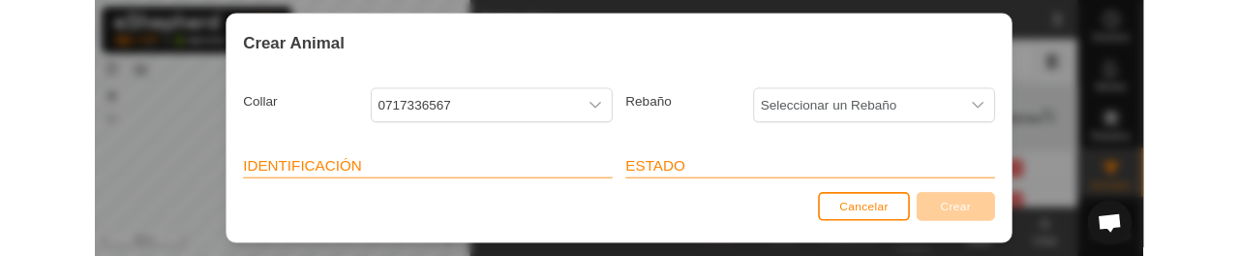
scroll to position [105, 0]
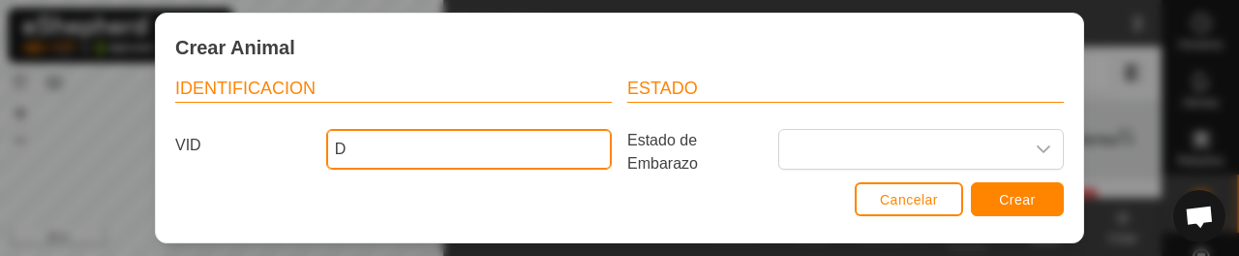
type input "D"
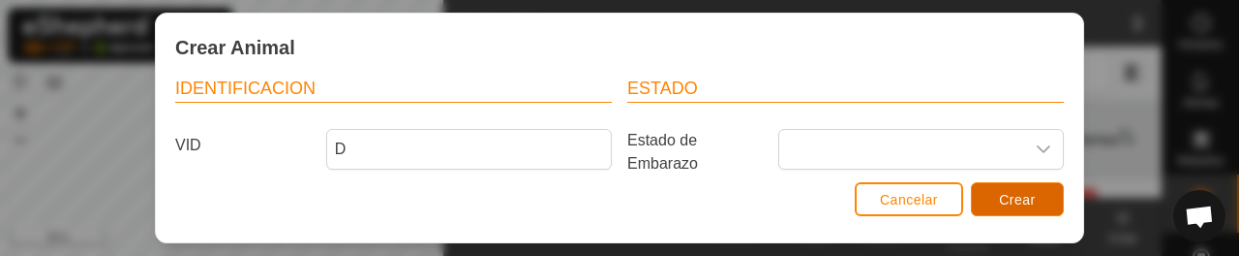
click at [1016, 194] on span "Crear" at bounding box center [1017, 199] width 37 height 15
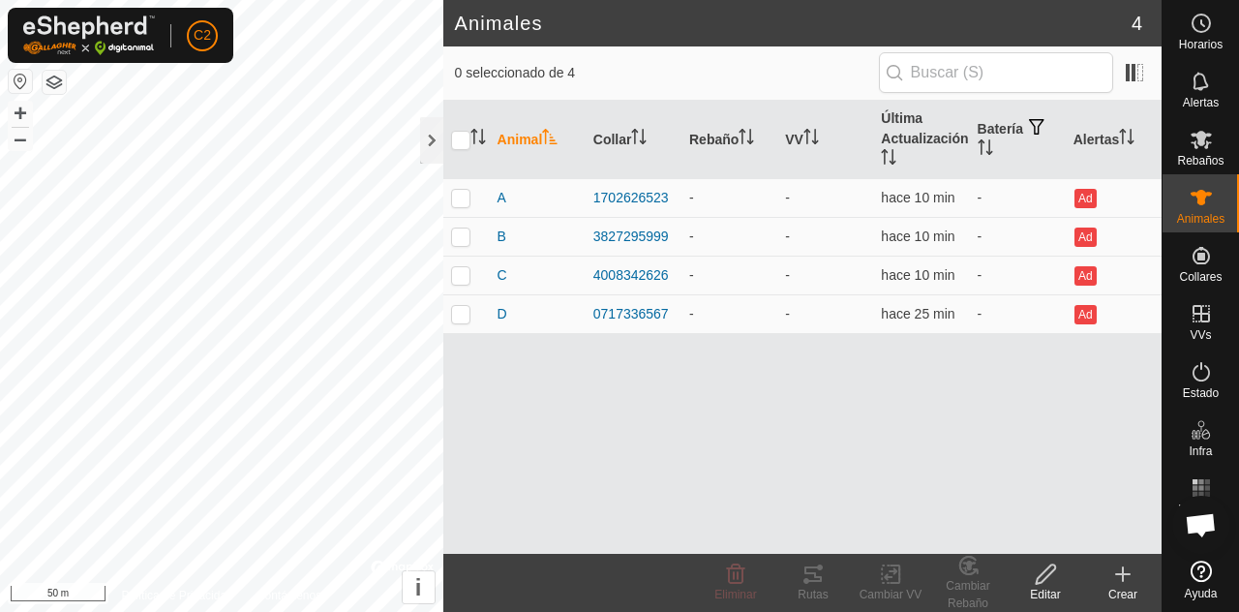
click at [1128, 586] on div "Crear" at bounding box center [1122, 594] width 77 height 17
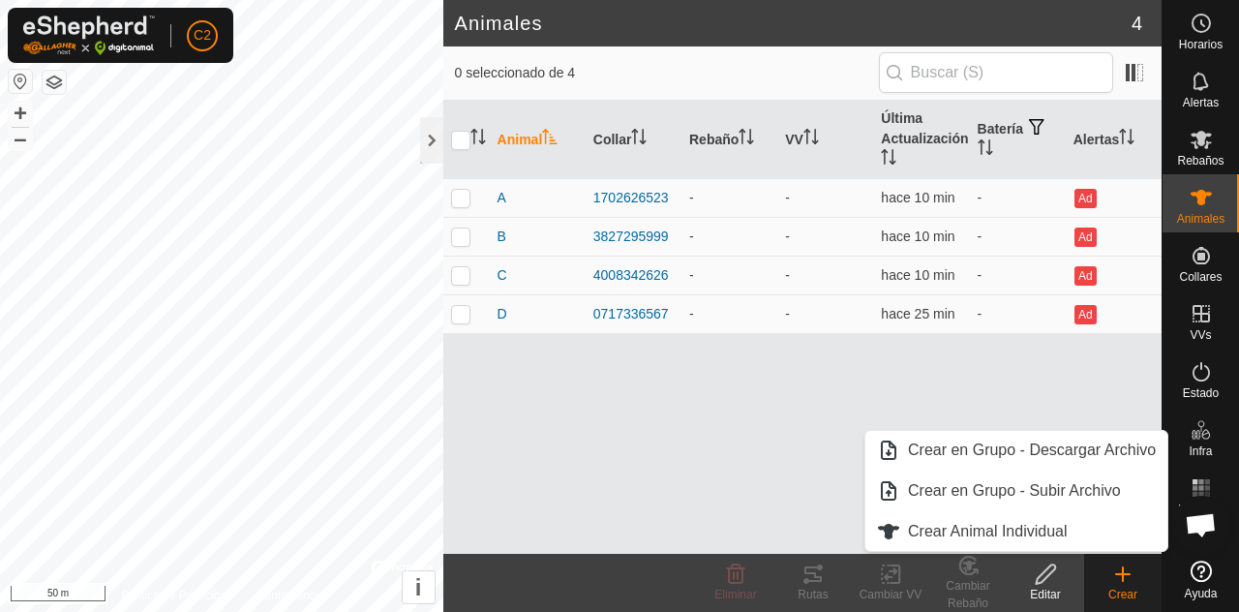
click at [1001, 537] on span "Crear Animal Individual" at bounding box center [988, 531] width 160 height 23
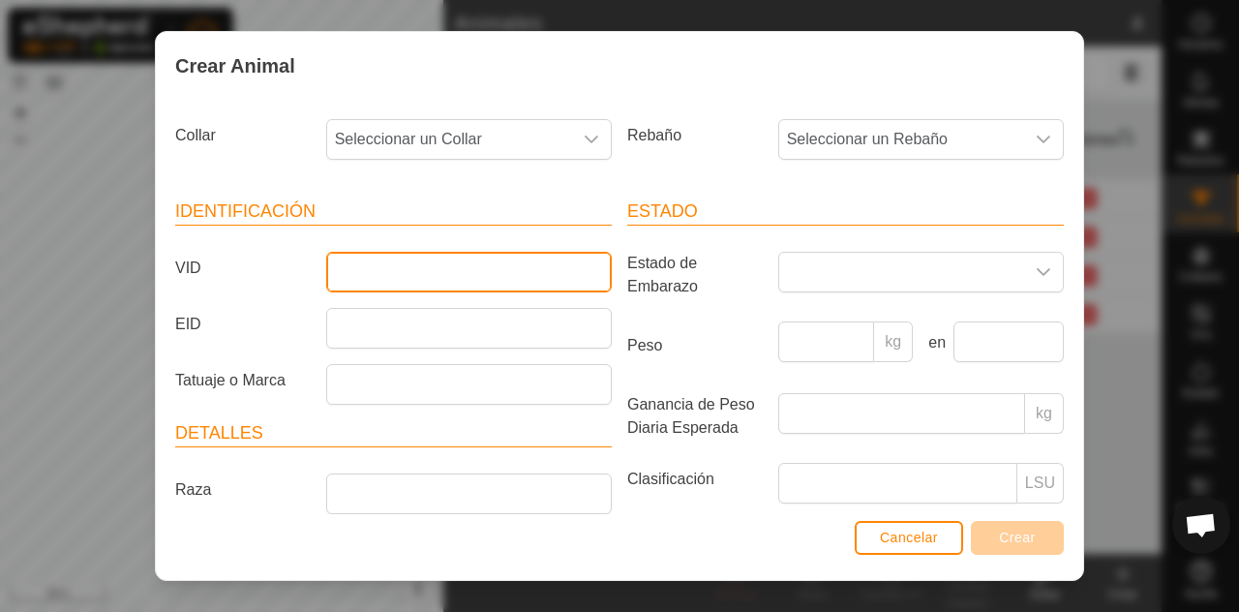
click at [504, 265] on input "VID" at bounding box center [469, 272] width 286 height 41
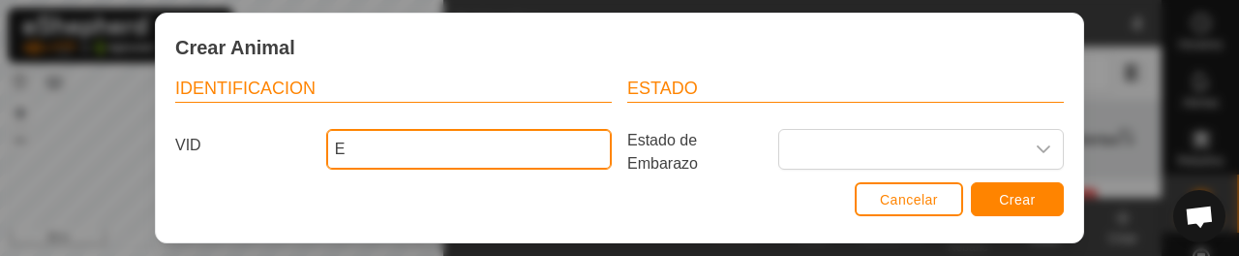
type input "E"
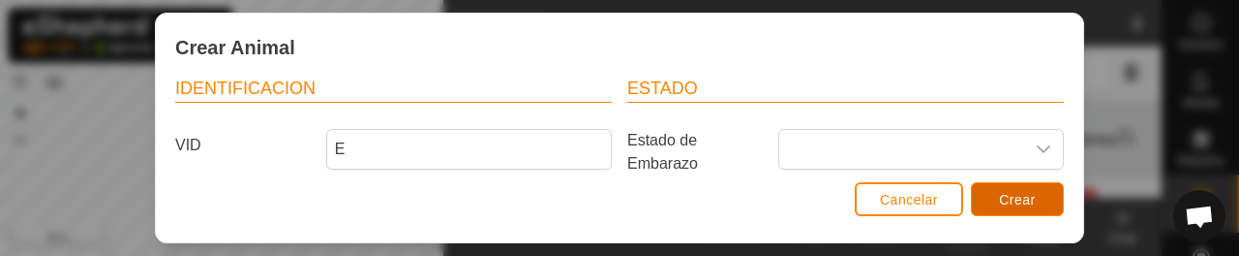
click at [1012, 201] on span "Crear" at bounding box center [1017, 199] width 37 height 15
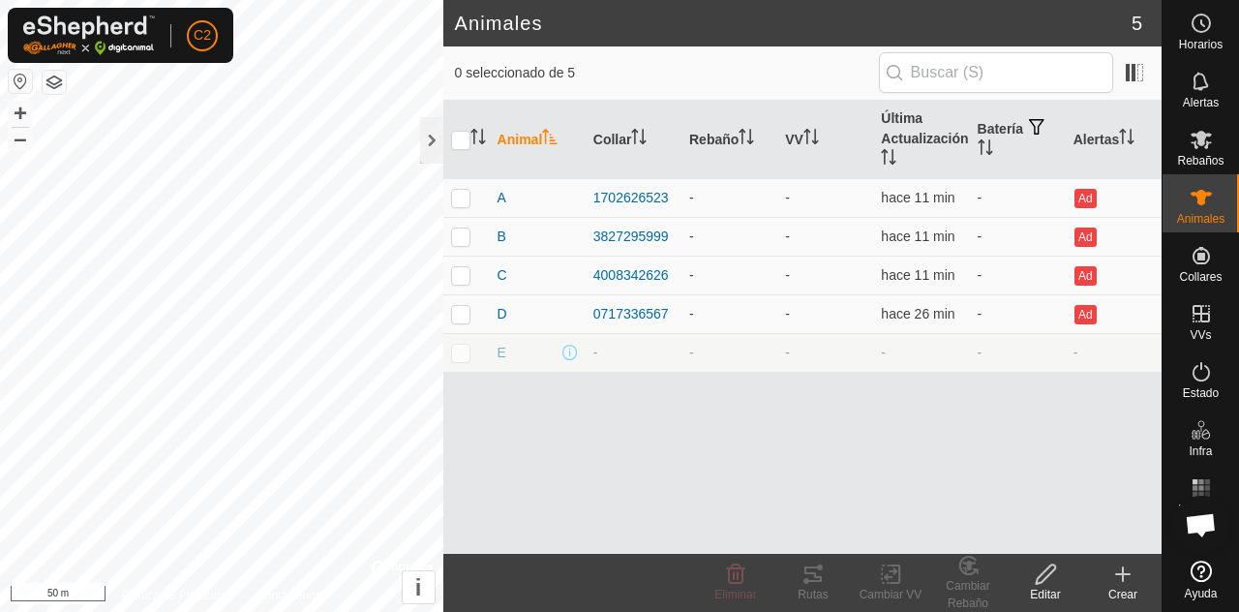
click at [503, 352] on span "E" at bounding box center [501, 353] width 9 height 20
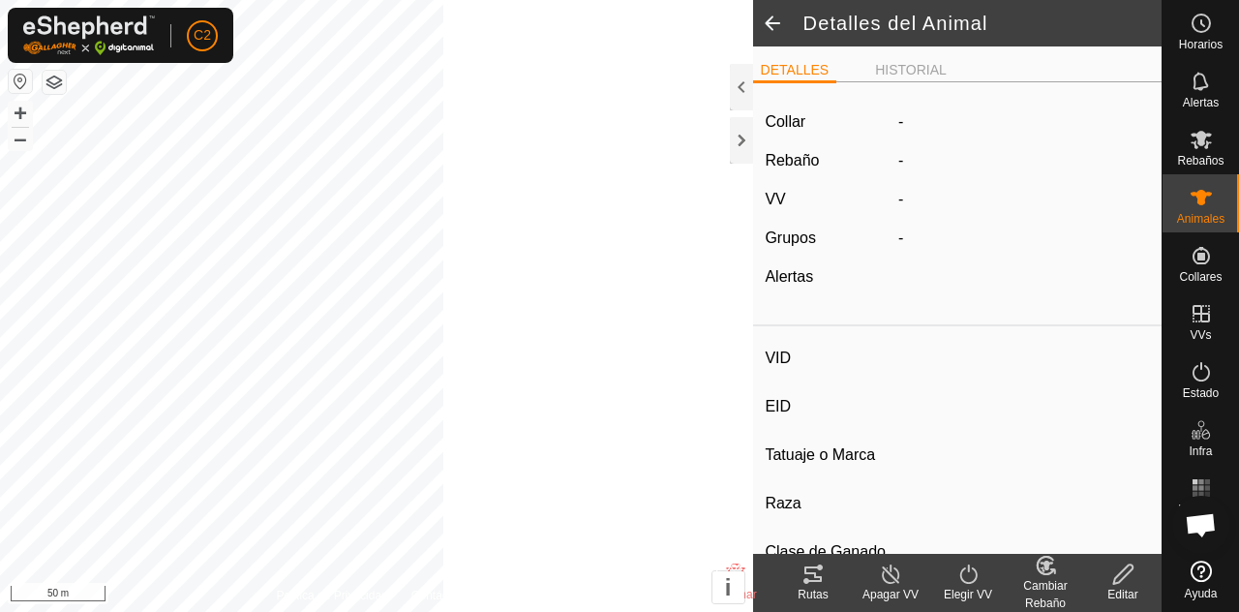
type input "E"
type input "-"
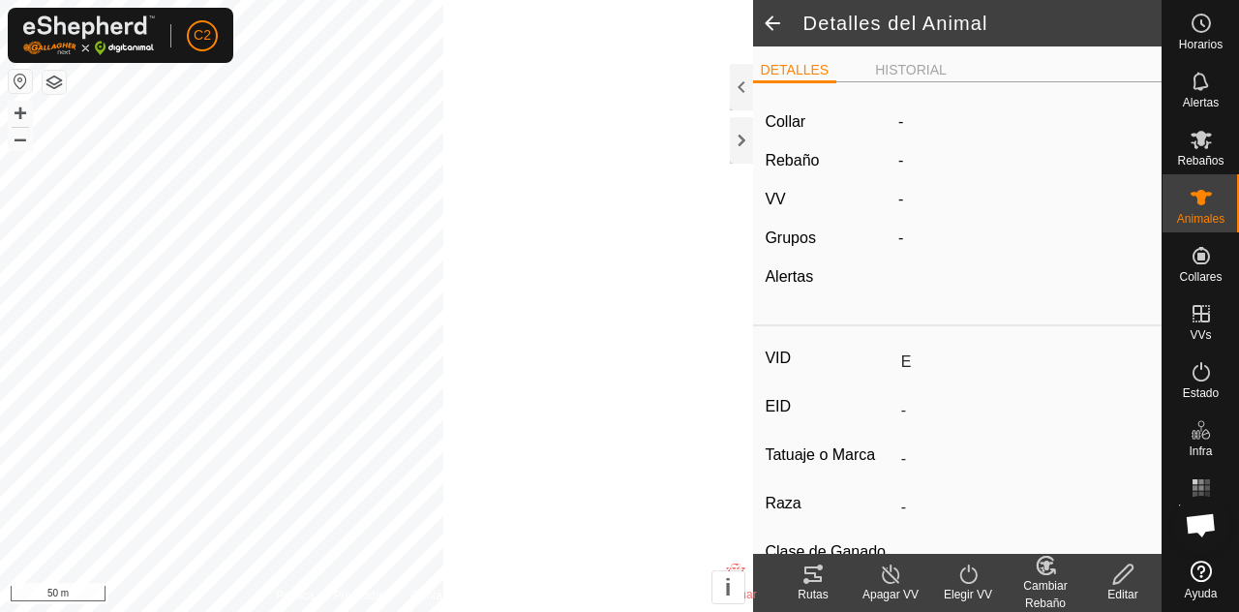
type input "0 kg"
type input "-"
click at [901, 364] on input "E" at bounding box center [1021, 362] width 256 height 33
click at [1131, 593] on div "Editar" at bounding box center [1122, 594] width 77 height 17
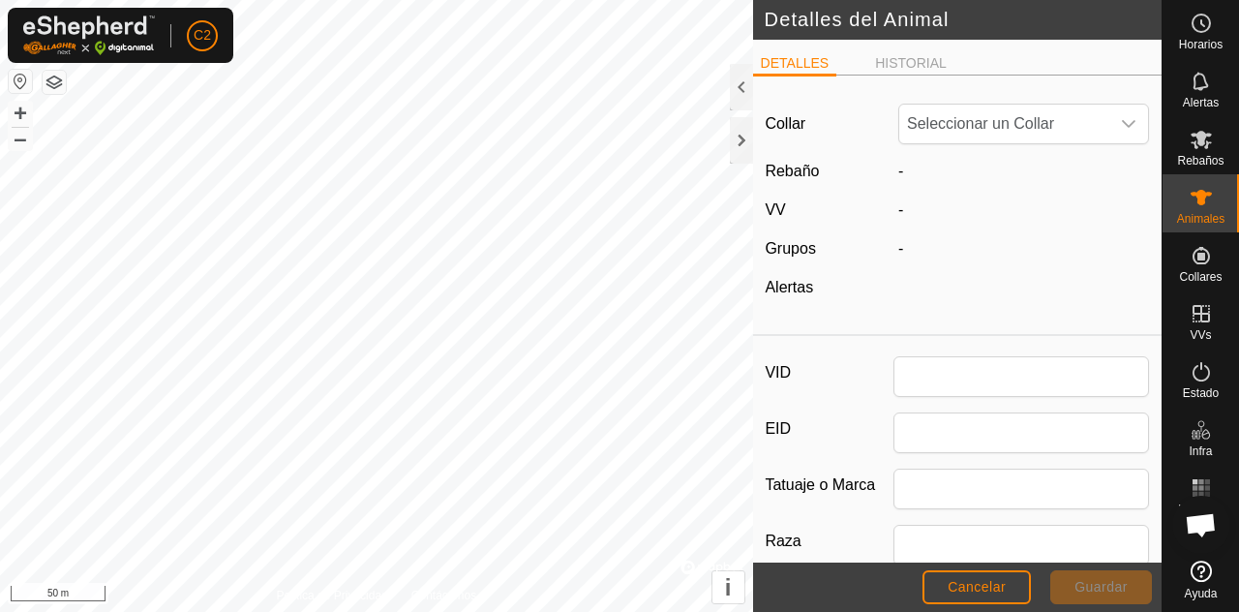
type input "E"
type input "0"
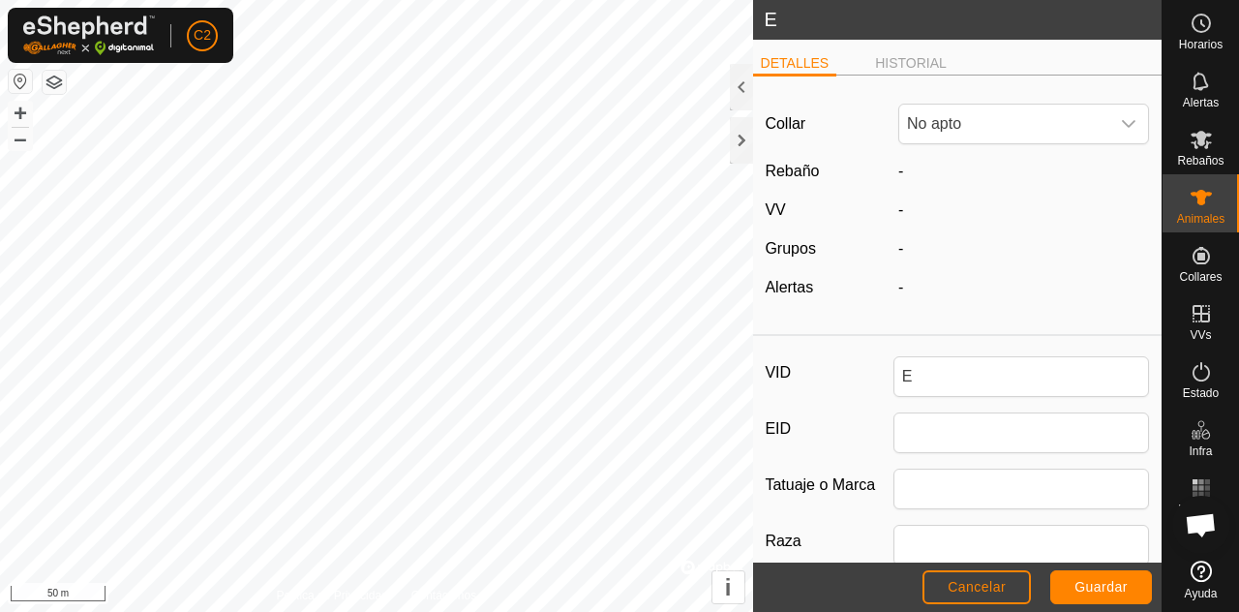
click at [1124, 117] on icon "dropdown trigger" at bounding box center [1128, 123] width 15 height 15
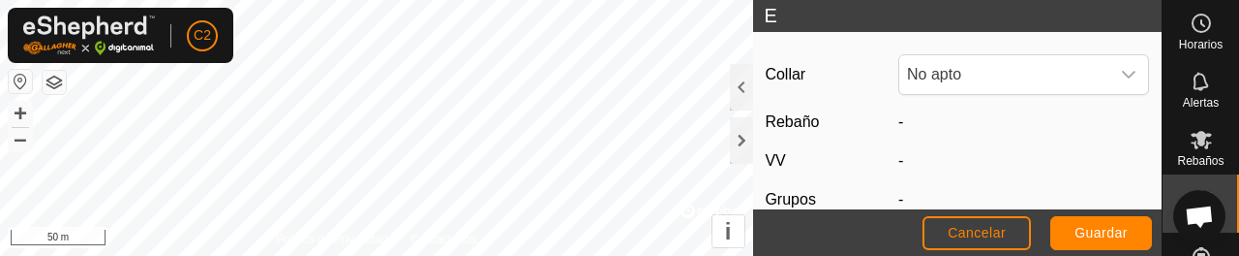
scroll to position [47, 0]
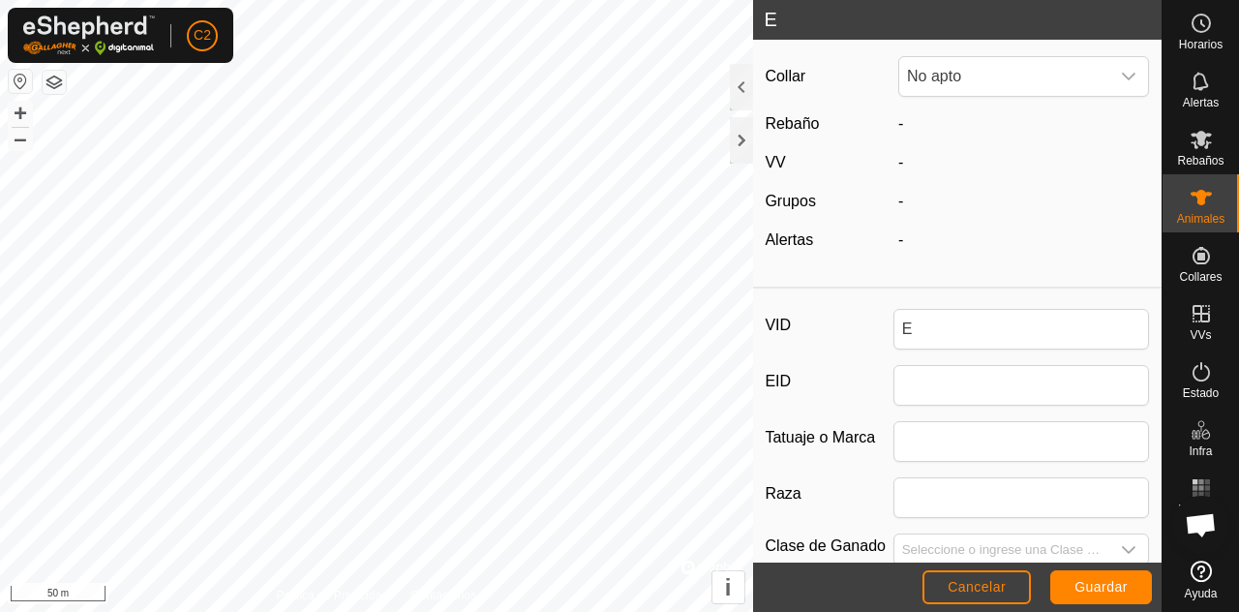
click at [1131, 83] on icon "dropdown trigger" at bounding box center [1128, 76] width 15 height 15
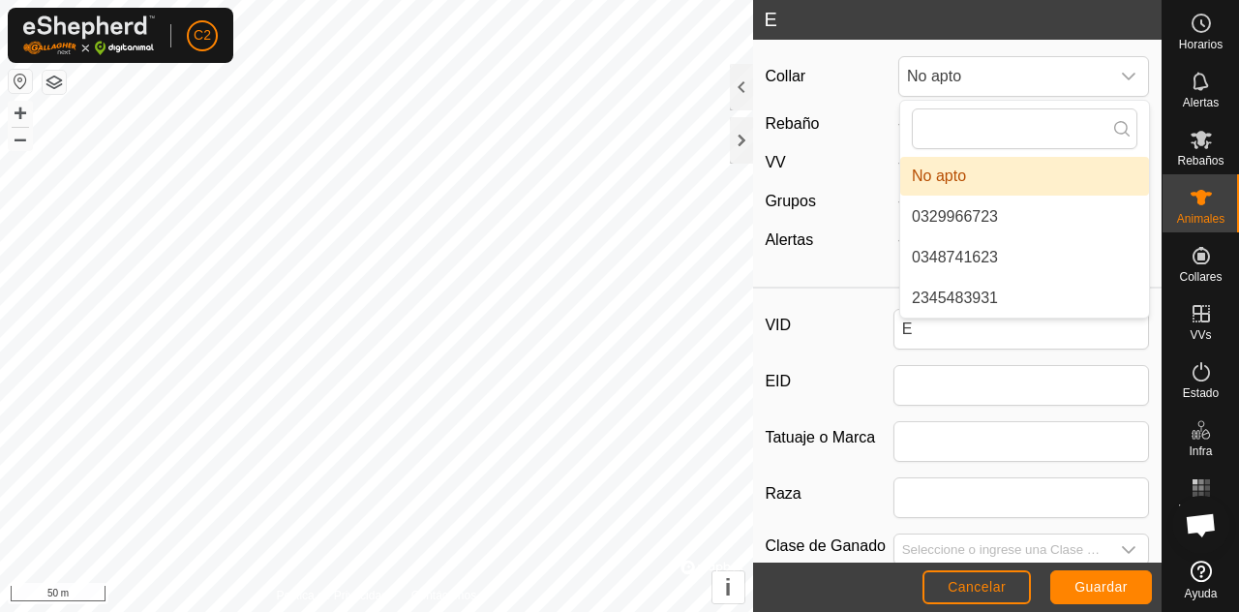
click at [1000, 205] on li "0329966723" at bounding box center [1024, 216] width 249 height 39
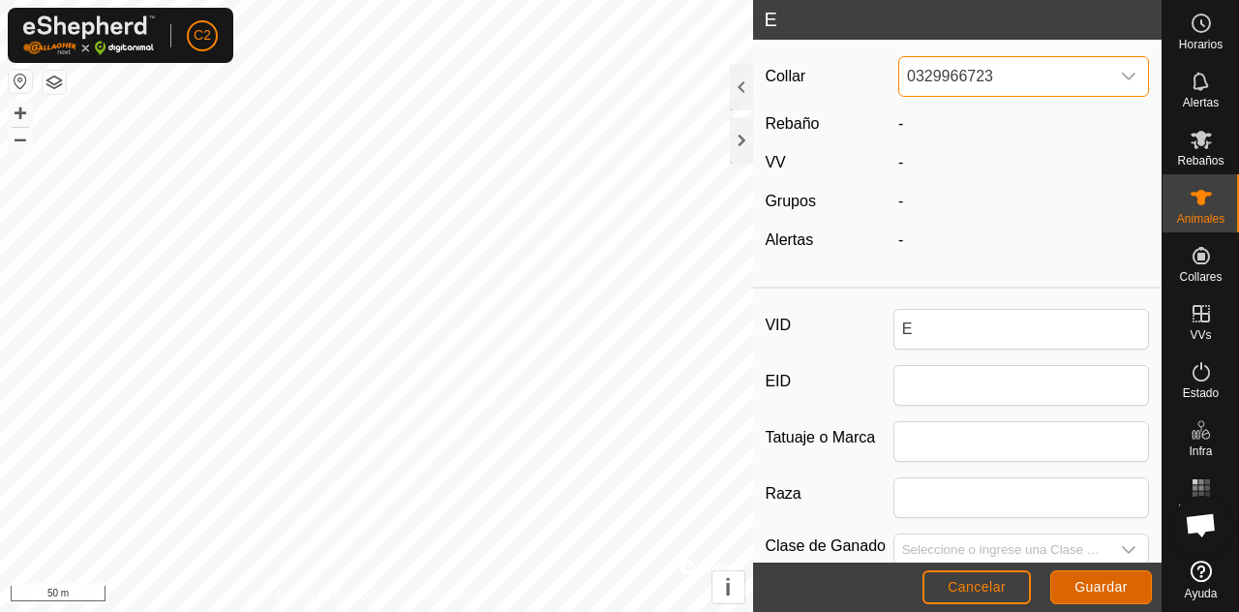
click at [1115, 591] on span "Guardar" at bounding box center [1100, 586] width 53 height 15
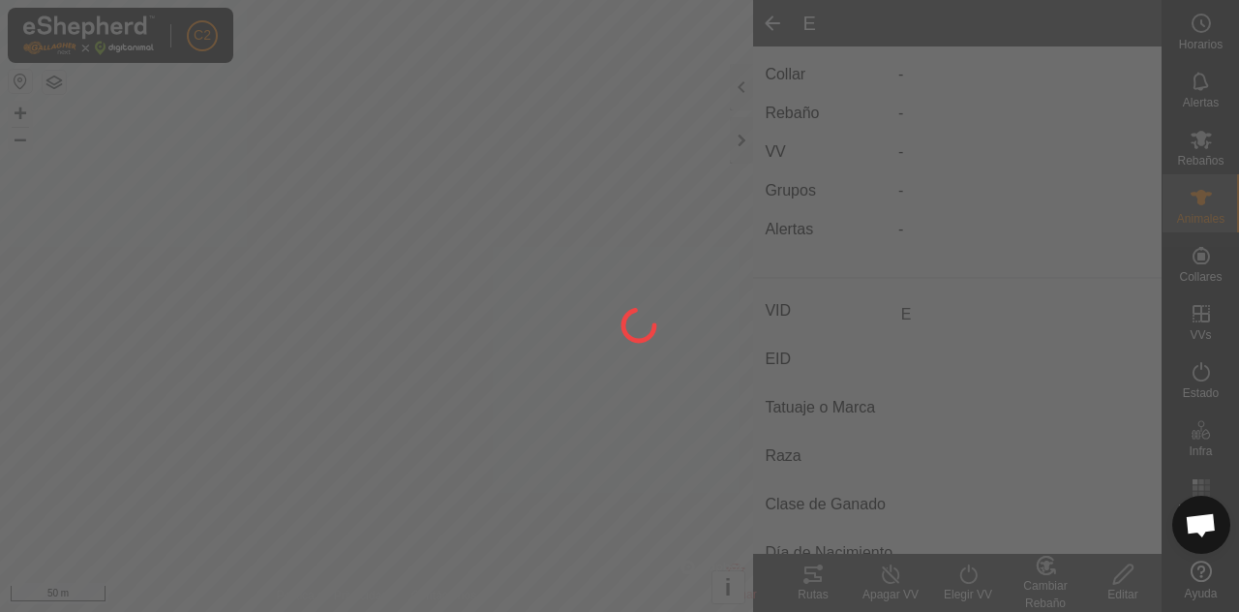
type input "-"
type input "0 kg"
type input "-"
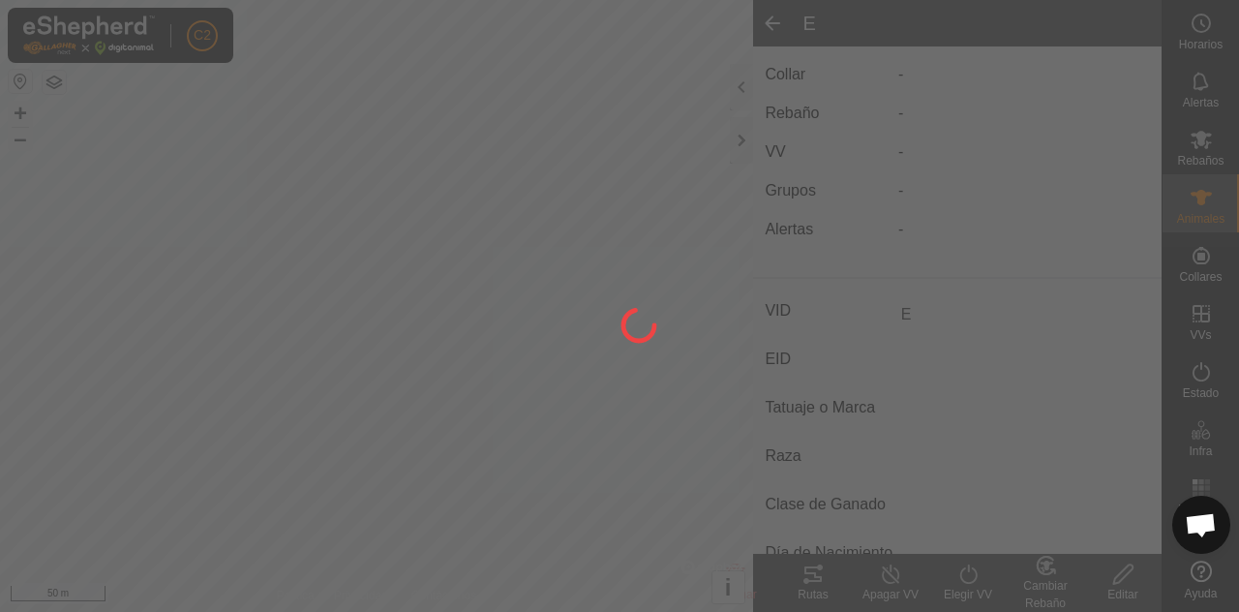
type input "-"
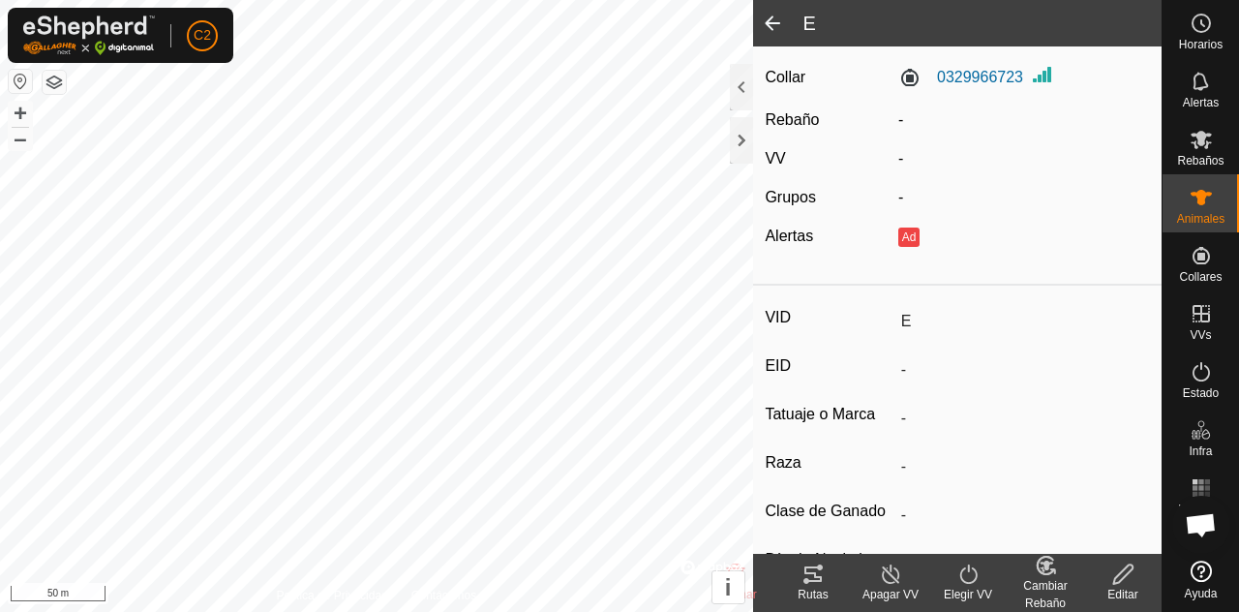
click at [912, 236] on button "Ad" at bounding box center [908, 236] width 21 height 19
click at [905, 236] on button "Ad" at bounding box center [908, 236] width 21 height 19
click at [1201, 203] on icon at bounding box center [1200, 197] width 21 height 15
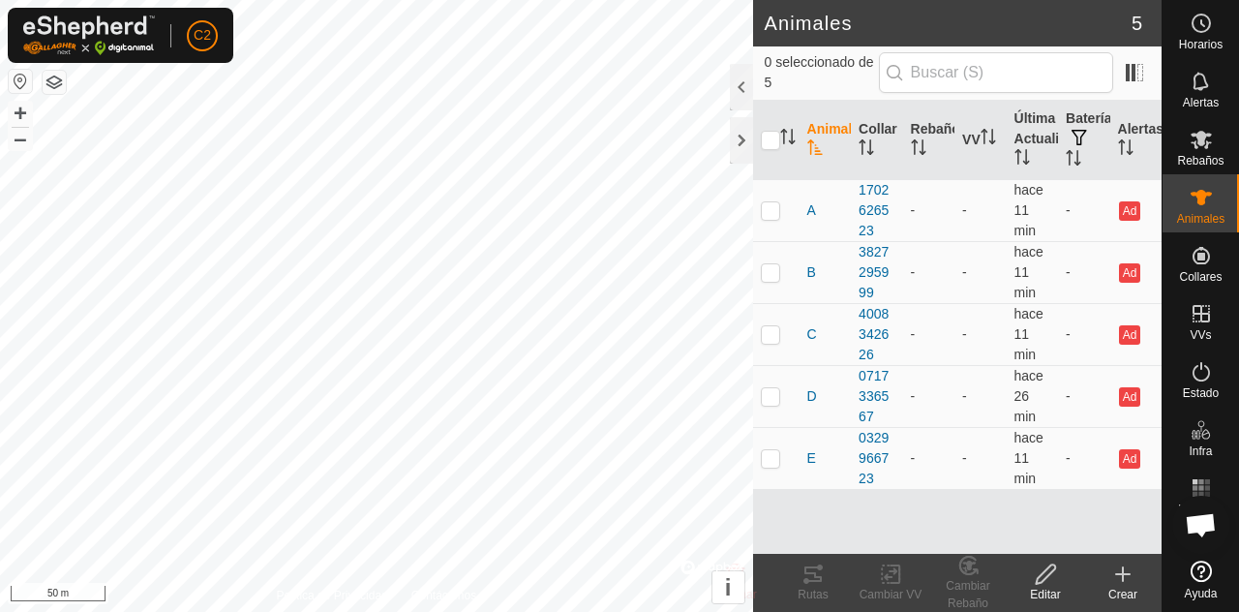
click at [736, 87] on div at bounding box center [741, 87] width 23 height 46
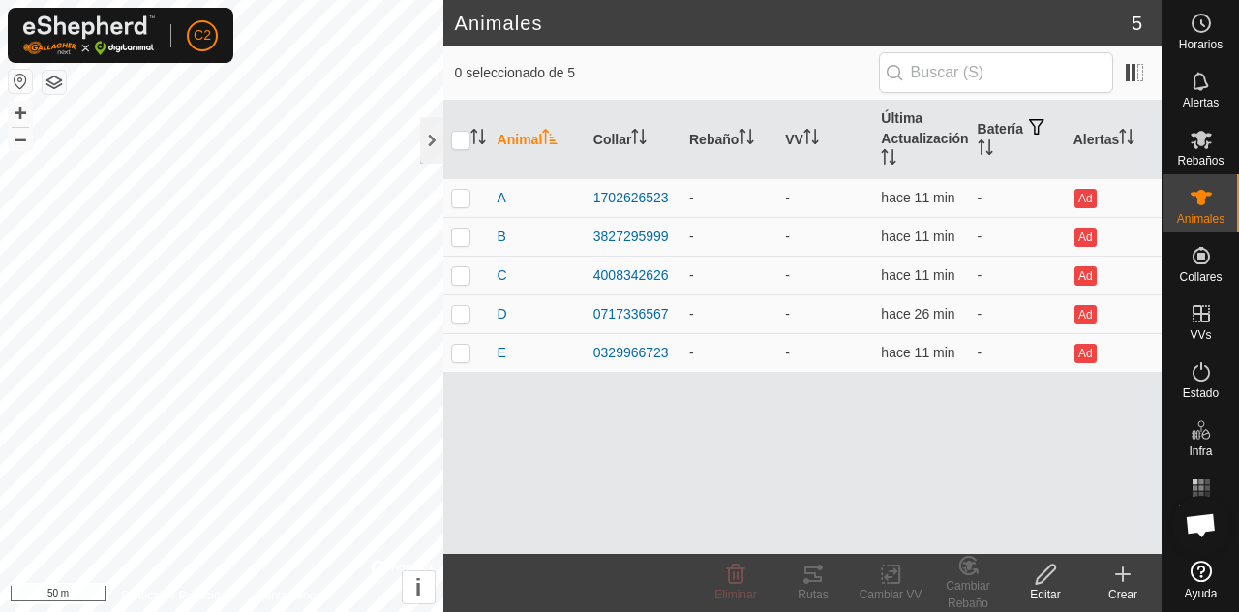
click at [1128, 586] on div "Crear" at bounding box center [1122, 594] width 77 height 17
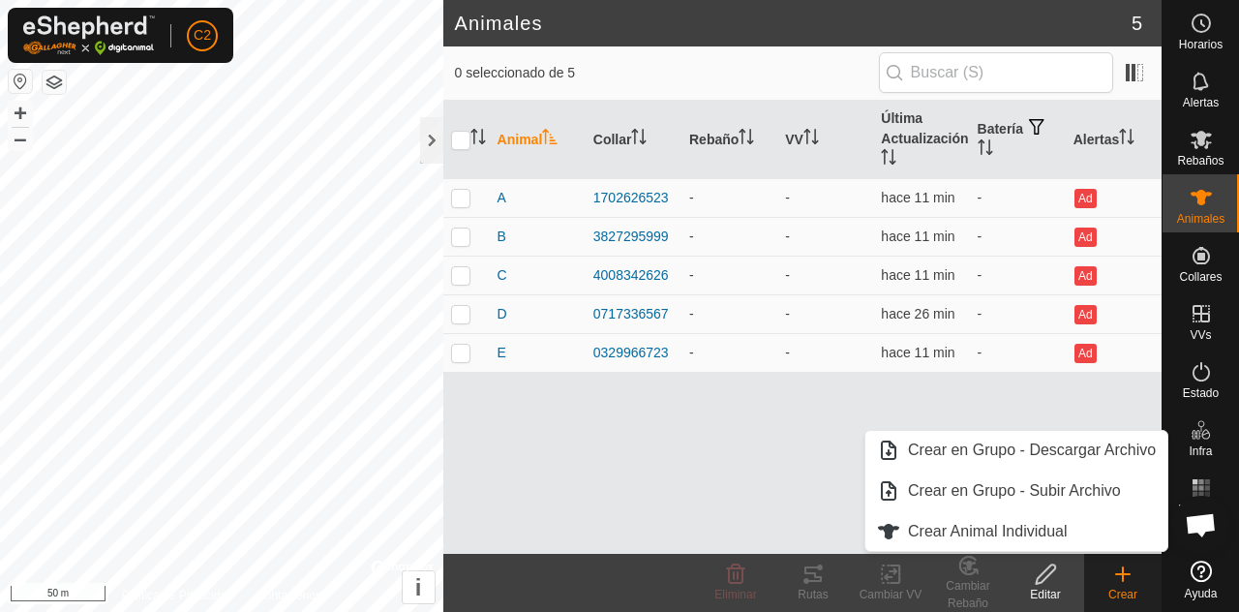
click at [1062, 533] on span "Crear Animal Individual" at bounding box center [988, 531] width 160 height 23
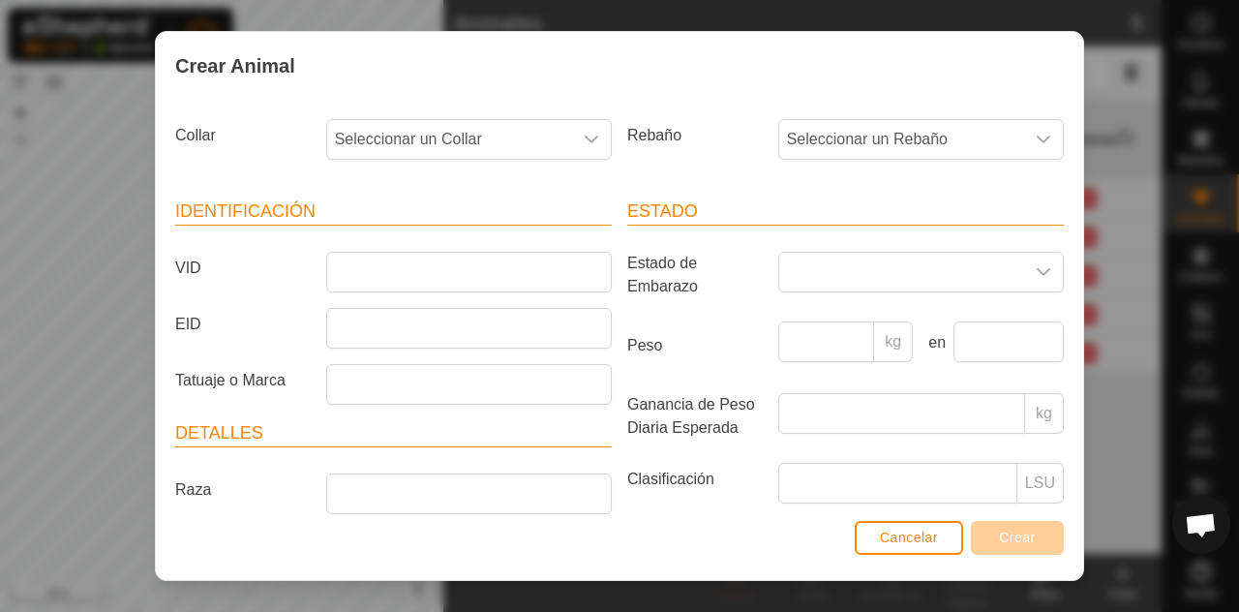
click at [585, 141] on icon "dropdown trigger" at bounding box center [591, 139] width 15 height 15
click at [411, 271] on span "0348741623" at bounding box center [383, 279] width 86 height 23
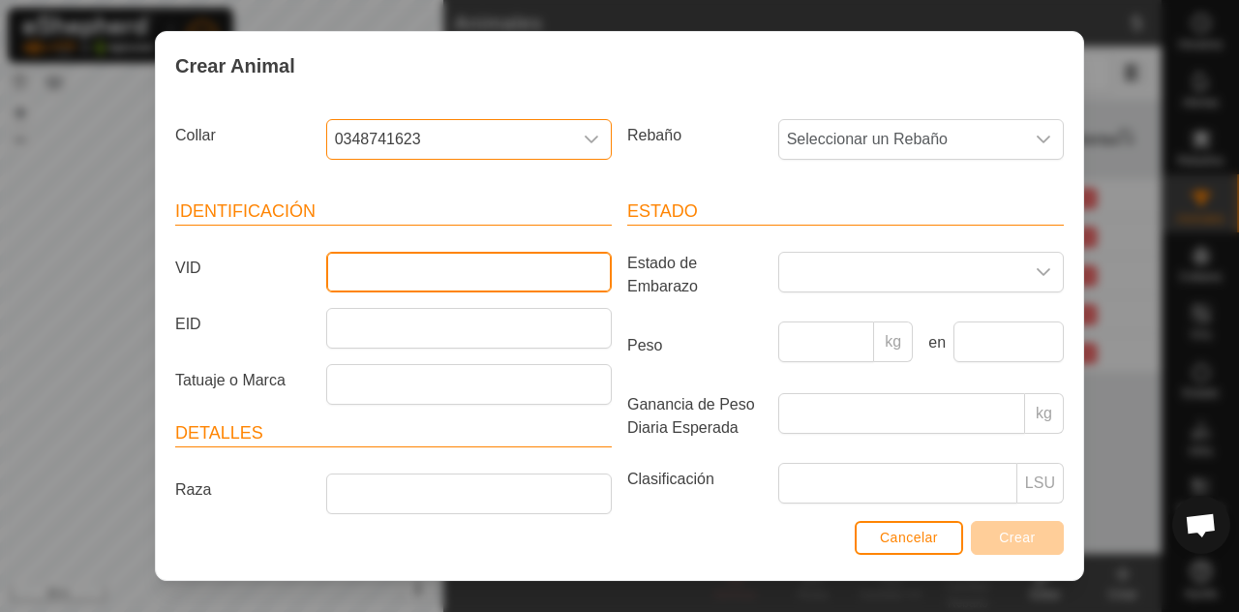
click at [439, 271] on input "VID" at bounding box center [469, 272] width 286 height 41
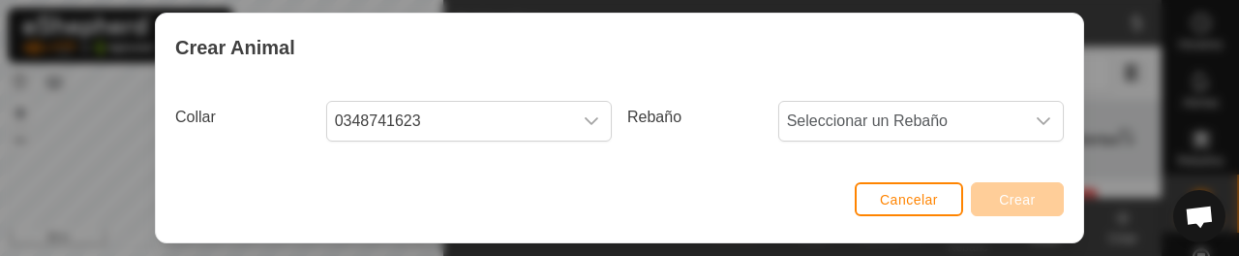
scroll to position [105, 0]
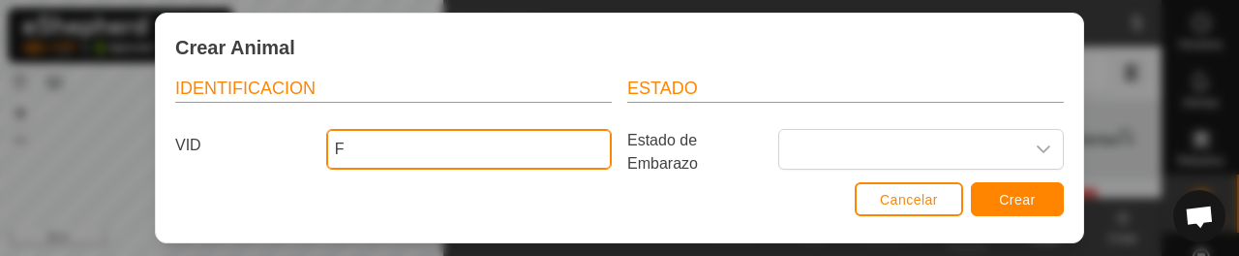
type input "F"
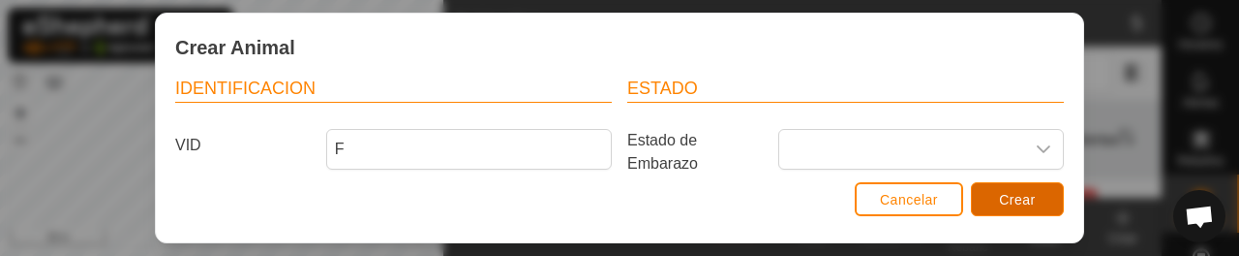
click at [1019, 194] on span "Crear" at bounding box center [1017, 199] width 37 height 15
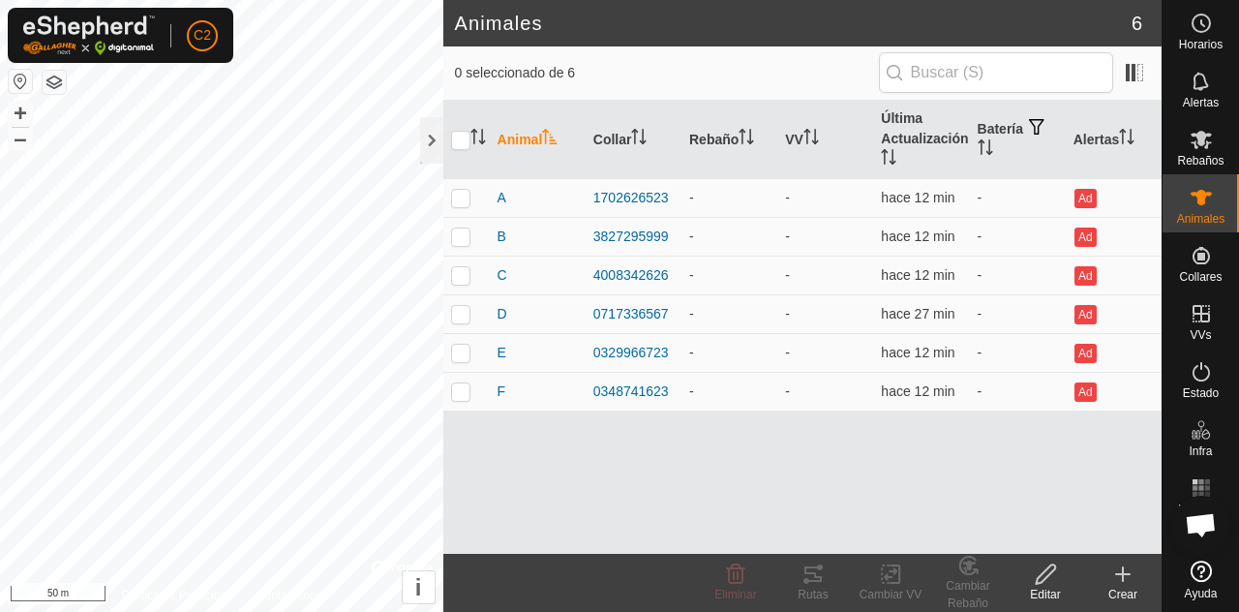
click at [1123, 581] on icon at bounding box center [1123, 574] width 0 height 14
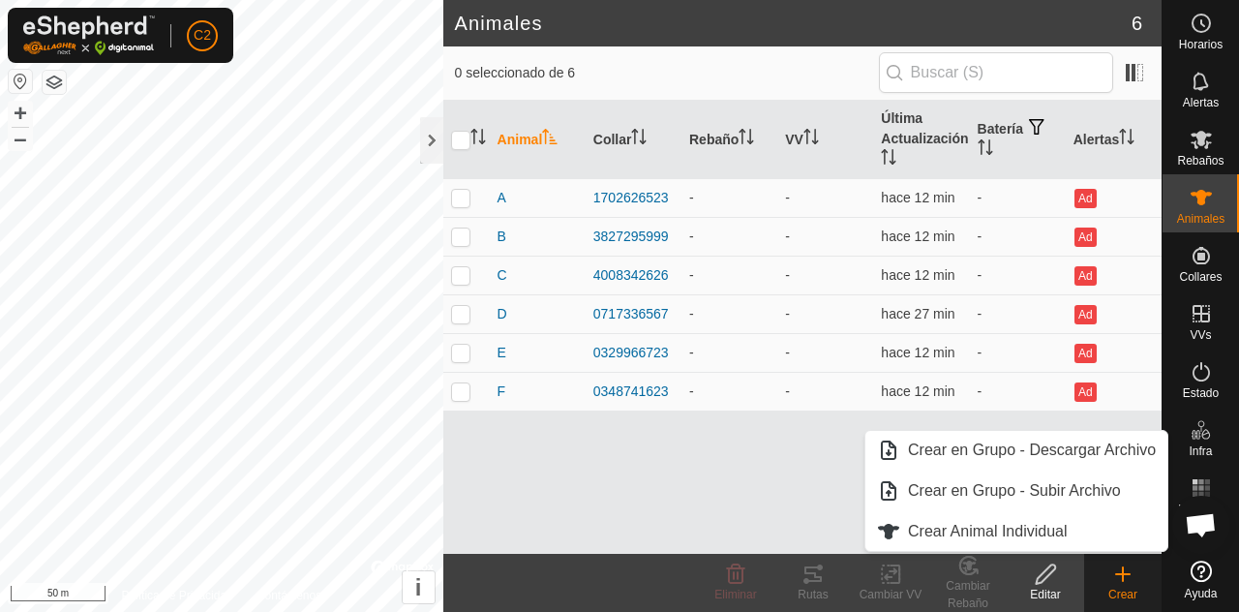
click at [1052, 531] on span "Crear Animal Individual" at bounding box center [988, 531] width 160 height 23
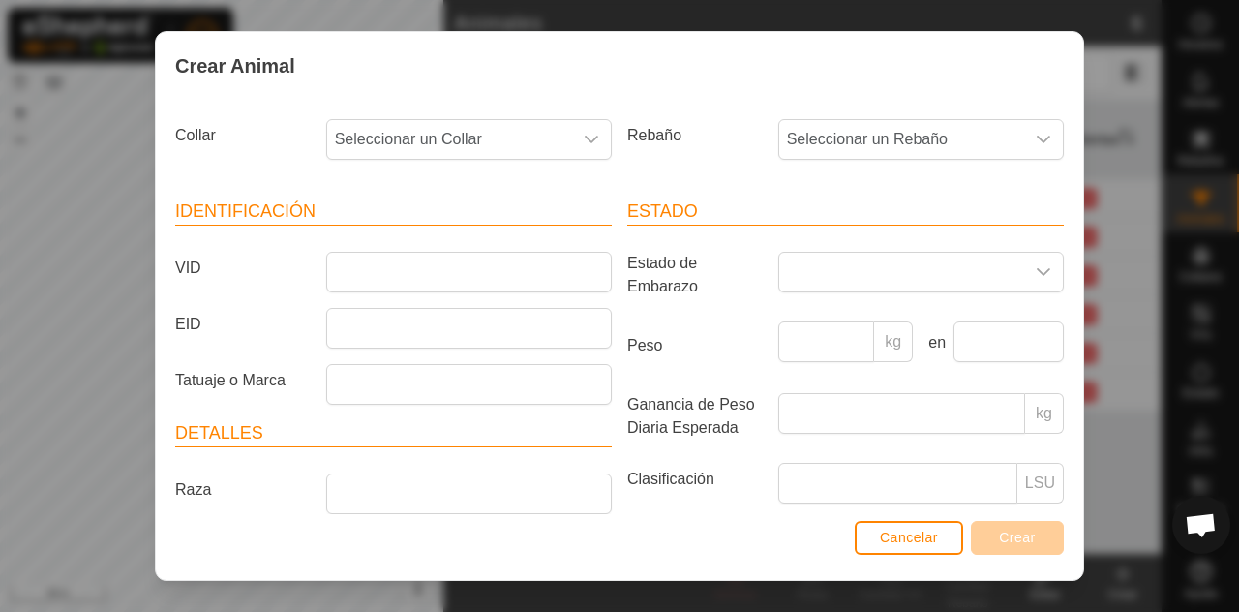
click at [588, 141] on icon "dropdown trigger" at bounding box center [591, 139] width 15 height 15
click at [407, 275] on span "2345483931" at bounding box center [383, 279] width 86 height 23
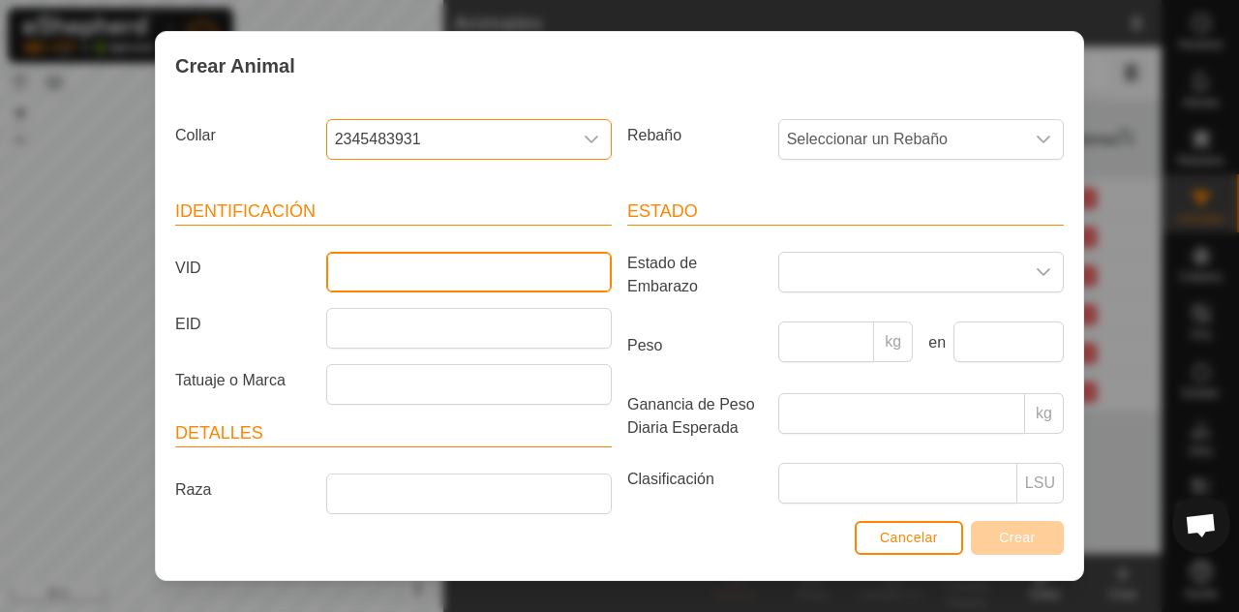
click at [460, 271] on input "VID" at bounding box center [469, 272] width 286 height 41
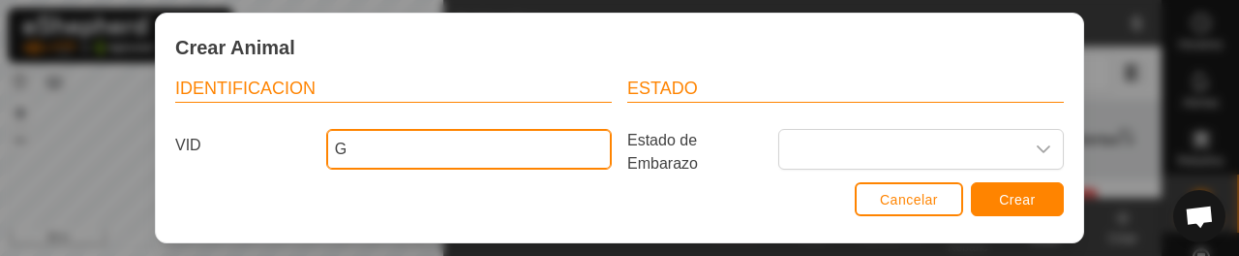
type input "G"
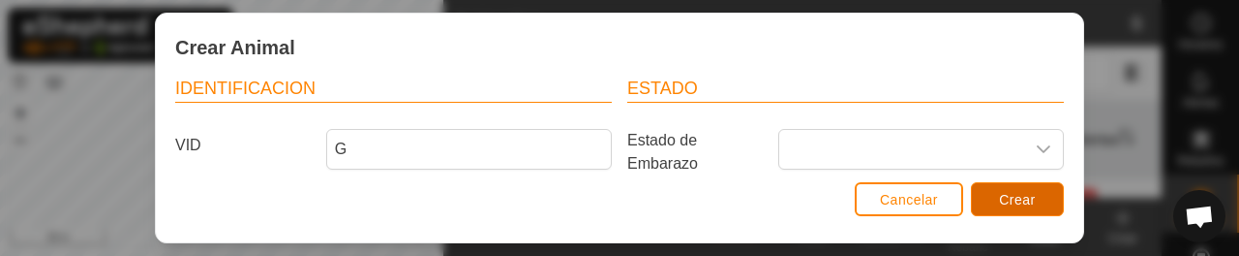
click at [1031, 196] on span "Crear" at bounding box center [1017, 199] width 37 height 15
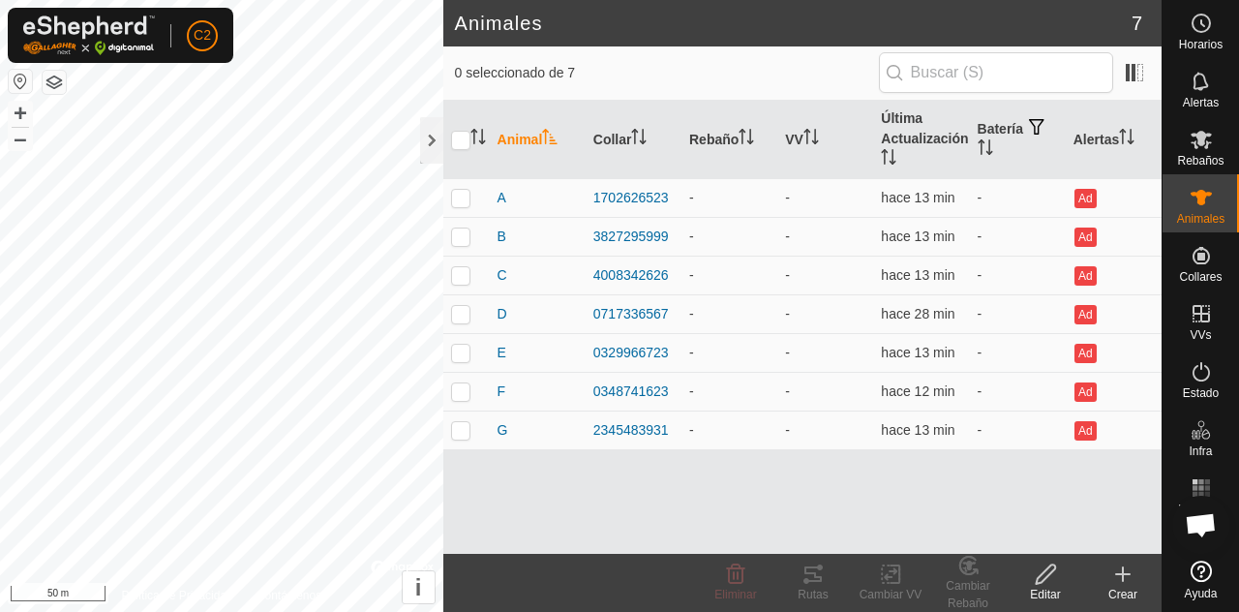
click at [466, 147] on input "checkbox" at bounding box center [460, 140] width 19 height 19
checkbox input "true"
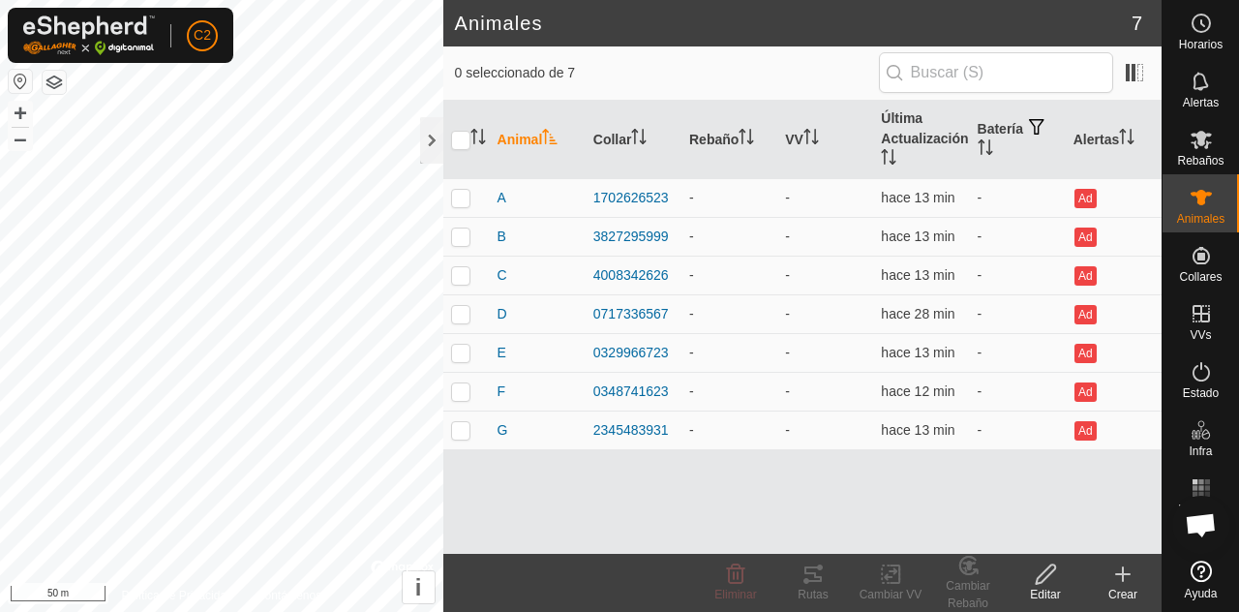
checkbox input "true"
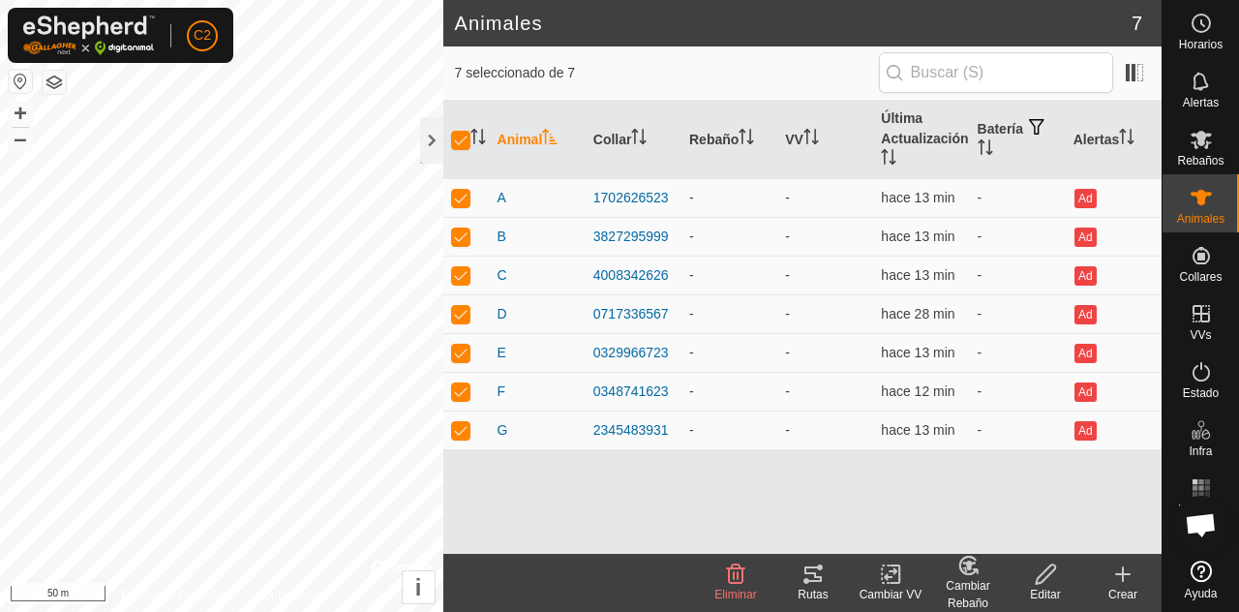
click at [967, 591] on div "Cambiar Rebaño" at bounding box center [967, 594] width 77 height 35
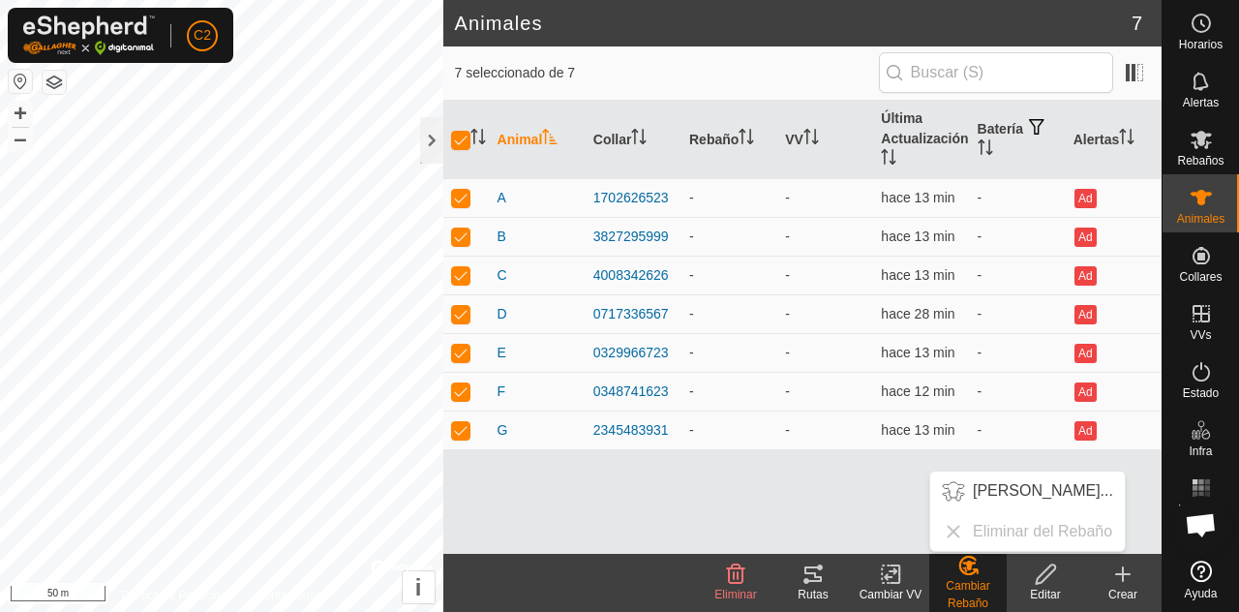
click at [1037, 493] on span "Elegir Rebaño..." at bounding box center [1043, 490] width 140 height 23
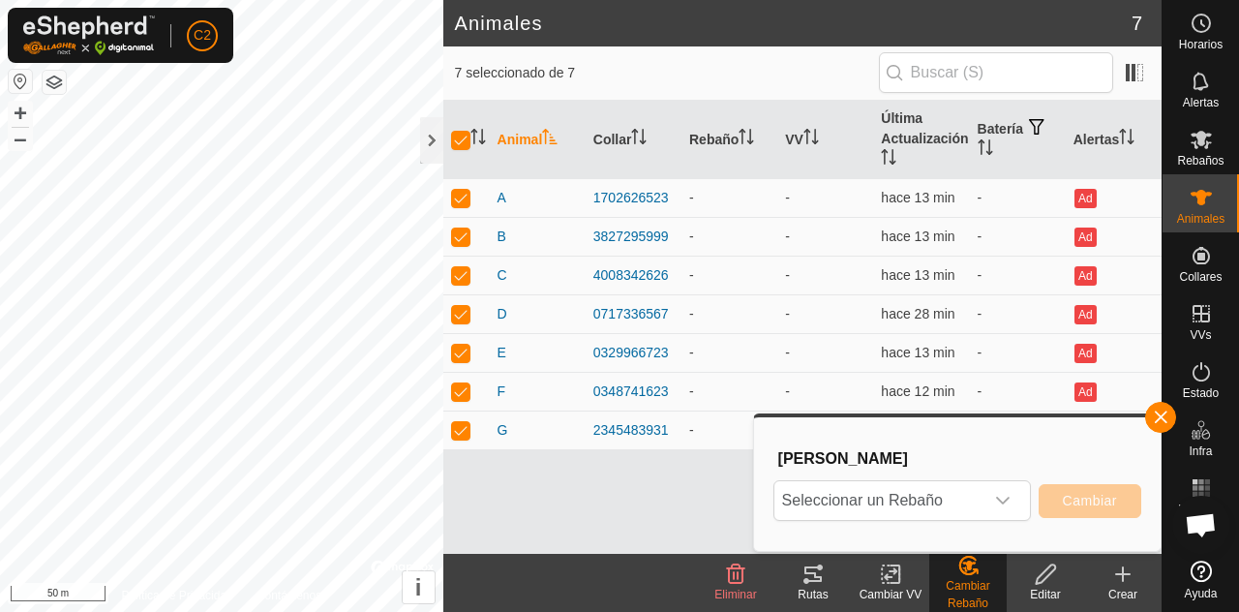
click at [1001, 506] on icon "dropdown trigger" at bounding box center [1002, 500] width 15 height 15
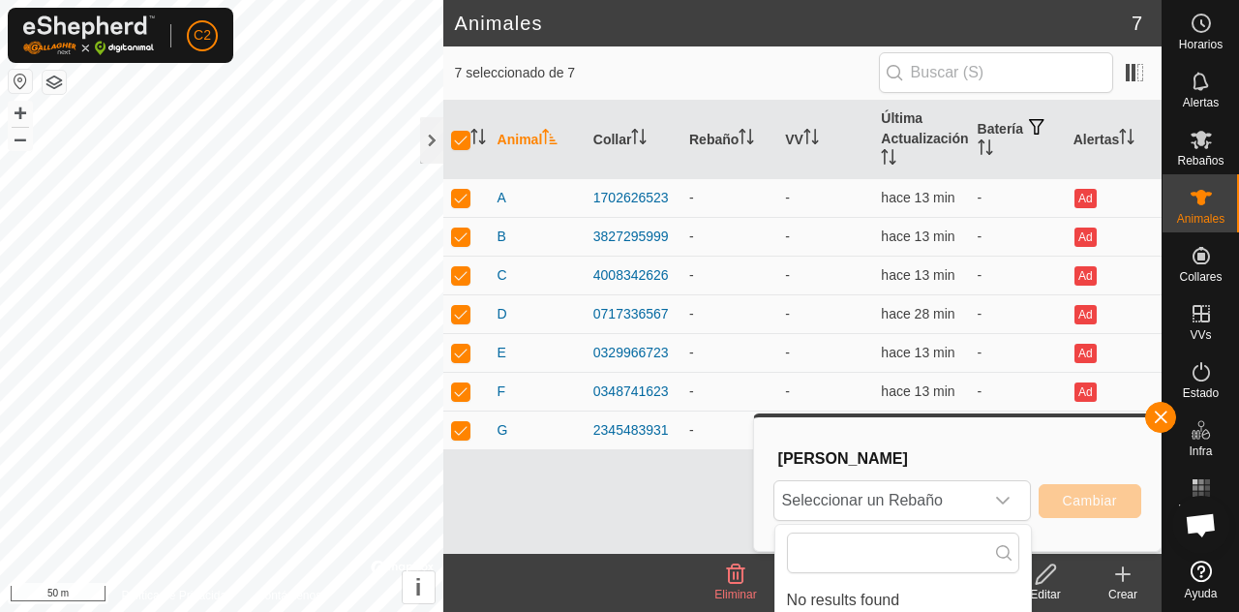
click at [942, 549] on input "text" at bounding box center [903, 552] width 232 height 41
click at [661, 510] on div "Animal Collar Rebaño VV Última Actualización Batería Alertas A 1702626523 - - h…" at bounding box center [802, 327] width 718 height 453
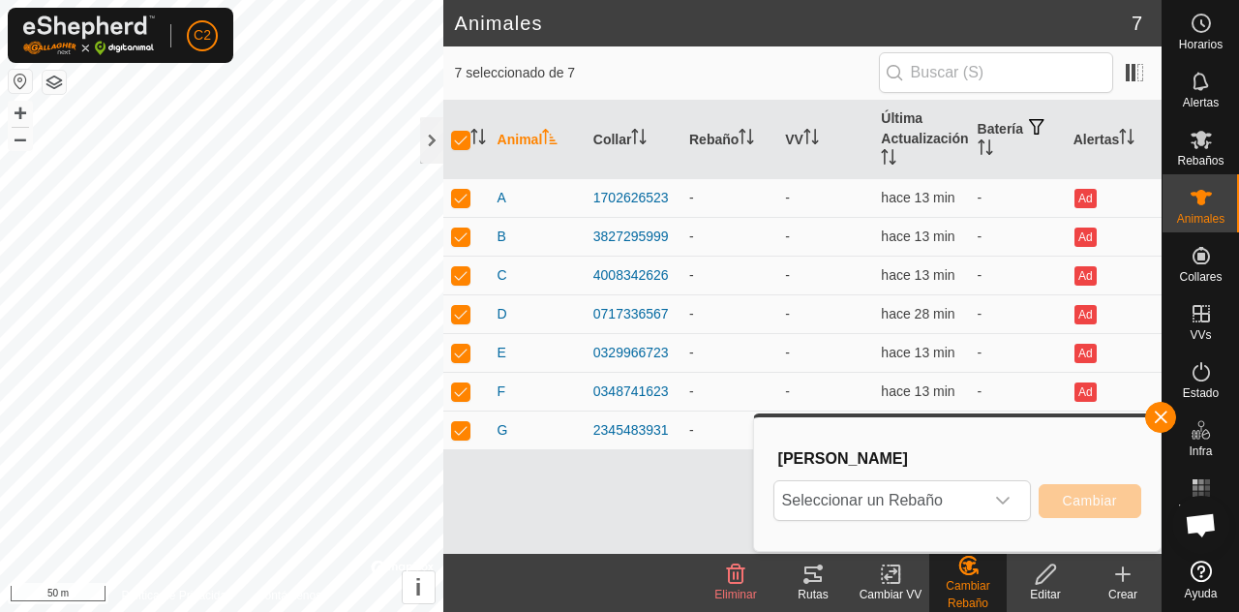
click at [891, 591] on div "Cambiar VV" at bounding box center [890, 594] width 77 height 17
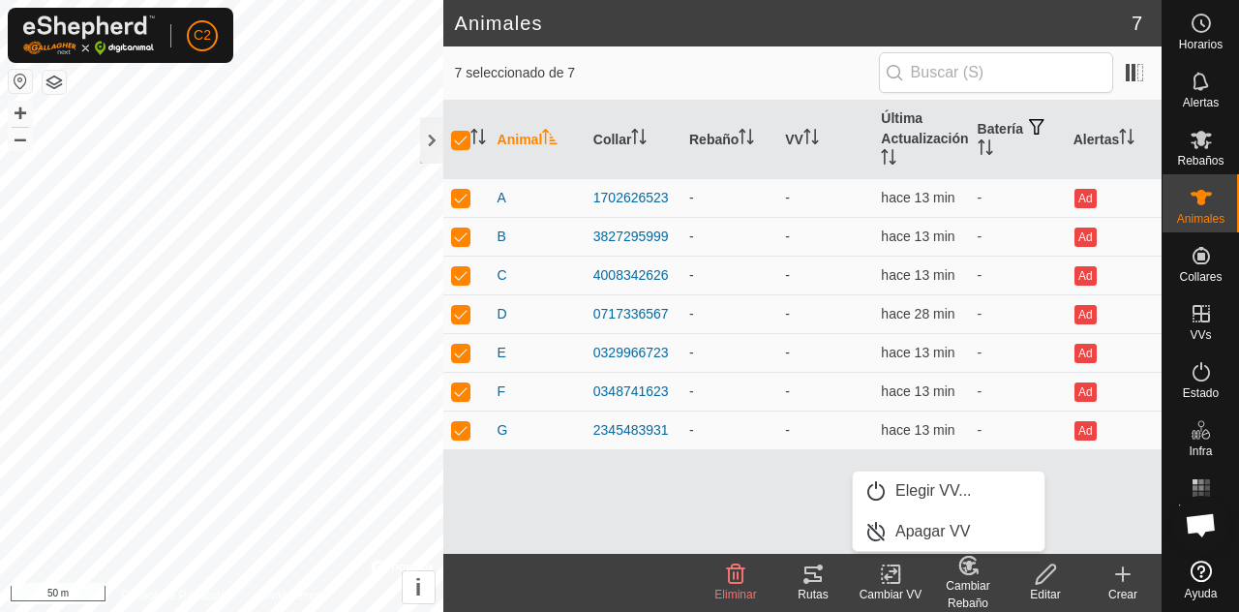
click at [891, 585] on icon at bounding box center [891, 573] width 24 height 23
click at [928, 483] on span "Elegir VV..." at bounding box center [933, 490] width 76 height 23
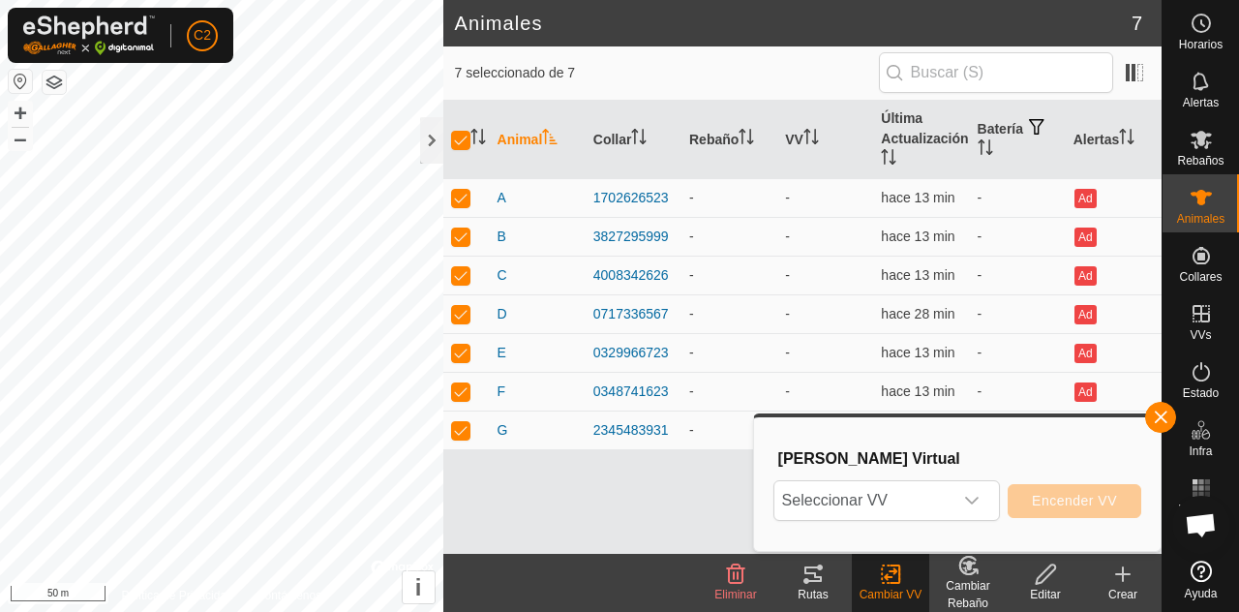
click at [971, 504] on icon "dropdown trigger" at bounding box center [971, 500] width 15 height 15
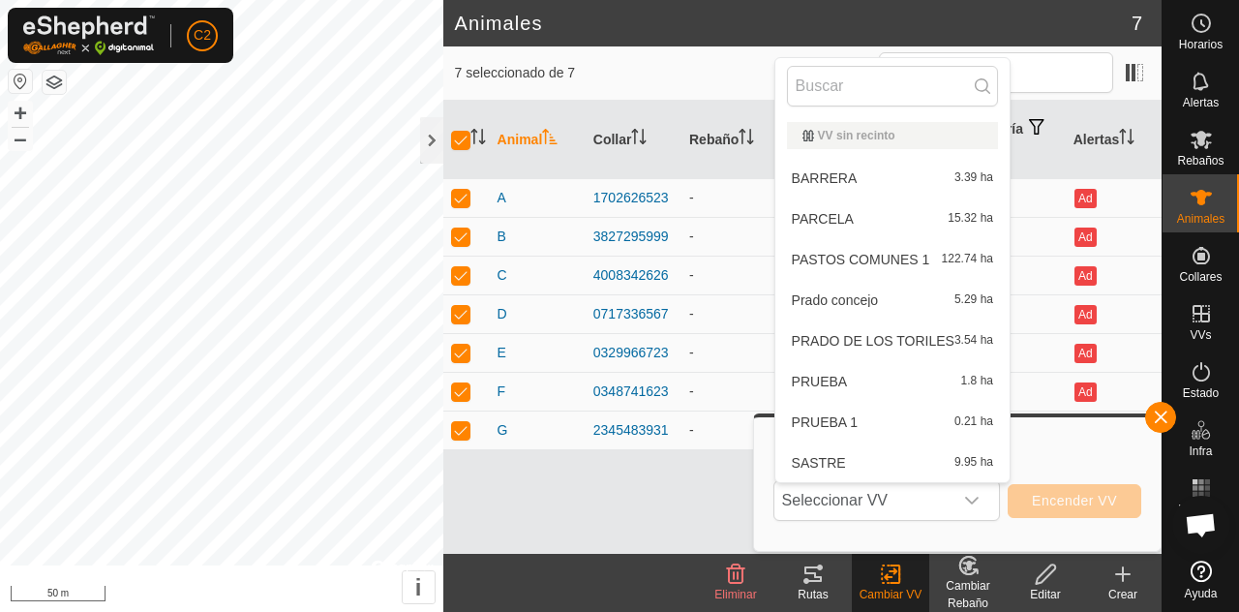
scroll to position [0, 0]
click at [886, 134] on div "VV sin recinto" at bounding box center [892, 136] width 180 height 12
click at [878, 133] on div "VV sin recinto" at bounding box center [892, 136] width 180 height 12
click at [832, 371] on div "PRUEBA 1.8 ha" at bounding box center [892, 381] width 211 height 23
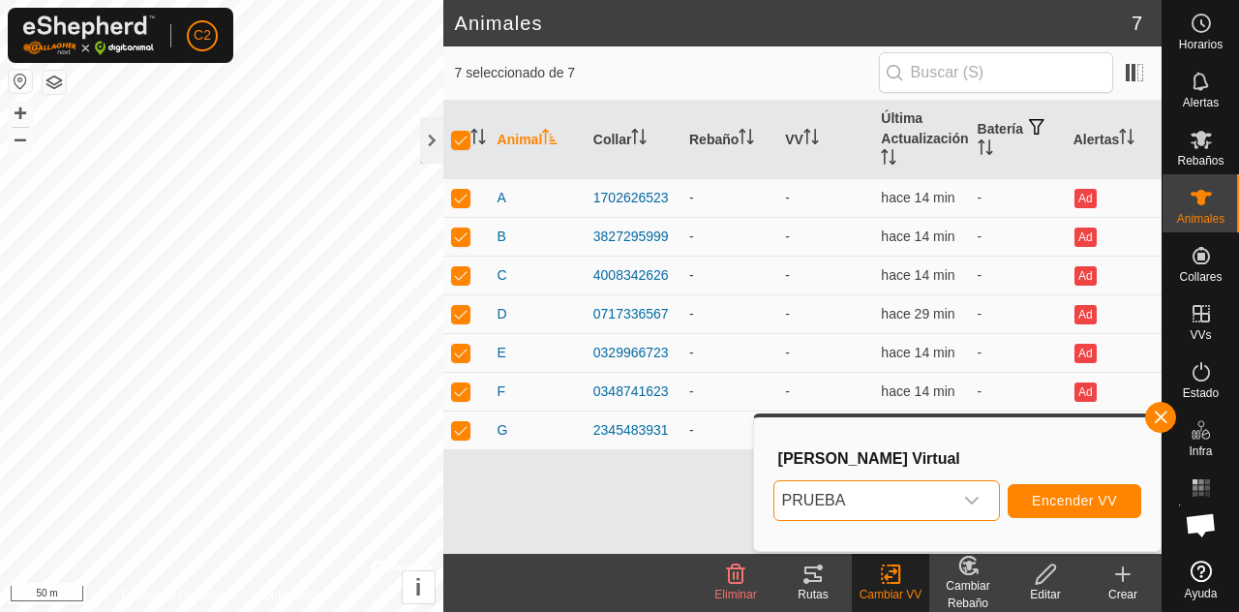
click at [1155, 416] on span "button" at bounding box center [1160, 416] width 15 height 15
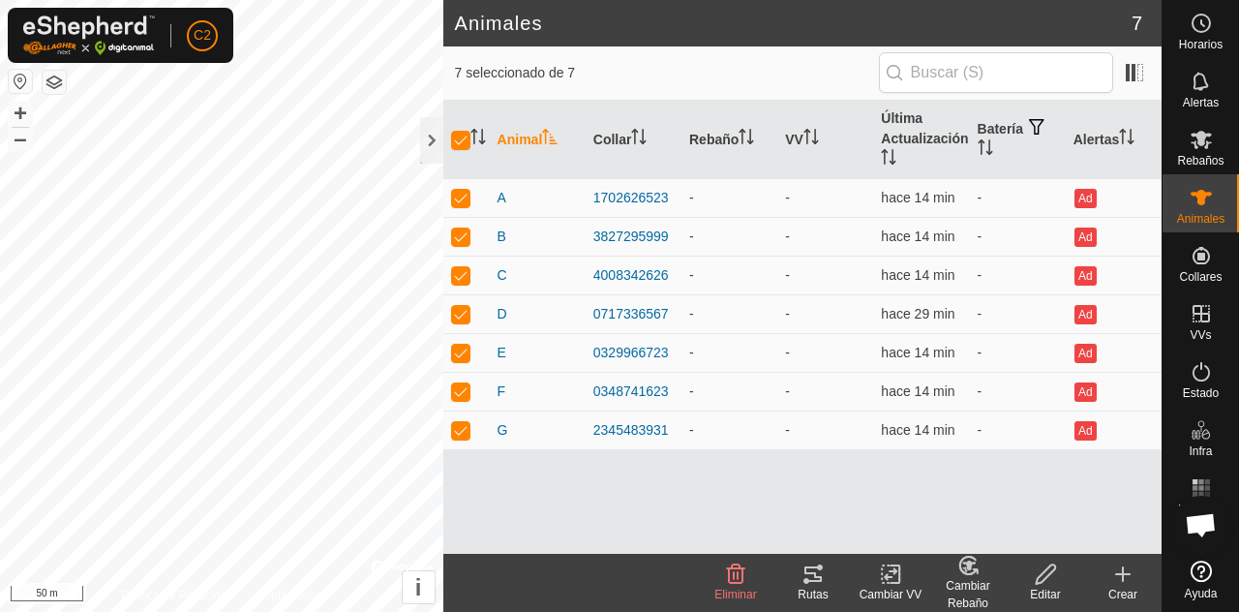
click at [1200, 141] on icon at bounding box center [1200, 140] width 21 height 18
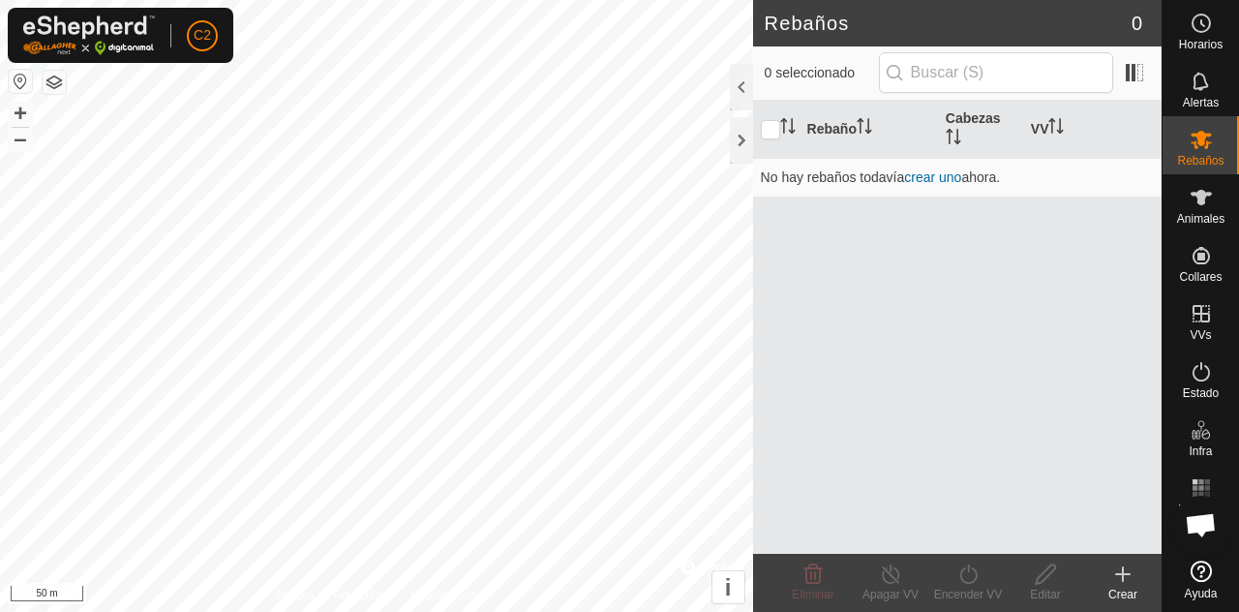
click at [1134, 585] on create-svg-icon at bounding box center [1122, 573] width 77 height 23
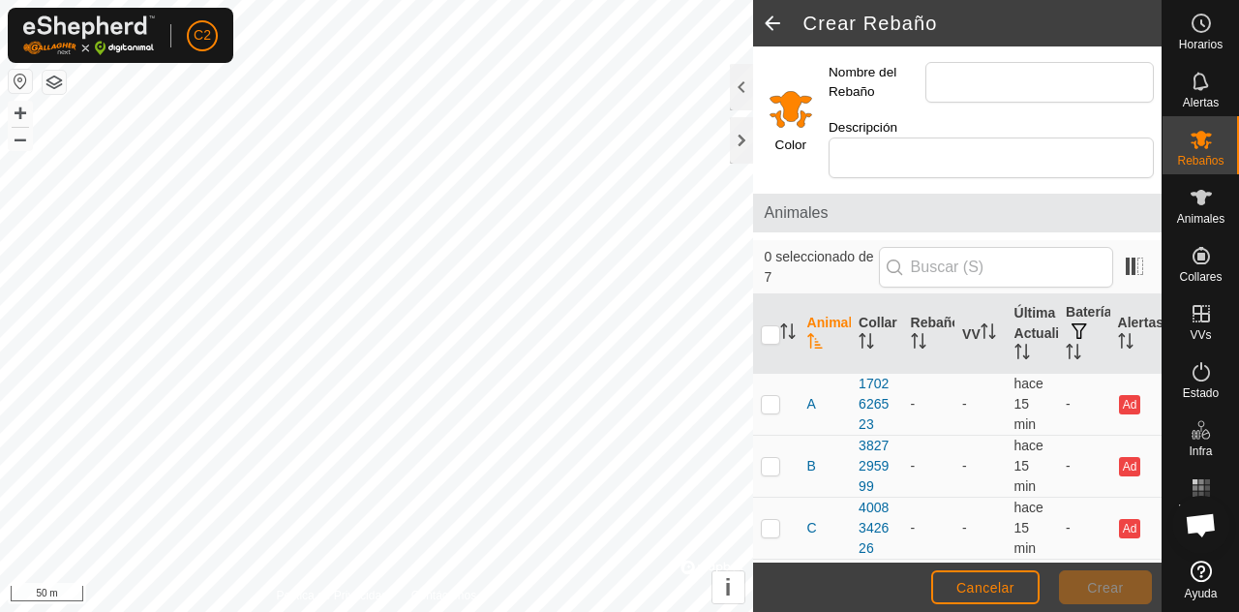
click at [730, 98] on div at bounding box center [741, 87] width 23 height 46
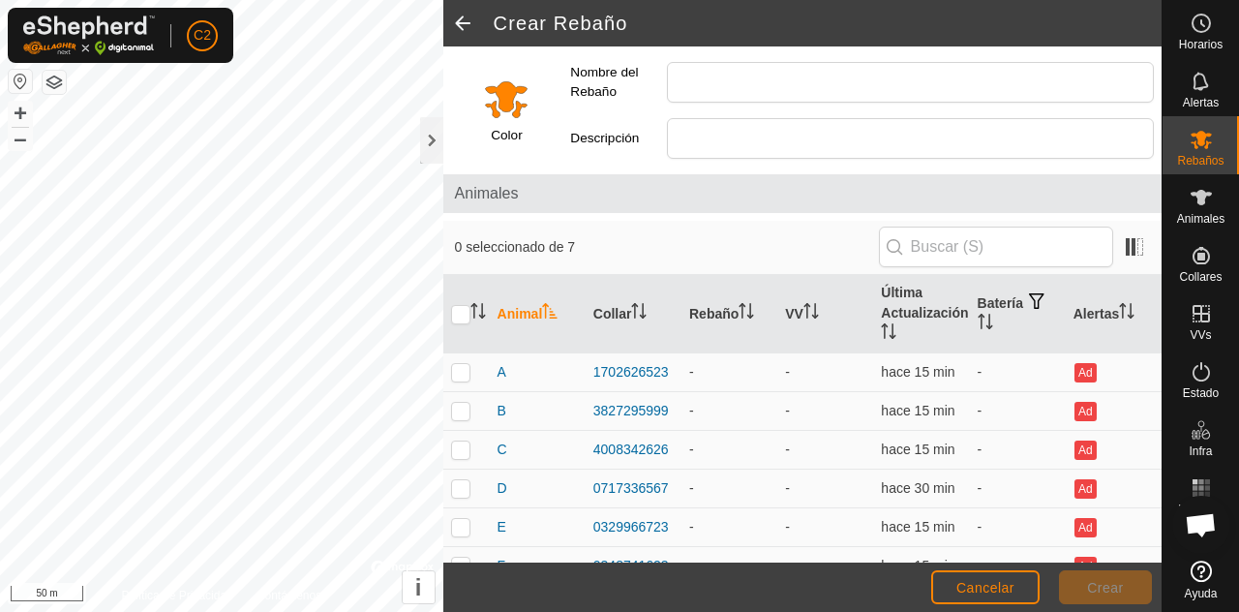
scroll to position [63, 0]
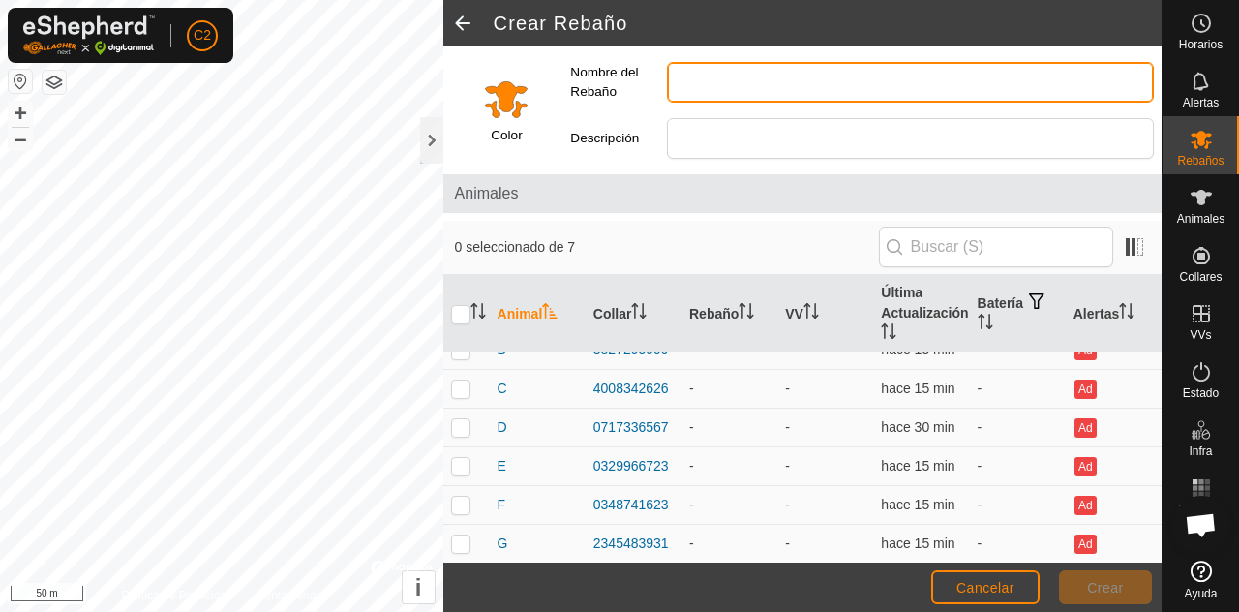
click at [846, 83] on input "Nombre del Rebaño" at bounding box center [910, 82] width 487 height 41
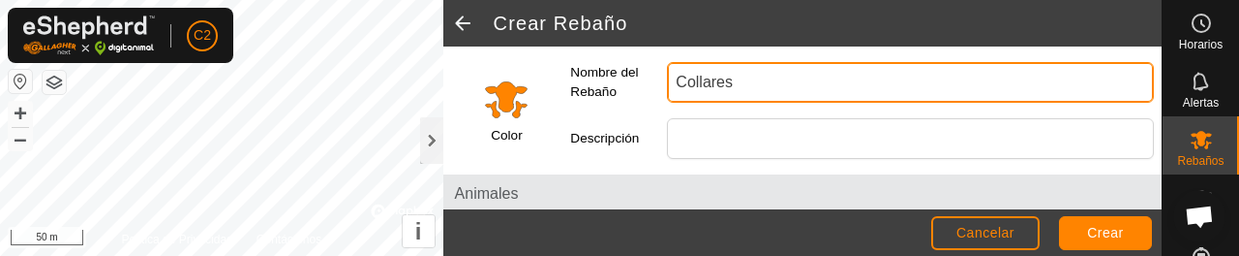
type input "Collares"
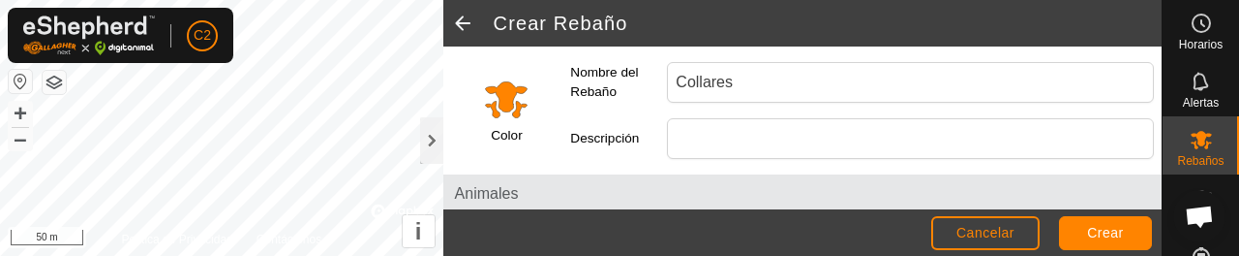
click at [499, 114] on input "Select a color" at bounding box center [506, 98] width 46 height 46
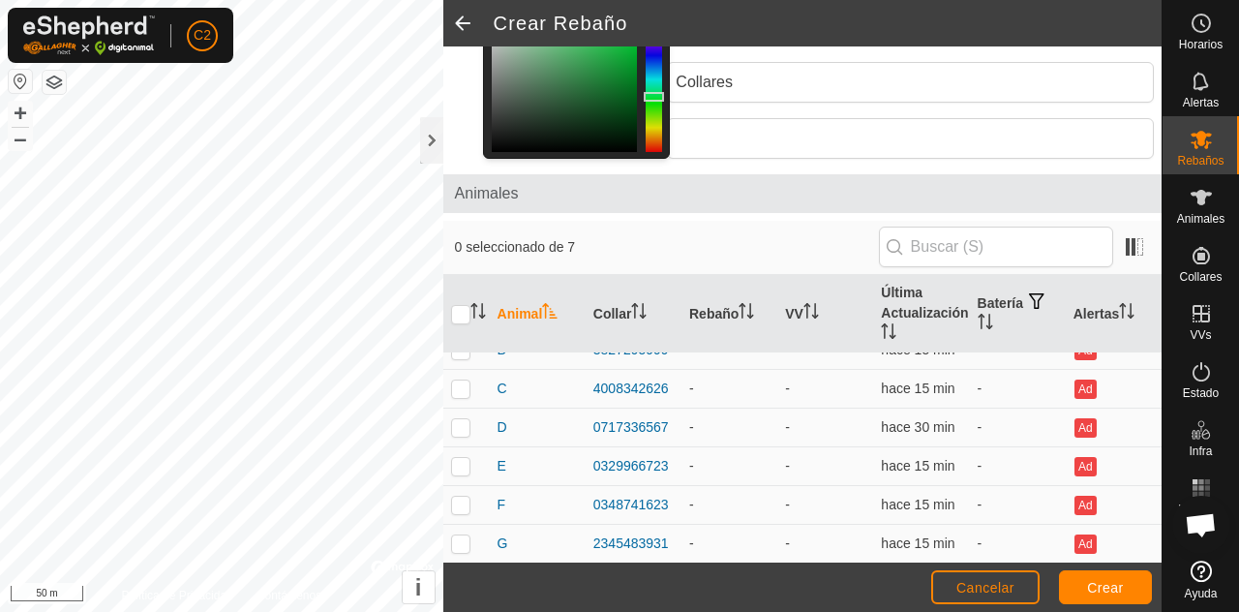
click at [459, 318] on input "checkbox" at bounding box center [460, 314] width 19 height 19
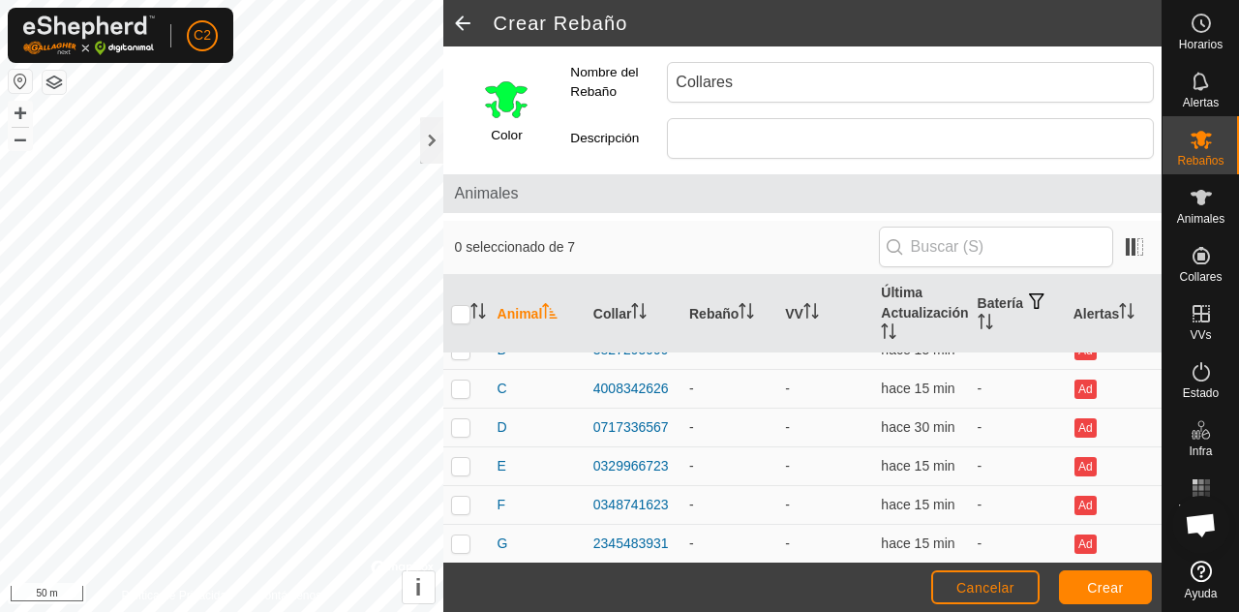
checkbox input "true"
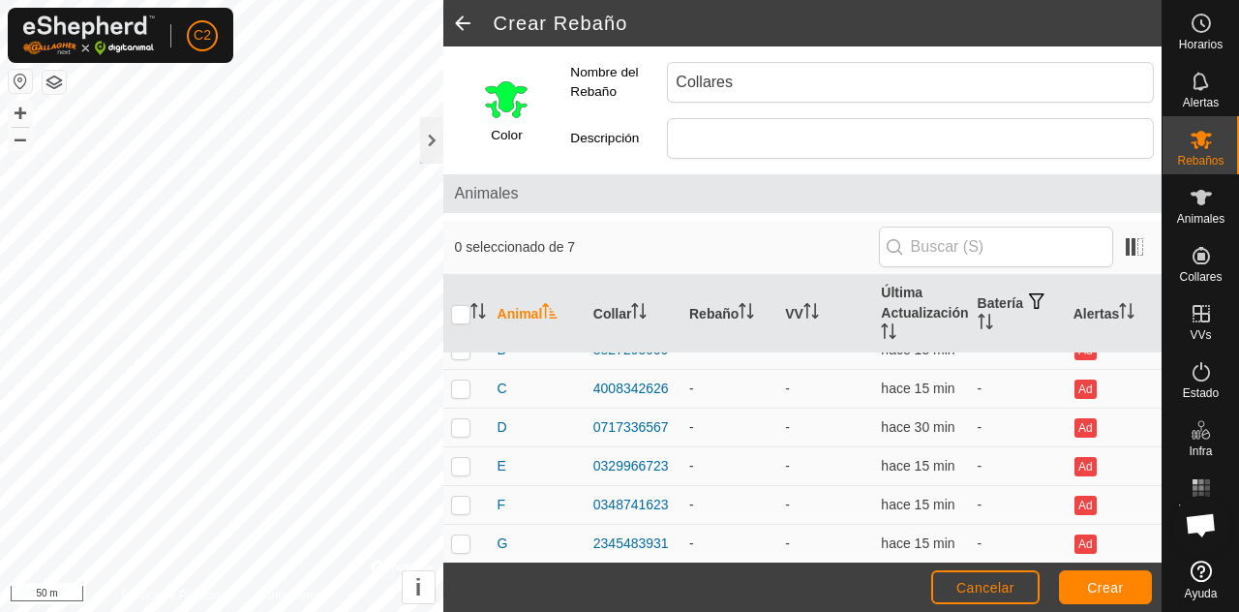
checkbox input "true"
click at [1128, 240] on span at bounding box center [1134, 246] width 31 height 31
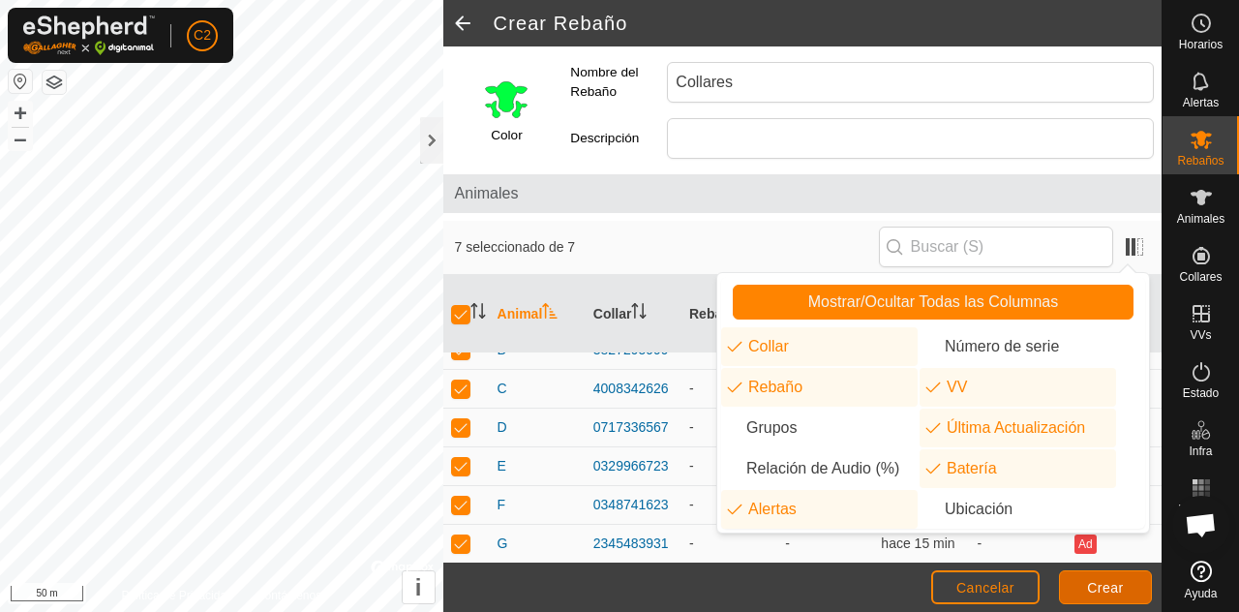
click at [1107, 591] on span "Crear" at bounding box center [1105, 587] width 37 height 15
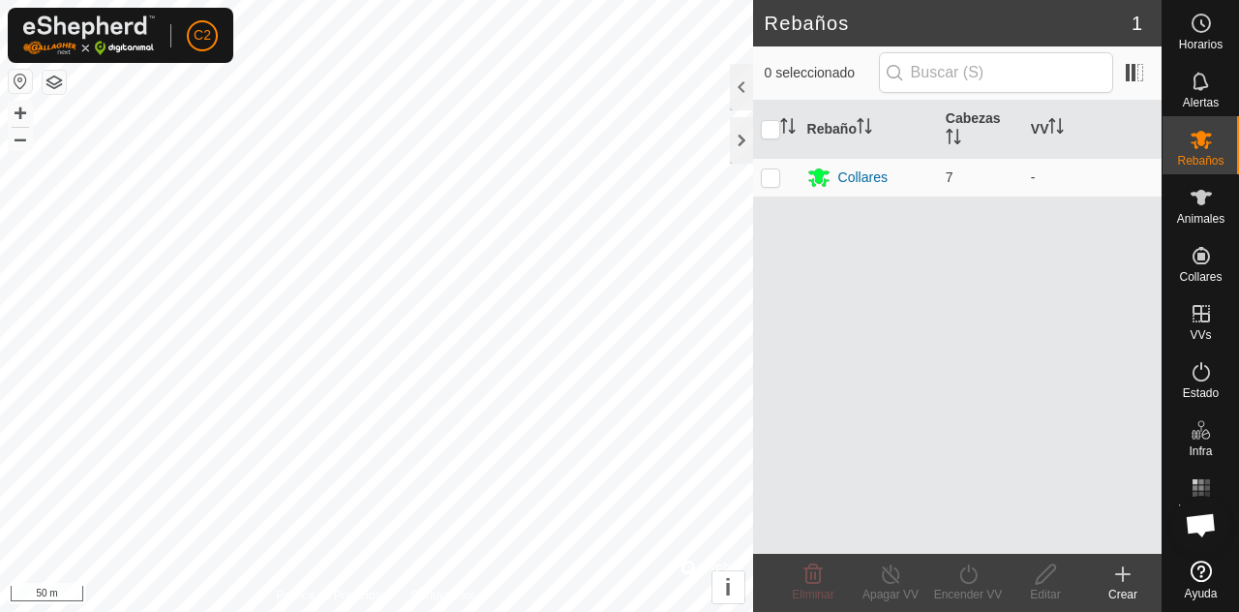
click at [769, 185] on p-checkbox at bounding box center [770, 176] width 19 height 15
checkbox input "true"
click at [898, 174] on div "Collares" at bounding box center [868, 177] width 123 height 23
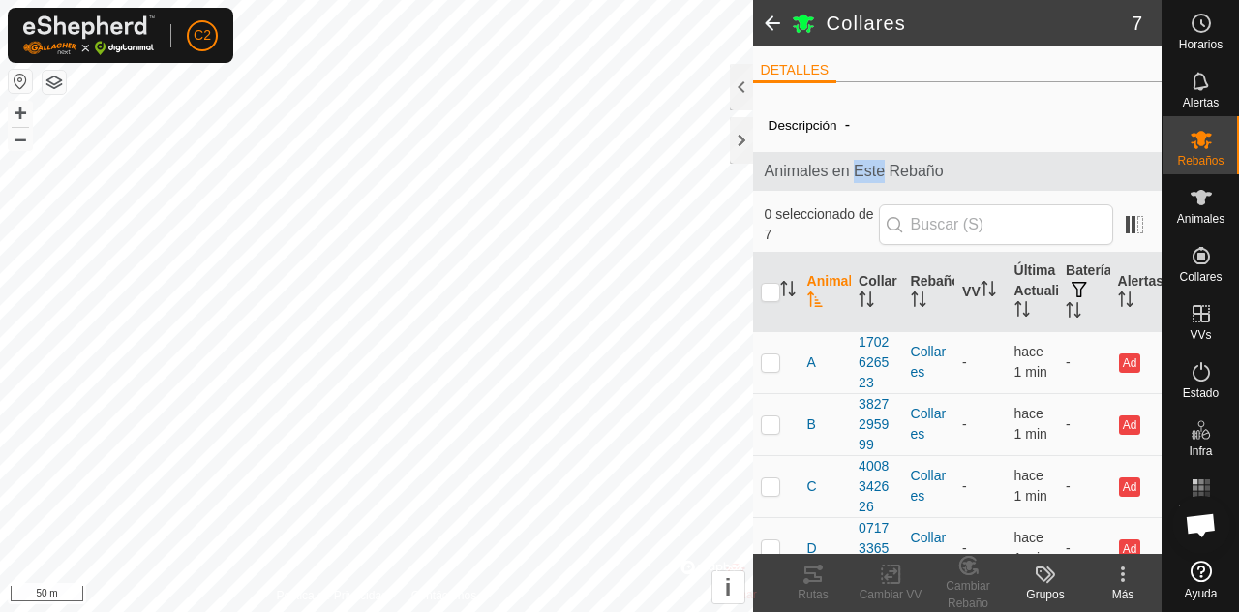
click at [740, 147] on div at bounding box center [741, 140] width 23 height 46
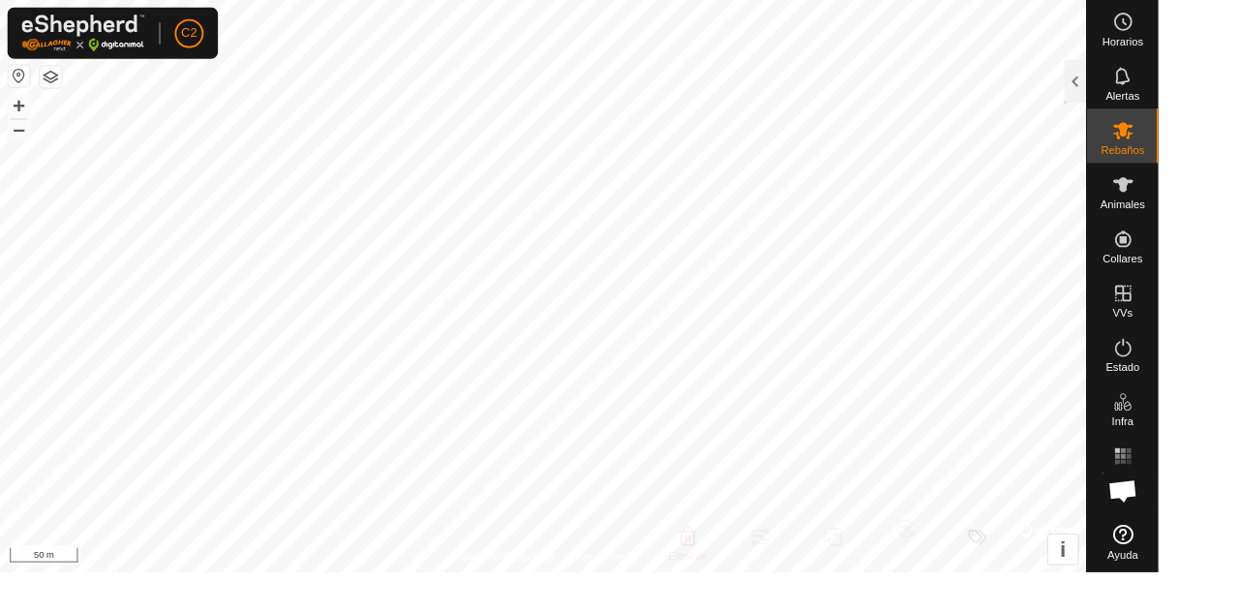
click at [1198, 387] on span "Estado" at bounding box center [1201, 393] width 36 height 12
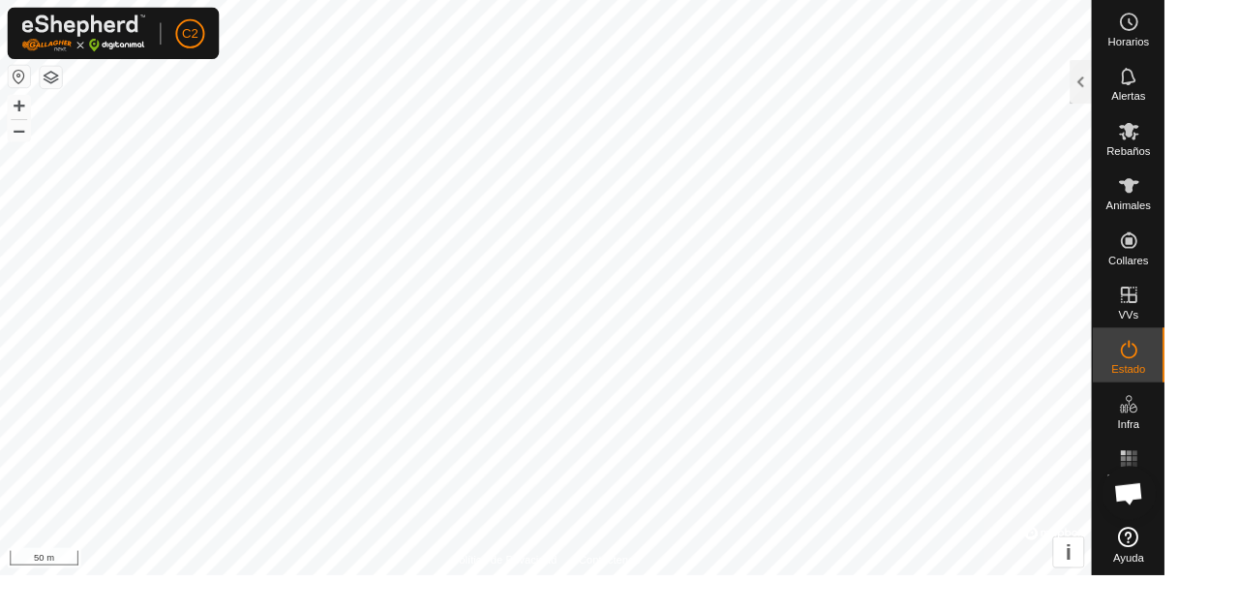
click at [1188, 389] on span "Estado" at bounding box center [1201, 393] width 36 height 12
click at [1145, 84] on div at bounding box center [1149, 87] width 23 height 46
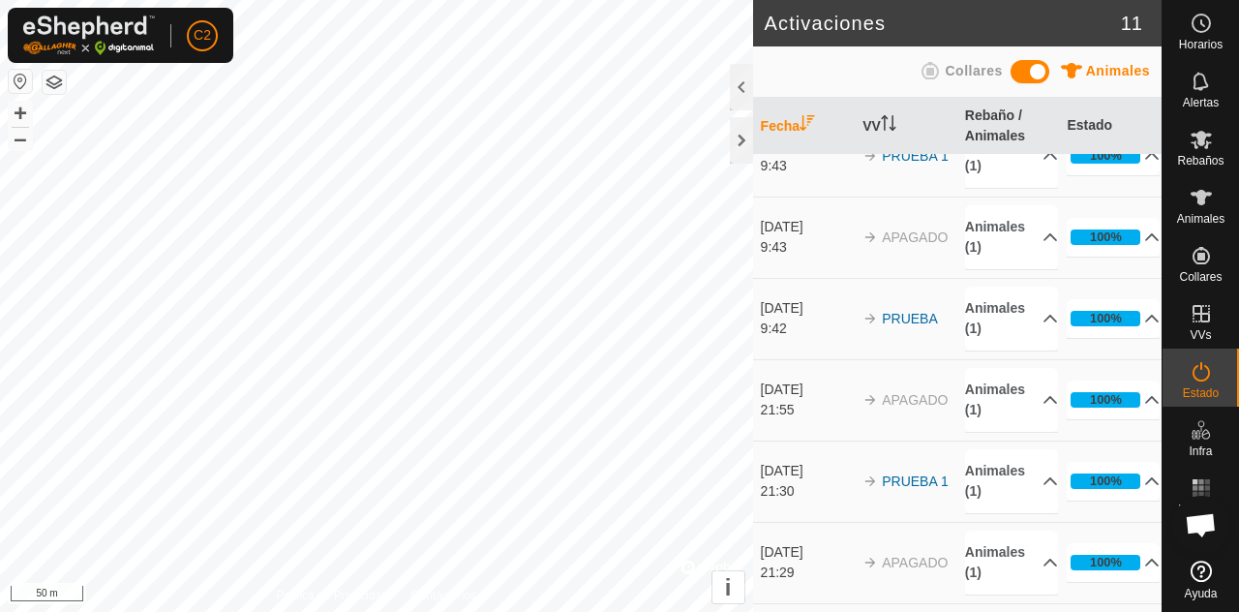
scroll to position [124, 0]
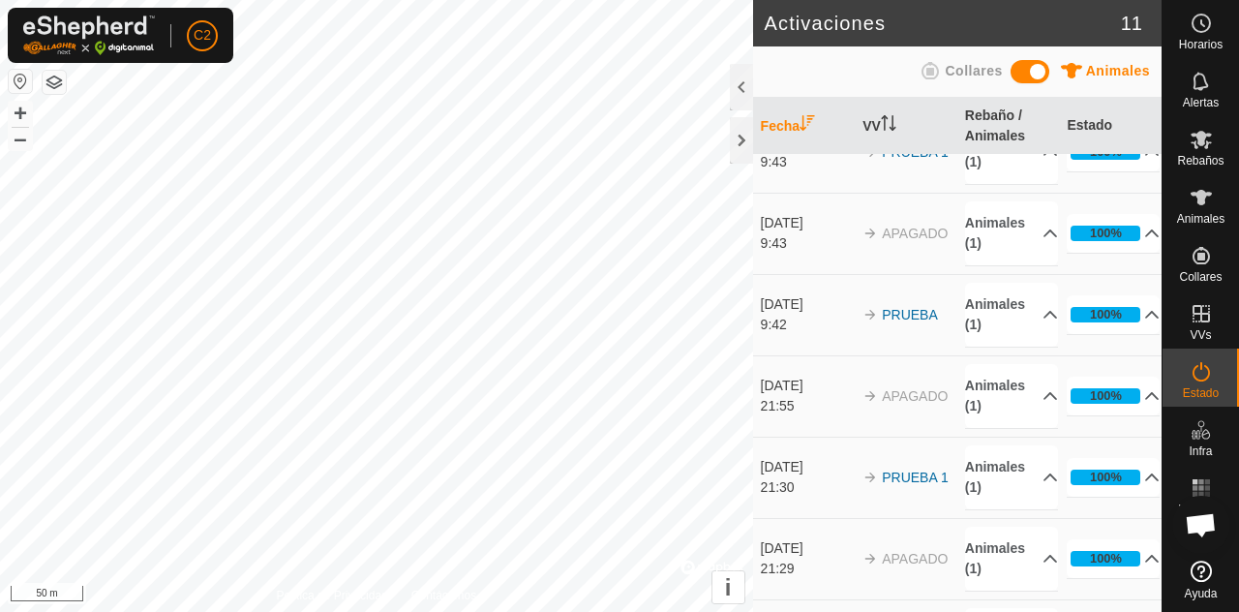
click at [731, 85] on div at bounding box center [741, 87] width 23 height 46
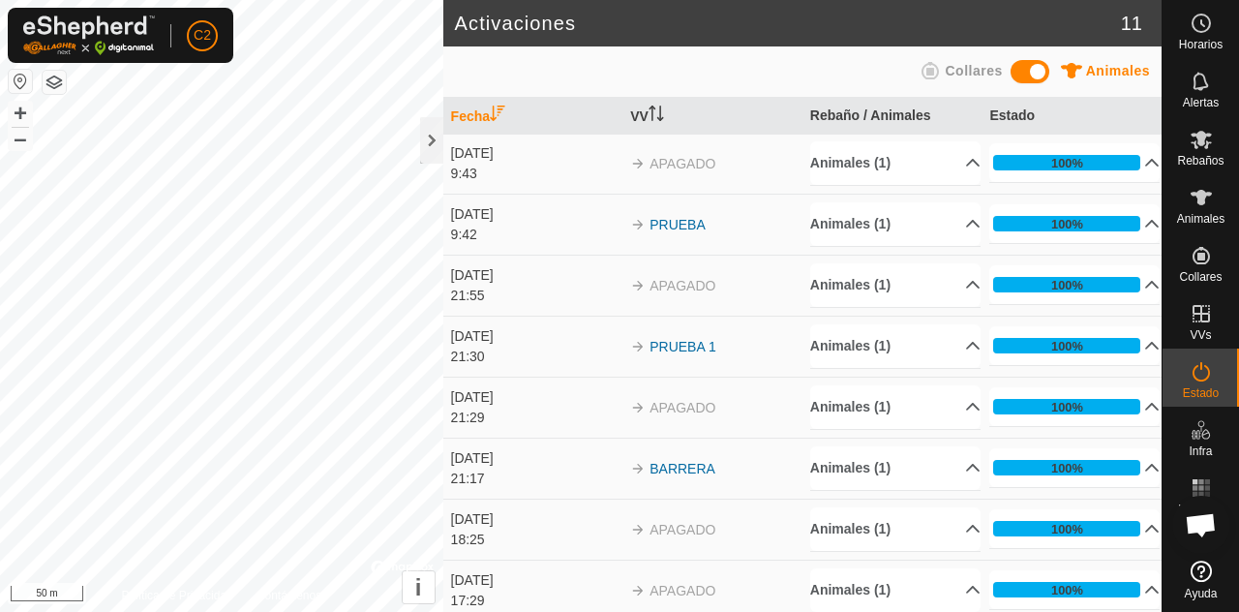
scroll to position [105, 0]
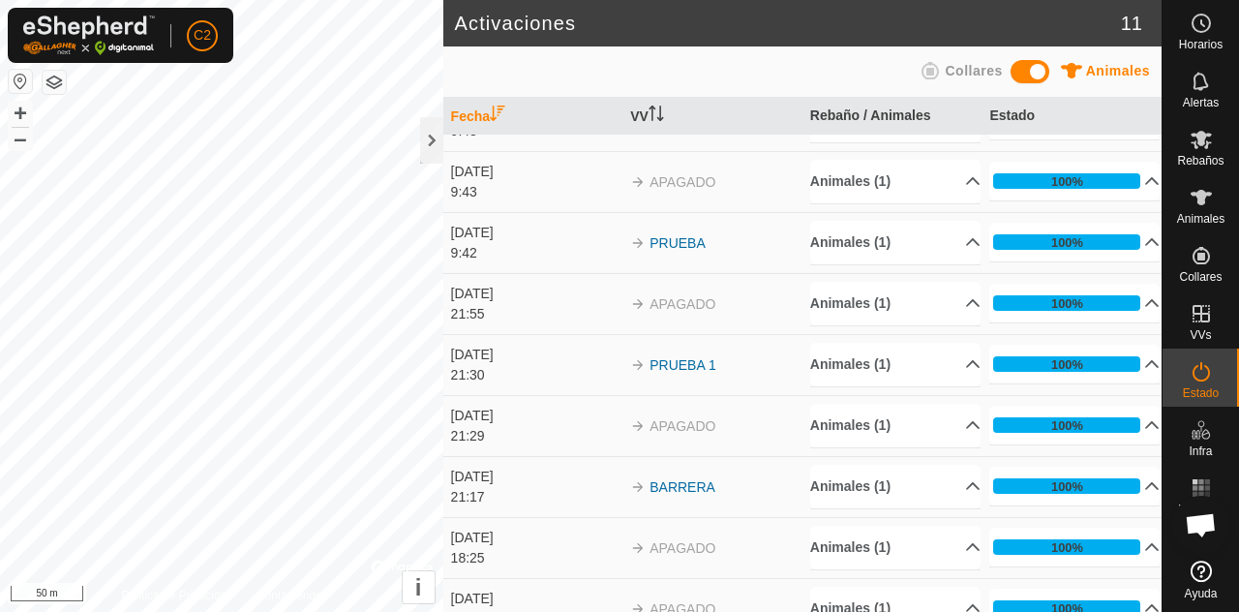
click at [671, 182] on span "APAGADO" at bounding box center [682, 181] width 66 height 15
click at [511, 184] on div "9:43" at bounding box center [536, 192] width 170 height 20
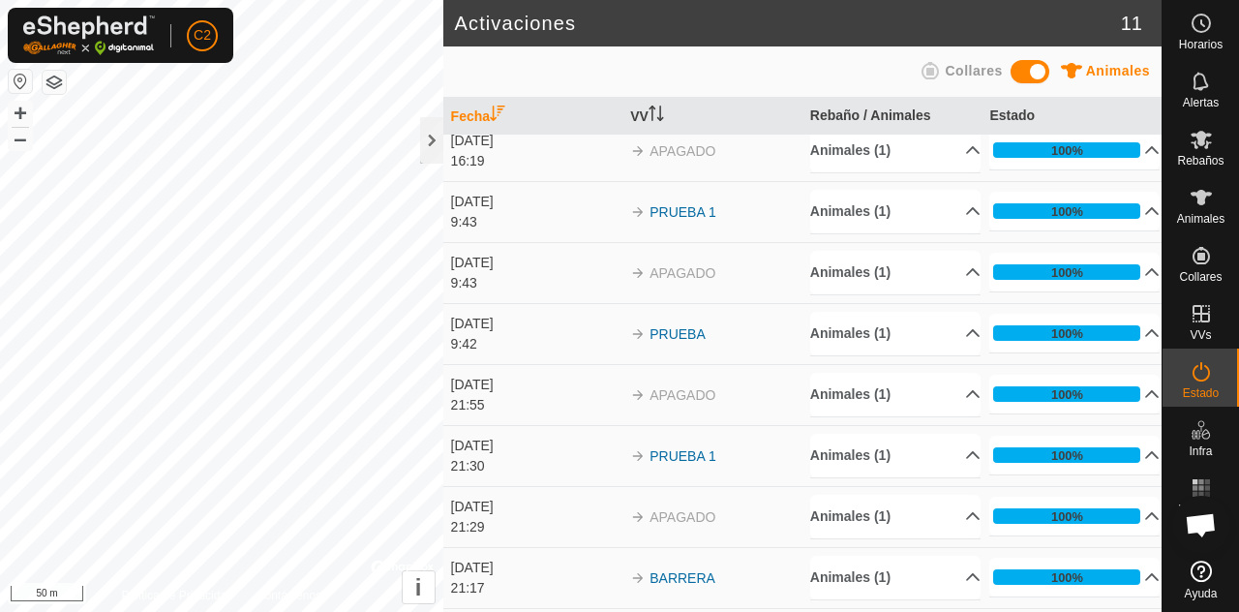
scroll to position [0, 0]
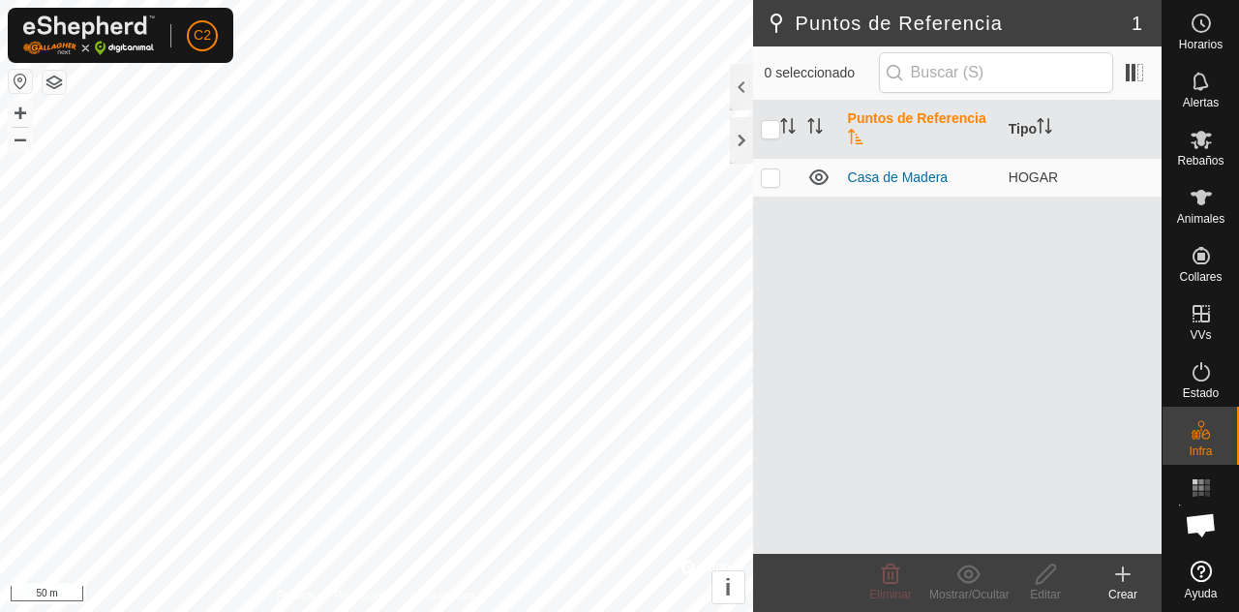
click at [764, 190] on td at bounding box center [776, 177] width 46 height 39
checkbox input "true"
click at [903, 171] on link "Casa de Madera" at bounding box center [898, 176] width 101 height 15
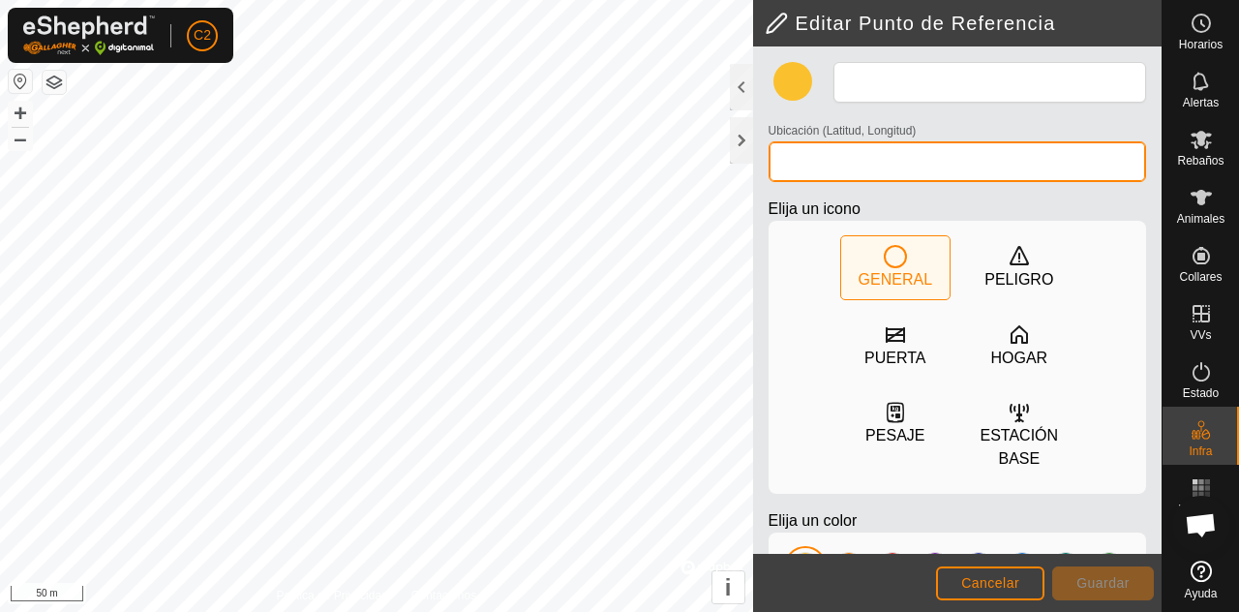
click at [915, 171] on input "Ubicación (Latitud, Longitud)" at bounding box center [956, 161] width 377 height 41
type input "Casa de Madera"
type input "40.744722, -4.468551"
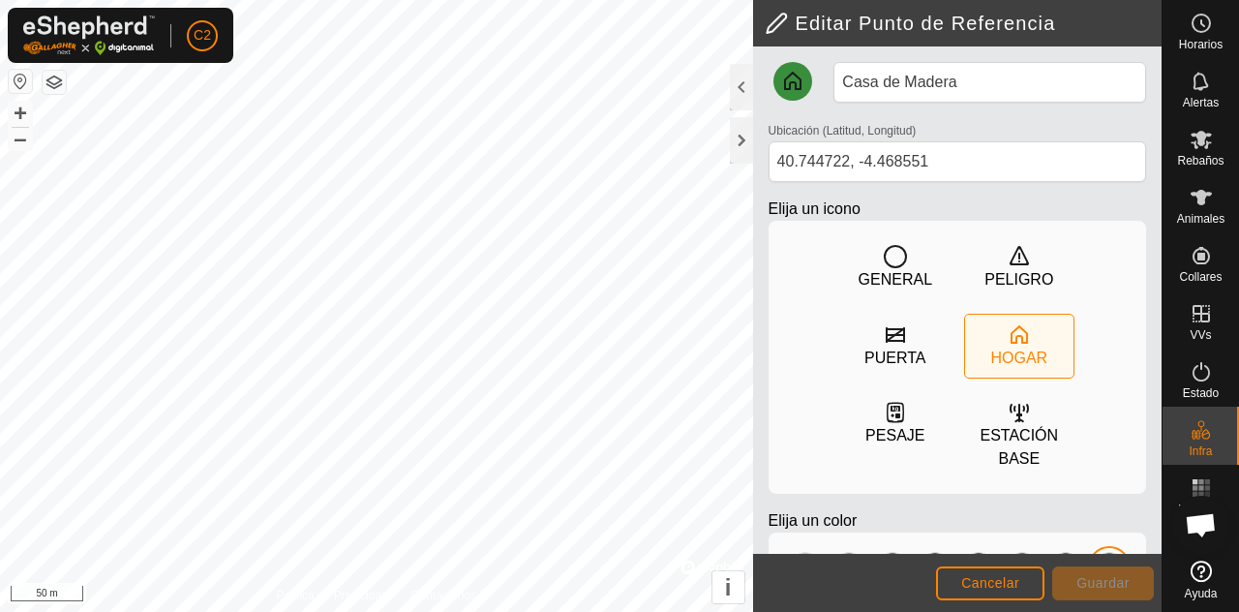
click at [1021, 427] on div "ESTACIÓN BASE" at bounding box center [1019, 447] width 108 height 46
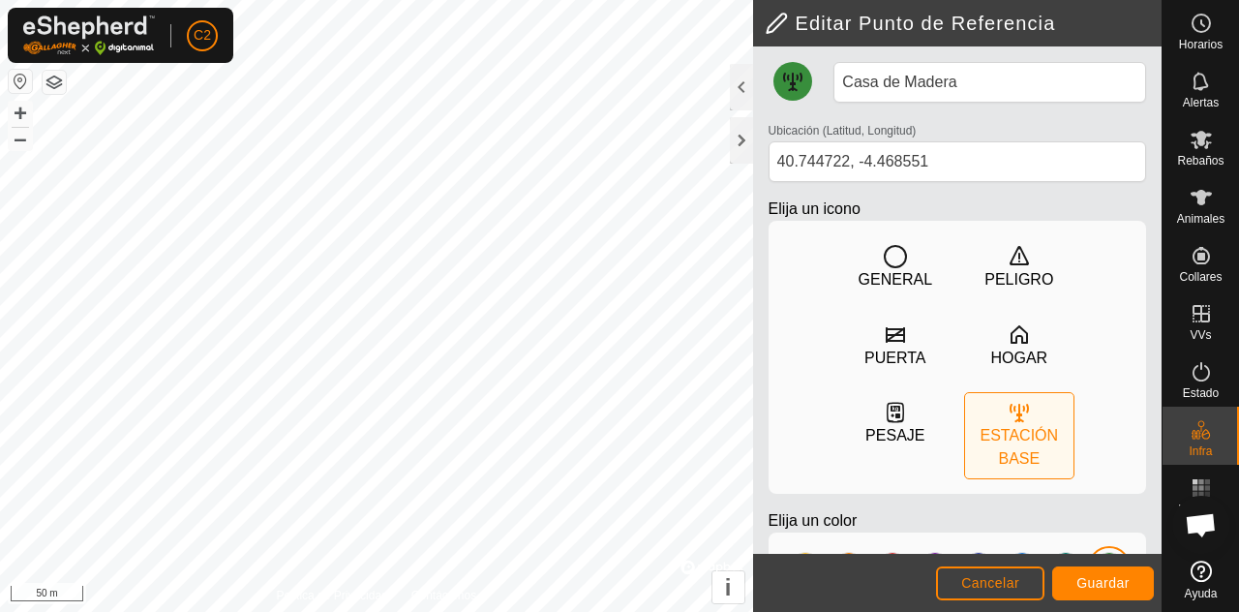
click at [1021, 345] on icon at bounding box center [1019, 334] width 23 height 23
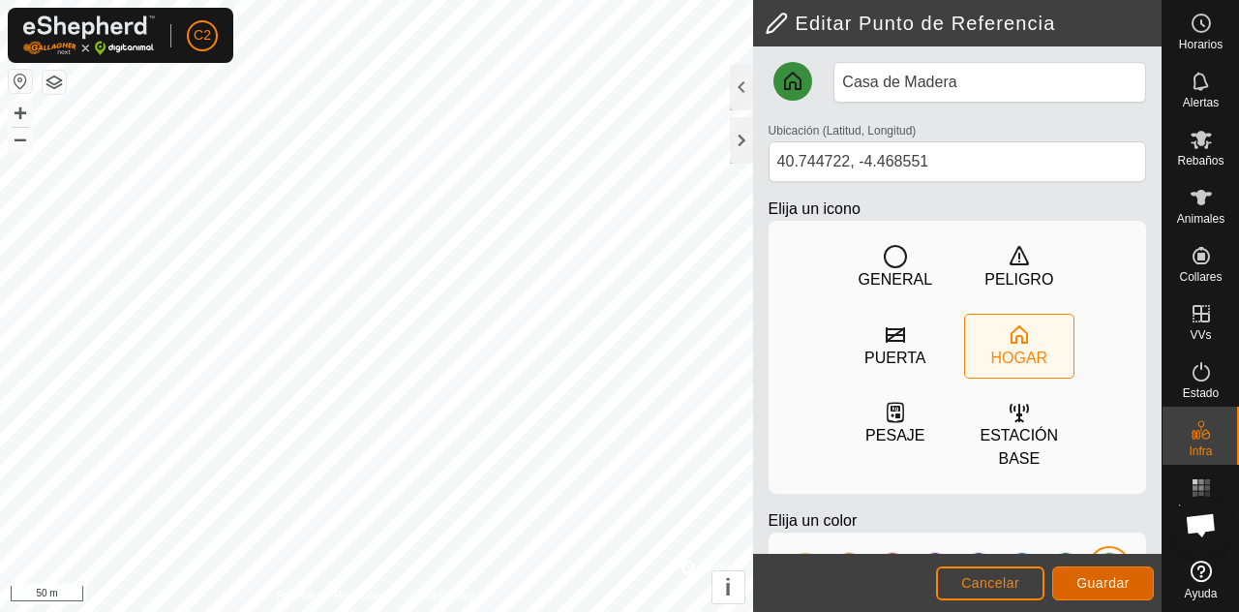
click at [1104, 580] on span "Guardar" at bounding box center [1102, 582] width 53 height 15
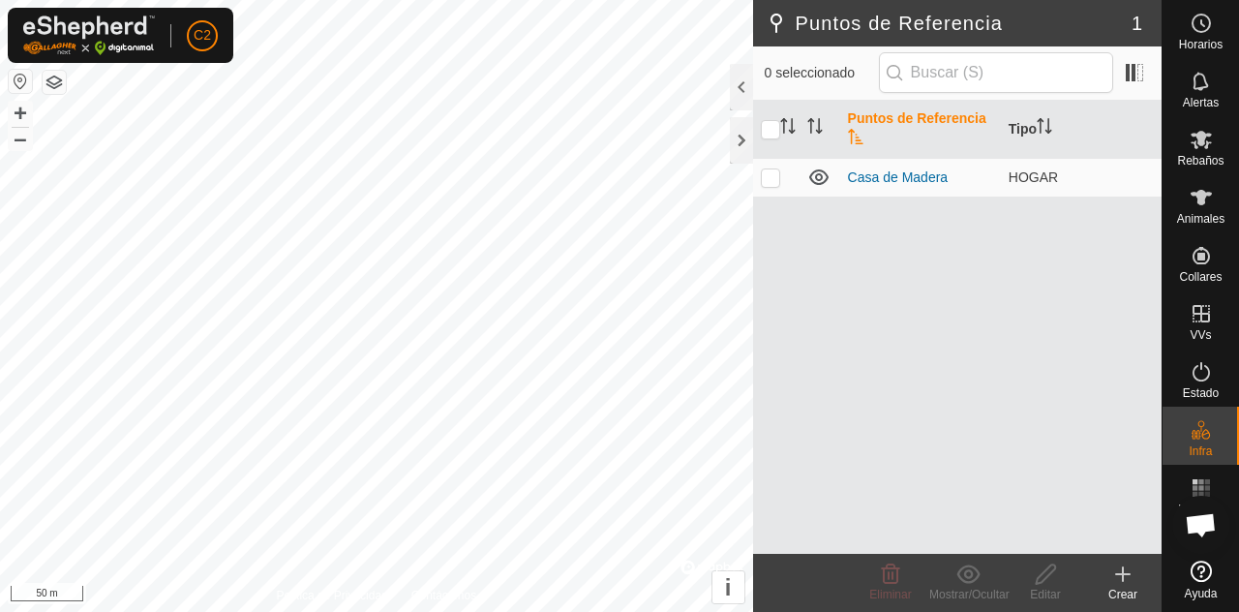
click at [18, 74] on button "button" at bounding box center [20, 81] width 23 height 23
click at [1201, 490] on rect at bounding box center [1200, 487] width 5 height 5
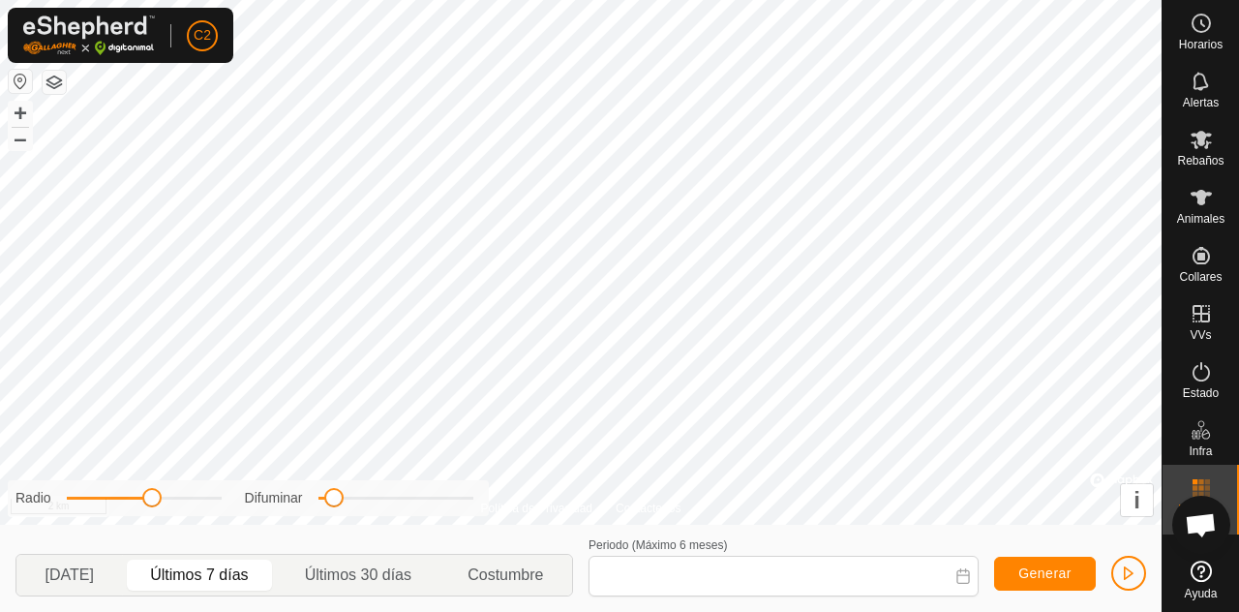
type input "[DATE] - [DATE]"
click at [1131, 569] on span "button" at bounding box center [1128, 572] width 15 height 15
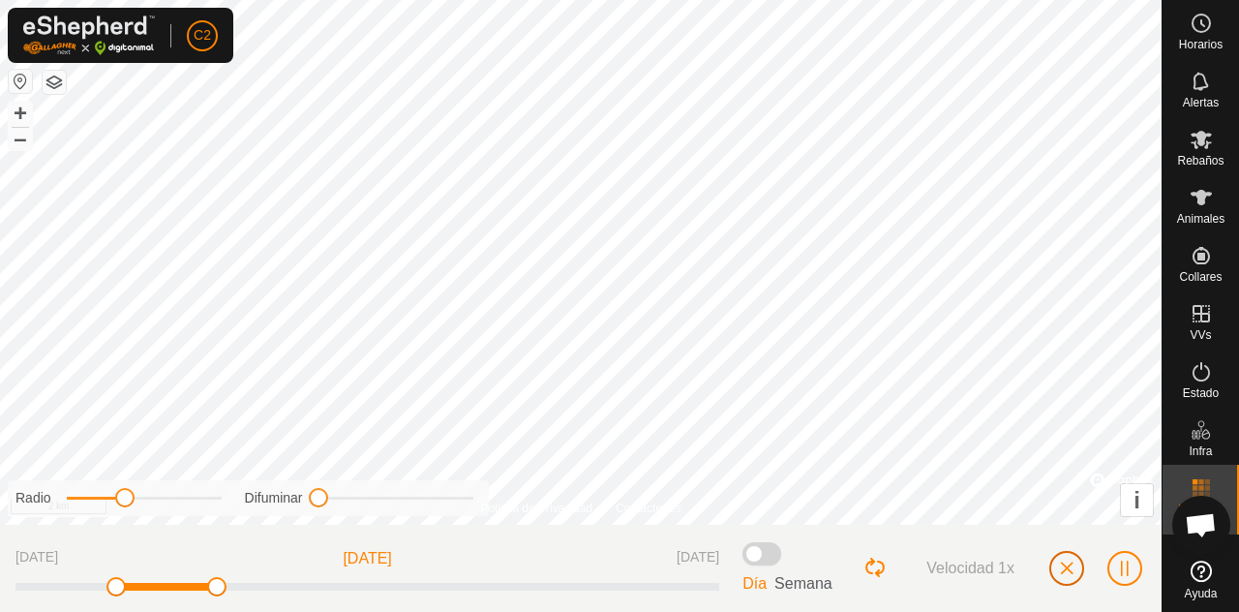
click at [1070, 569] on span "button" at bounding box center [1066, 567] width 15 height 15
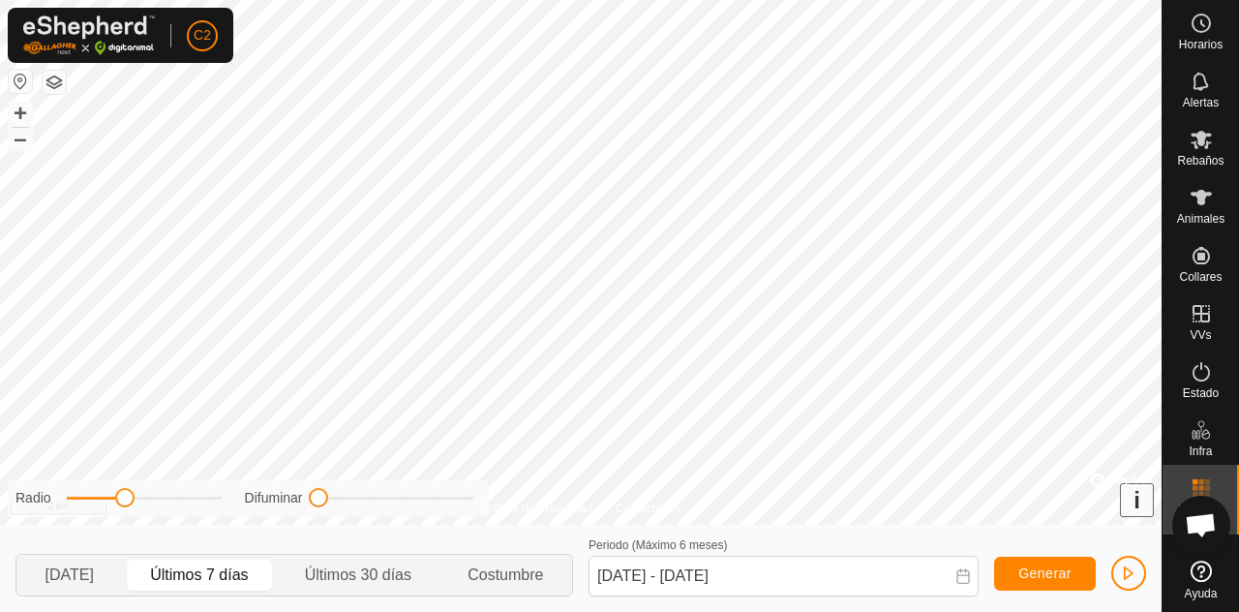
click at [1133, 514] on button "i" at bounding box center [1137, 500] width 32 height 32
click at [1141, 511] on button "›" at bounding box center [1137, 500] width 32 height 32
click at [1219, 156] on span "Rebaños" at bounding box center [1200, 161] width 46 height 12
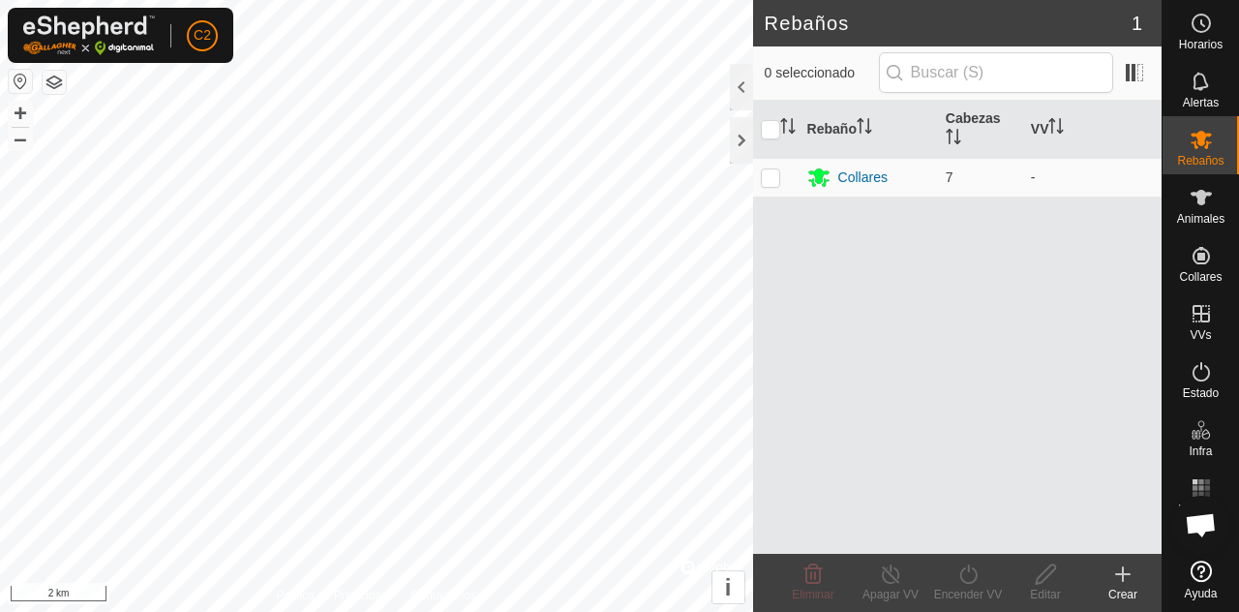
click at [771, 126] on input "checkbox" at bounding box center [770, 129] width 19 height 19
checkbox input "true"
click at [975, 569] on icon at bounding box center [967, 573] width 17 height 19
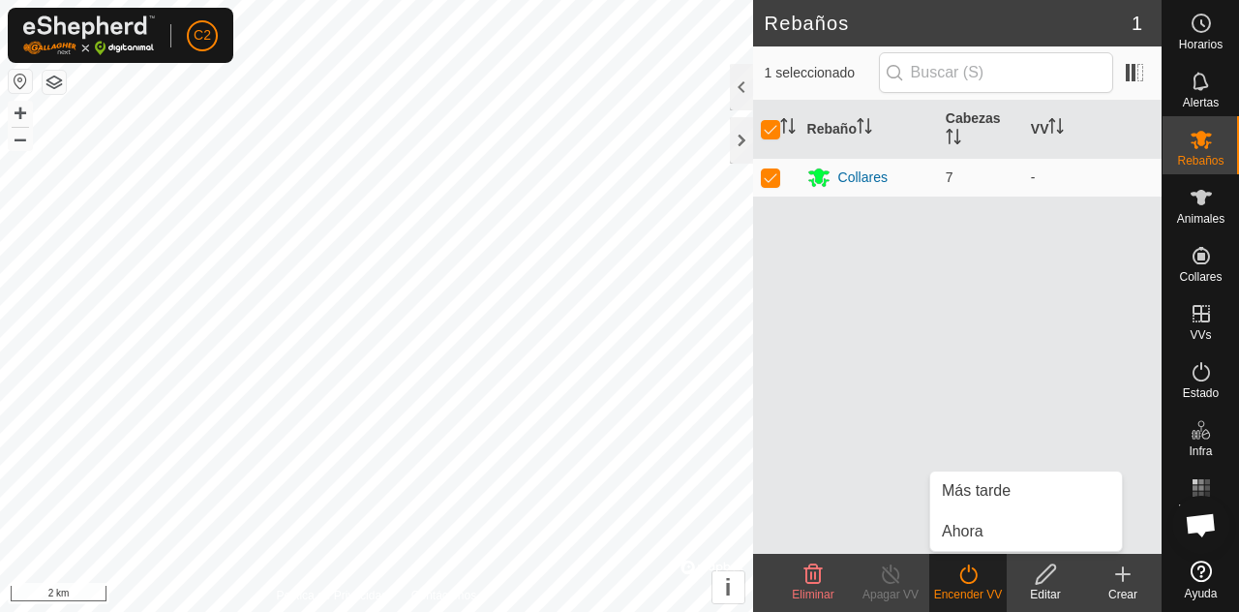
click at [999, 483] on span "Más tarde" at bounding box center [976, 490] width 69 height 23
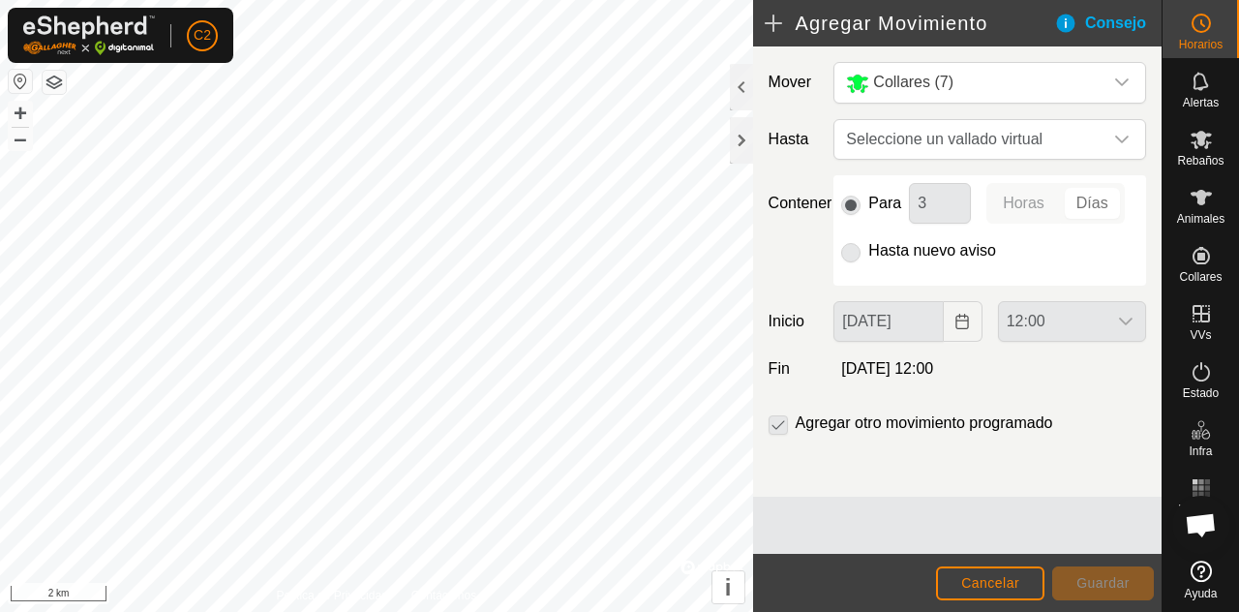
click at [1129, 148] on div "dropdown trigger" at bounding box center [1121, 139] width 39 height 39
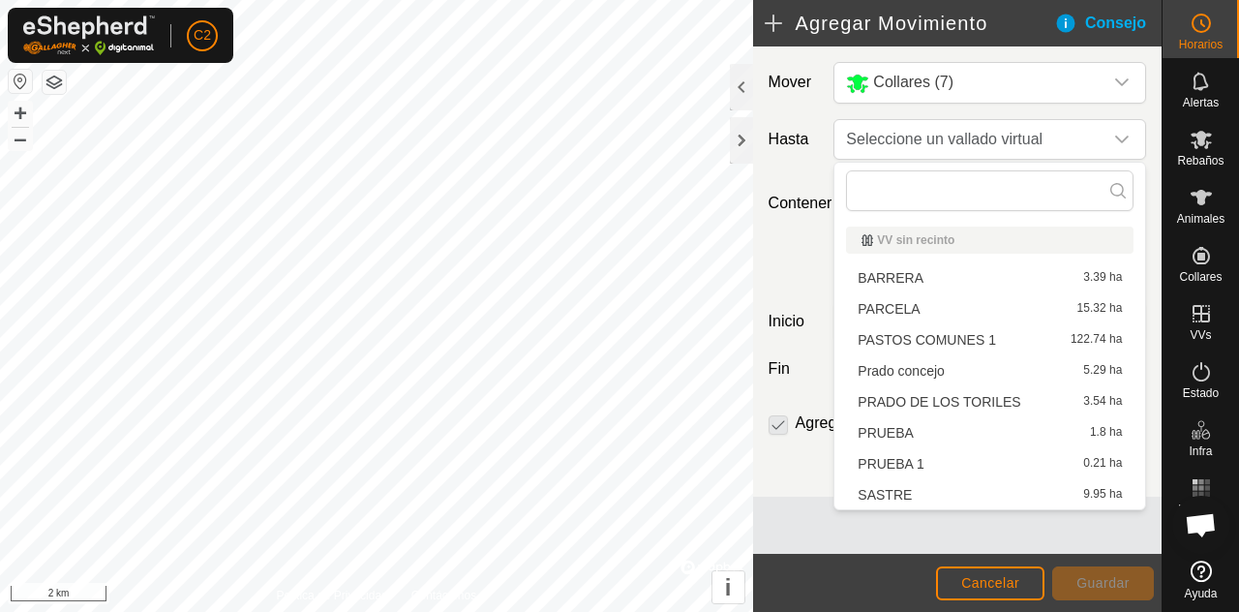
click at [915, 428] on div "PRUEBA 1.8 ha" at bounding box center [990, 433] width 264 height 14
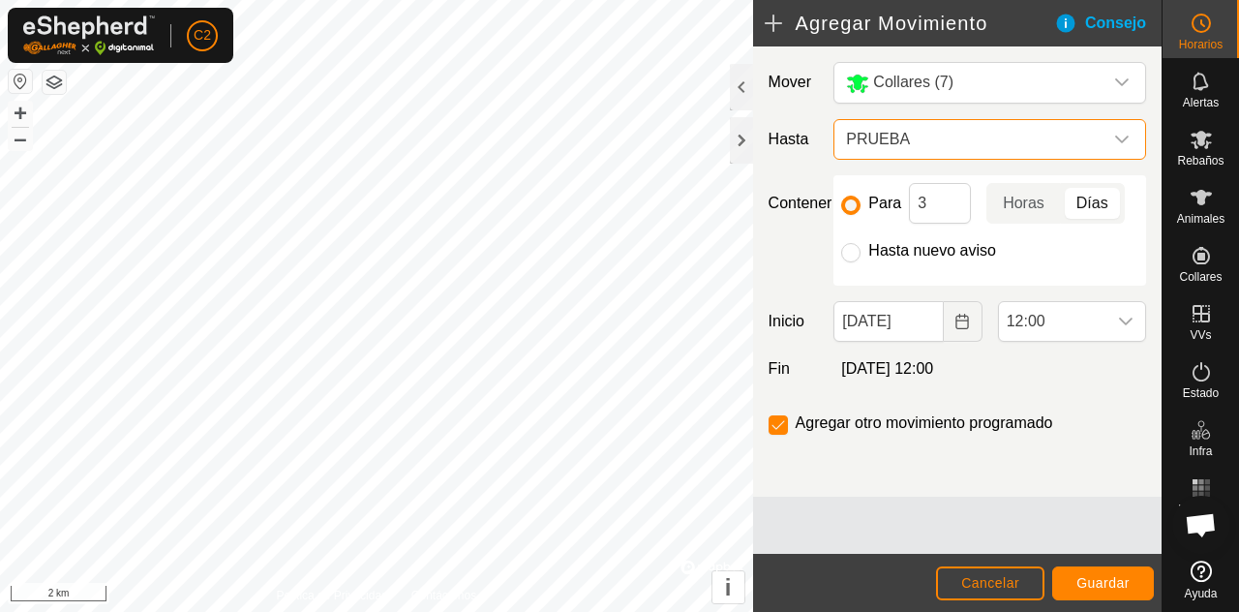
click at [1116, 79] on icon "dropdown trigger" at bounding box center [1122, 82] width 14 height 8
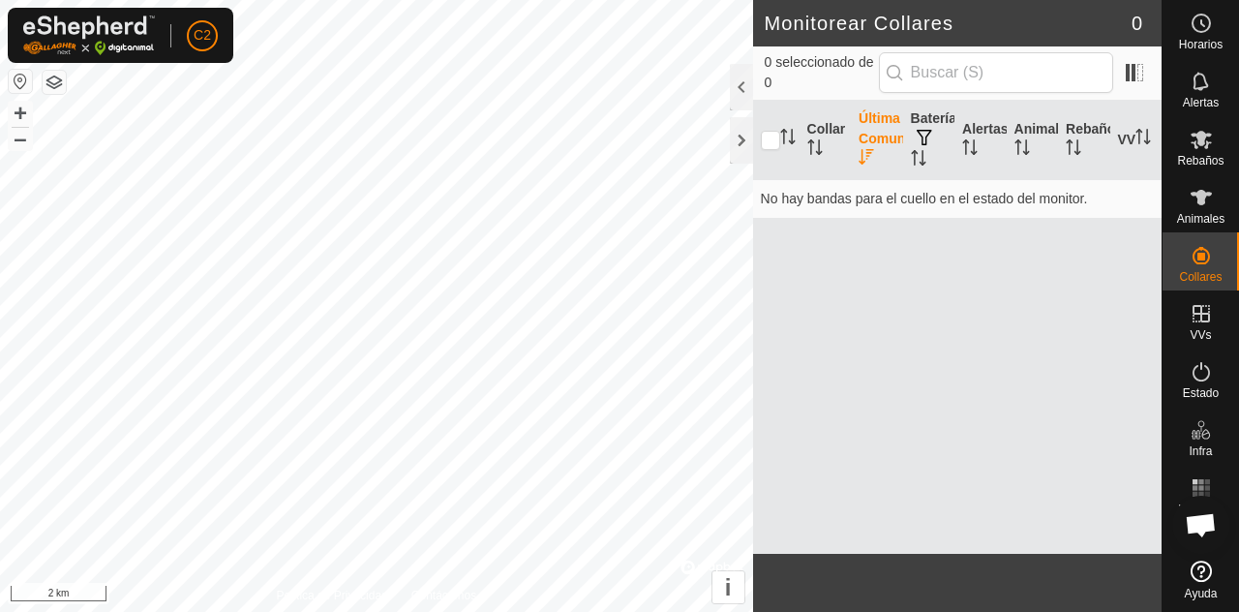
click at [740, 75] on div at bounding box center [741, 87] width 23 height 46
click at [1141, 74] on span at bounding box center [1134, 72] width 31 height 31
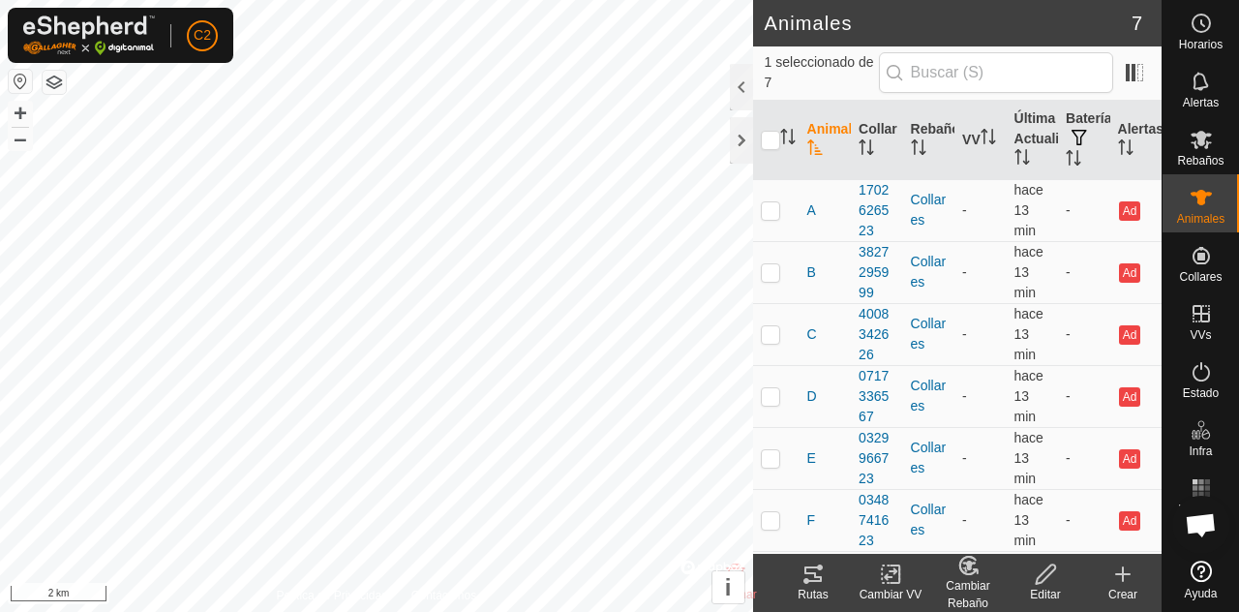
click at [733, 94] on div at bounding box center [741, 87] width 23 height 46
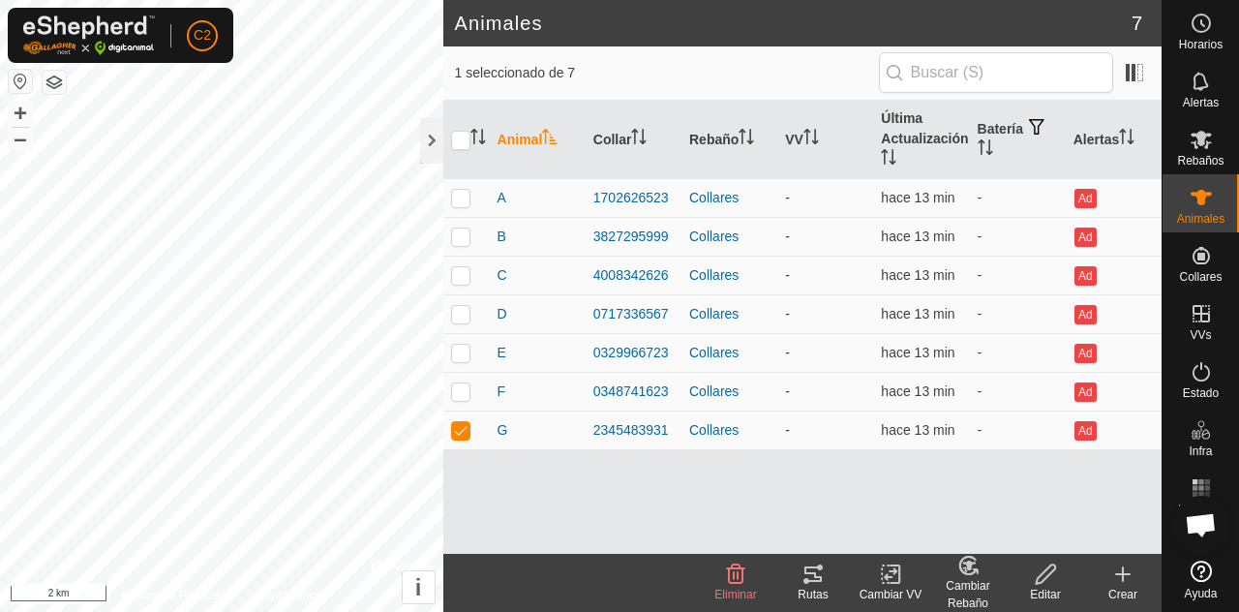
click at [1002, 135] on th "Batería" at bounding box center [1018, 140] width 96 height 78
click at [455, 148] on input "checkbox" at bounding box center [460, 140] width 19 height 19
checkbox input "true"
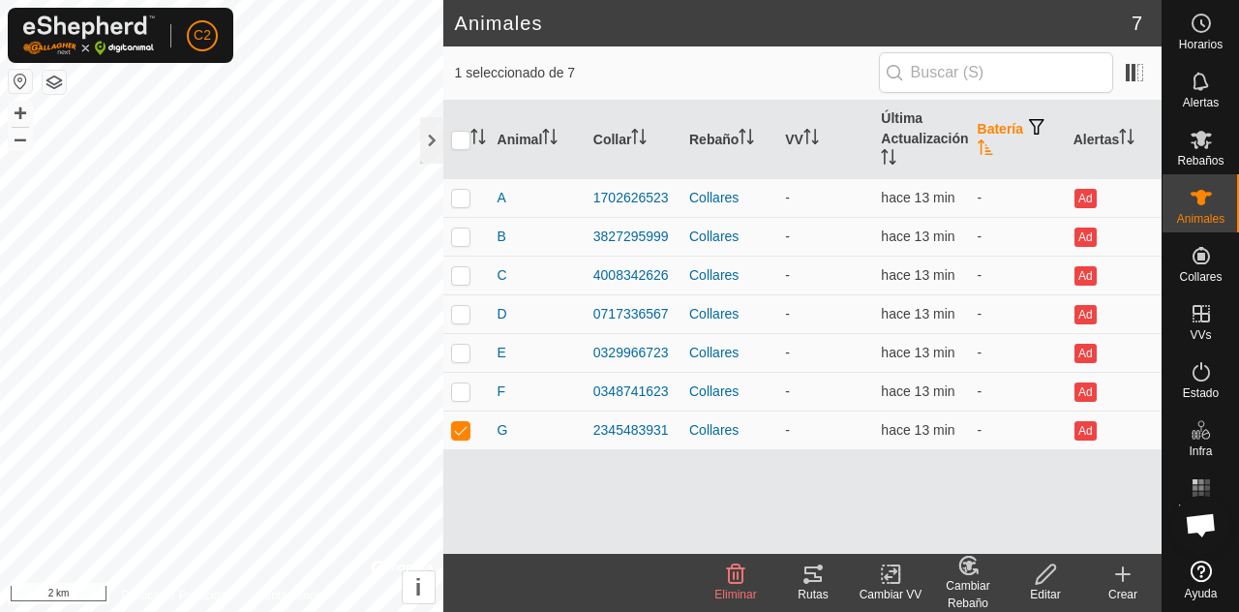
checkbox input "true"
click at [903, 589] on div "Cambiar VV" at bounding box center [890, 594] width 77 height 17
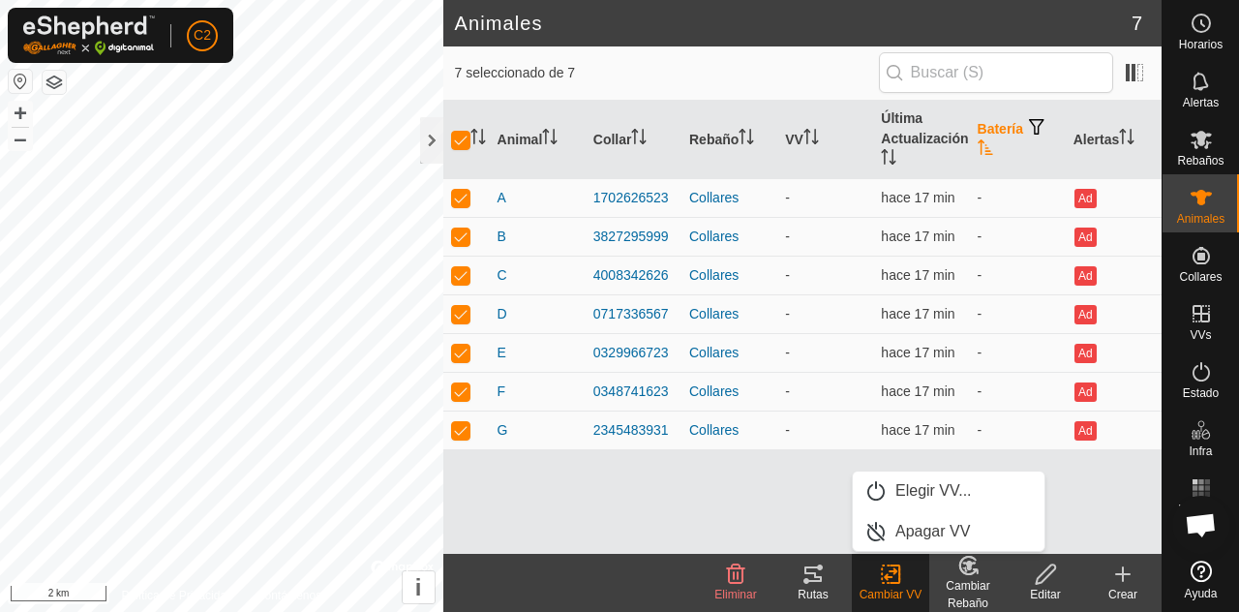
click at [938, 495] on span "Elegir VV..." at bounding box center [933, 490] width 76 height 23
